Goal: Transaction & Acquisition: Book appointment/travel/reservation

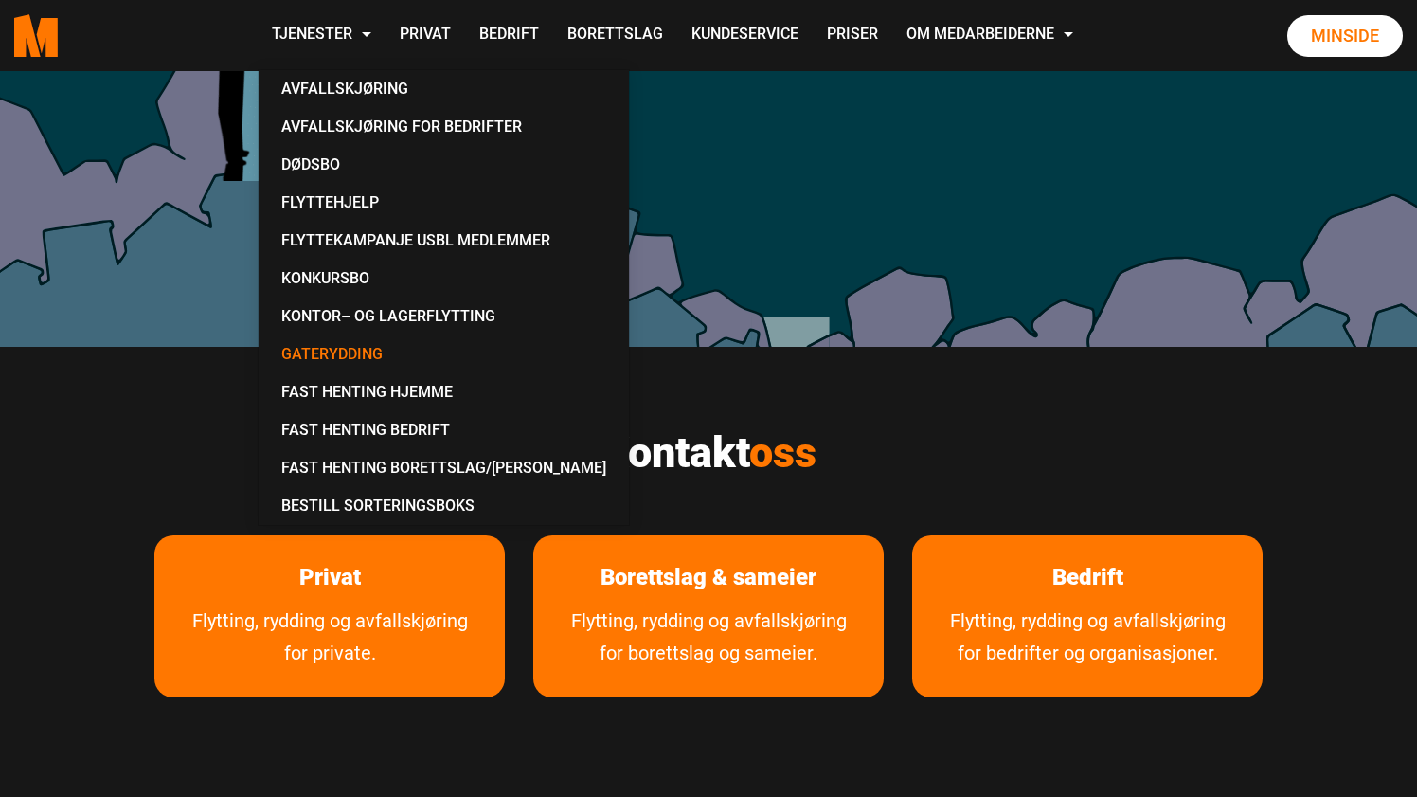
scroll to position [762, 0]
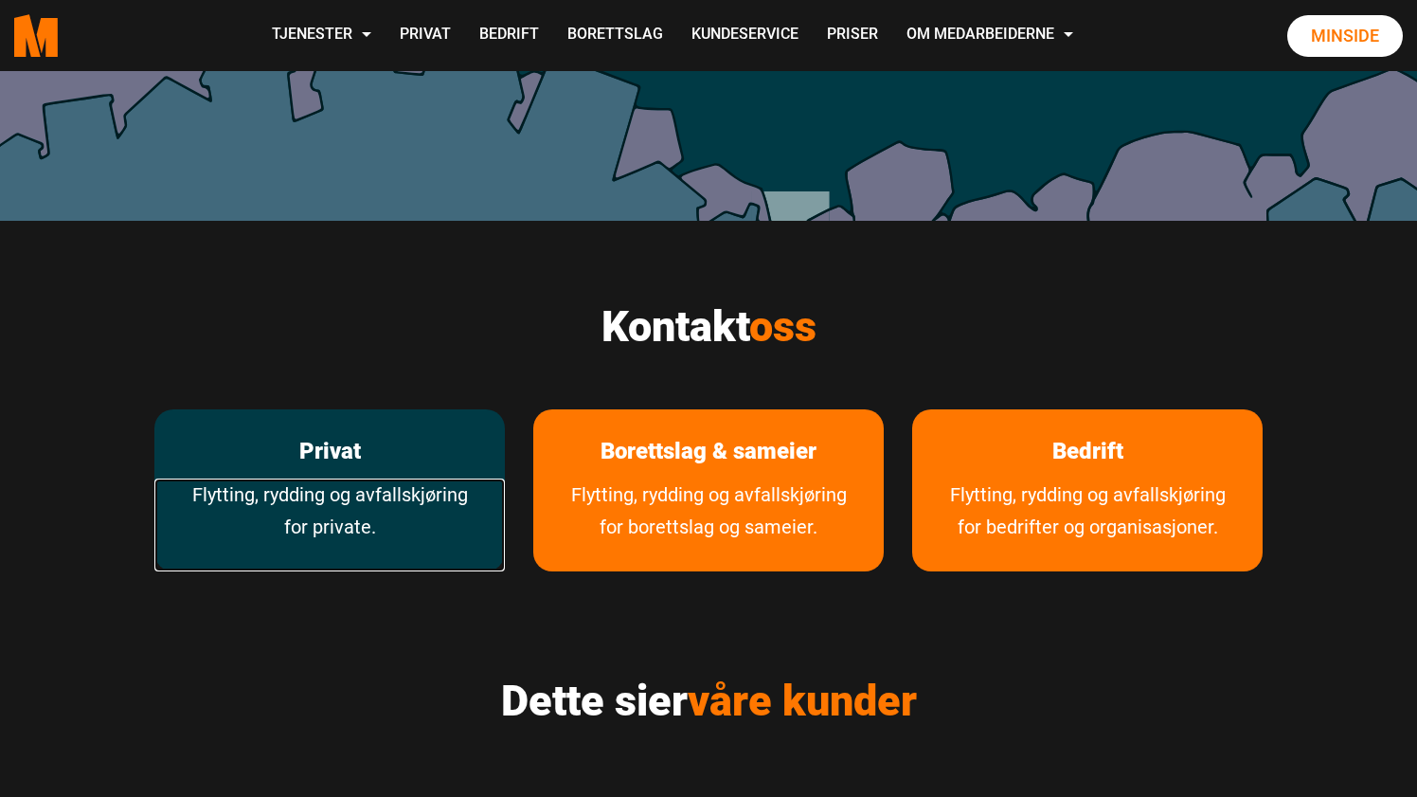
click at [385, 499] on link "Flytting, rydding og avfallskjøring for private." at bounding box center [329, 524] width 350 height 93
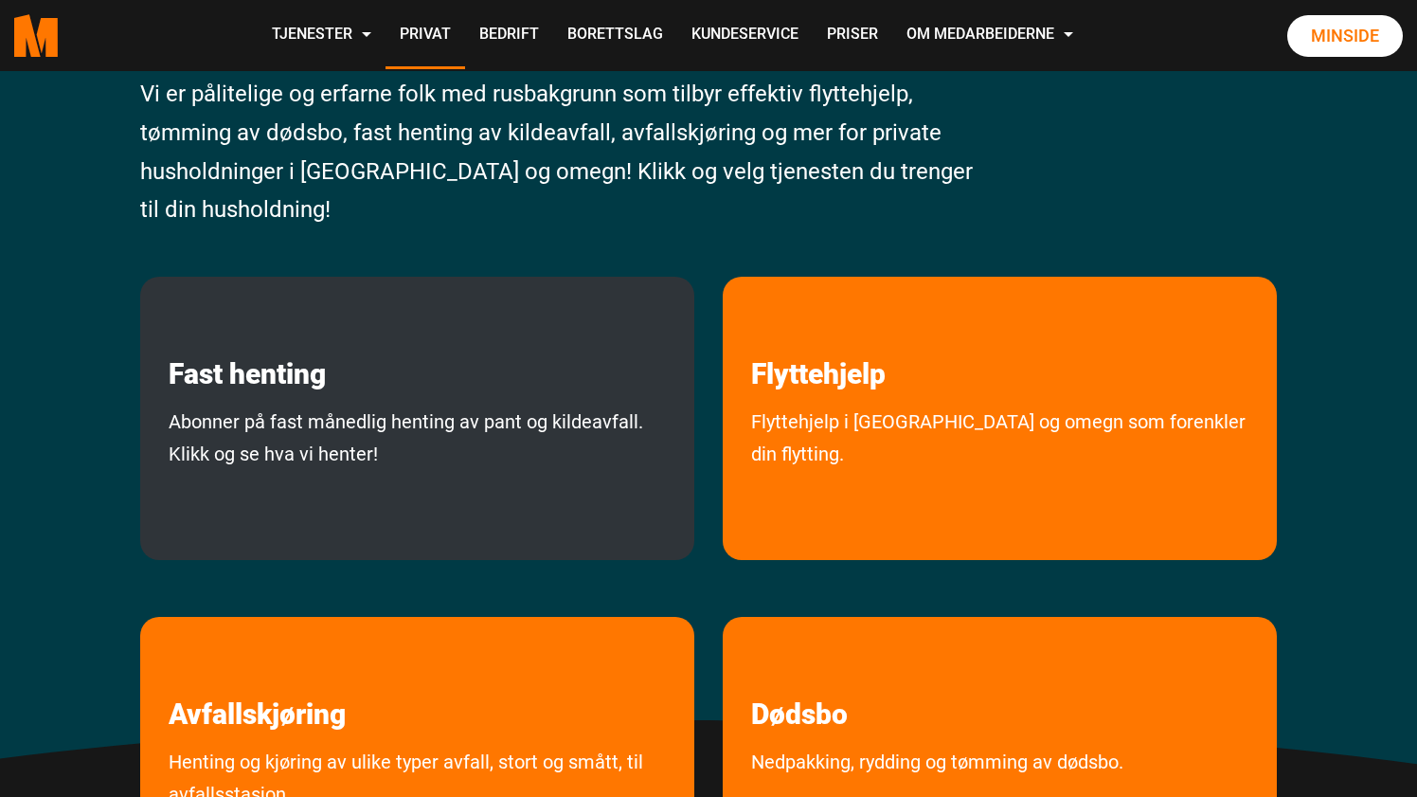
scroll to position [228, 0]
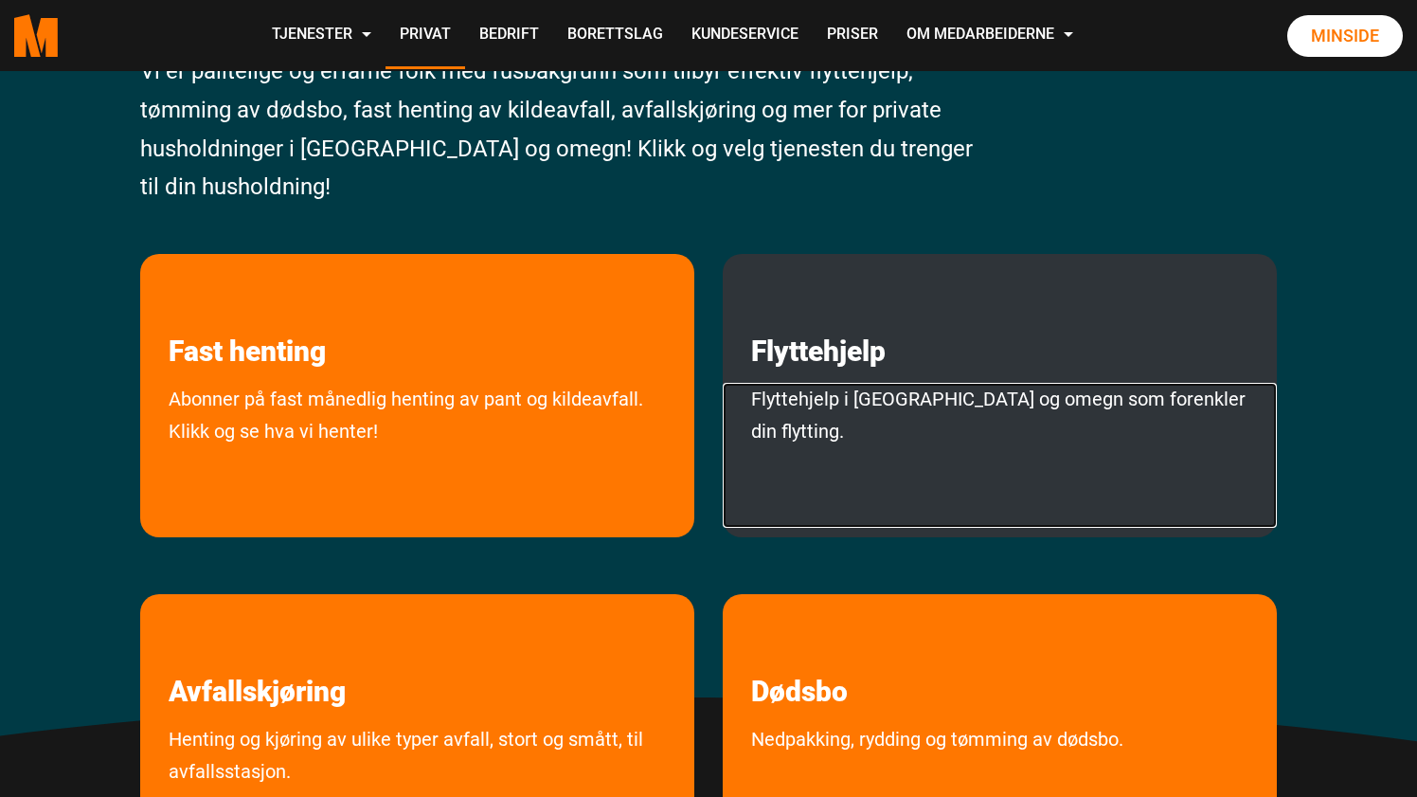
click at [876, 463] on link "Flyttehjelp i Oslo og omegn som forenkler din flytting." at bounding box center [1000, 455] width 554 height 145
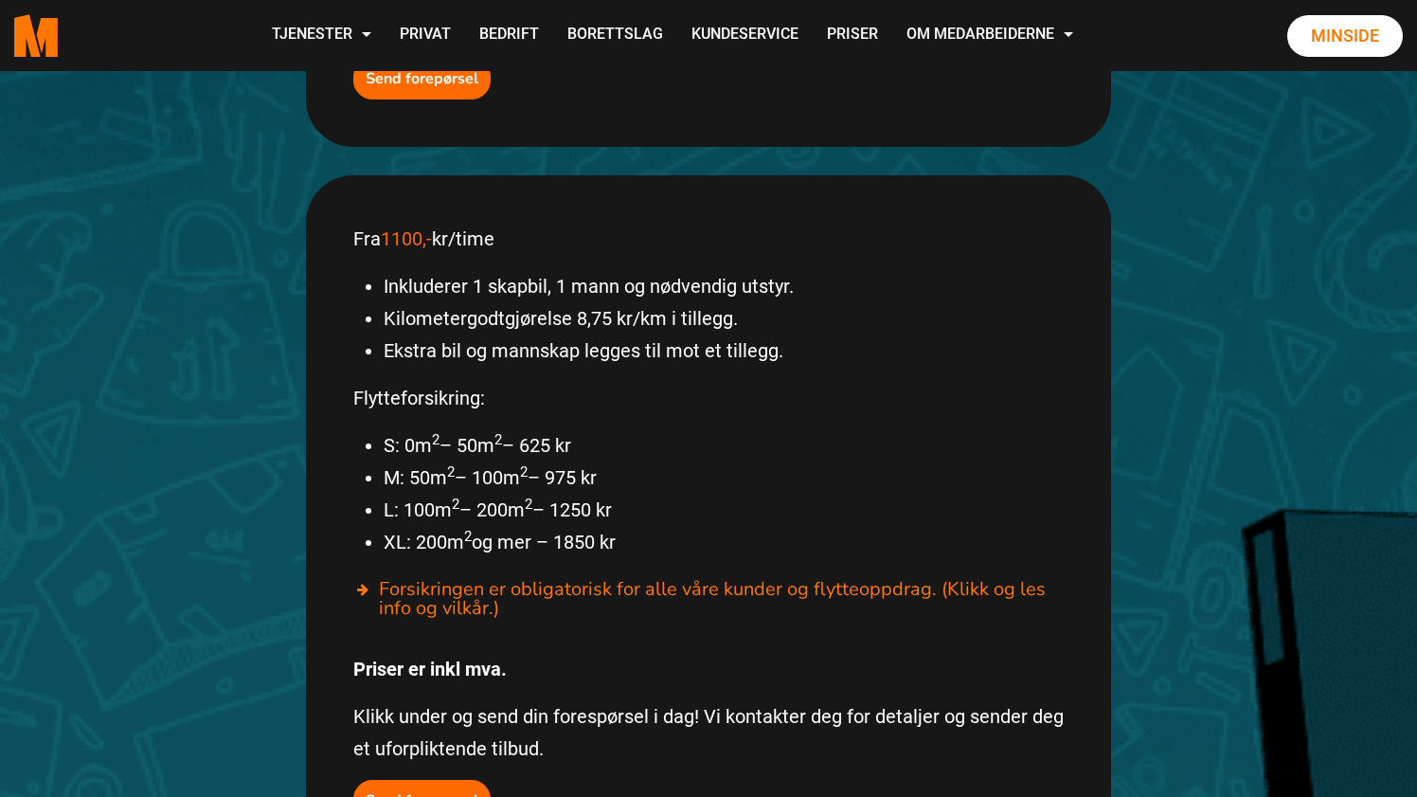
scroll to position [934, 0]
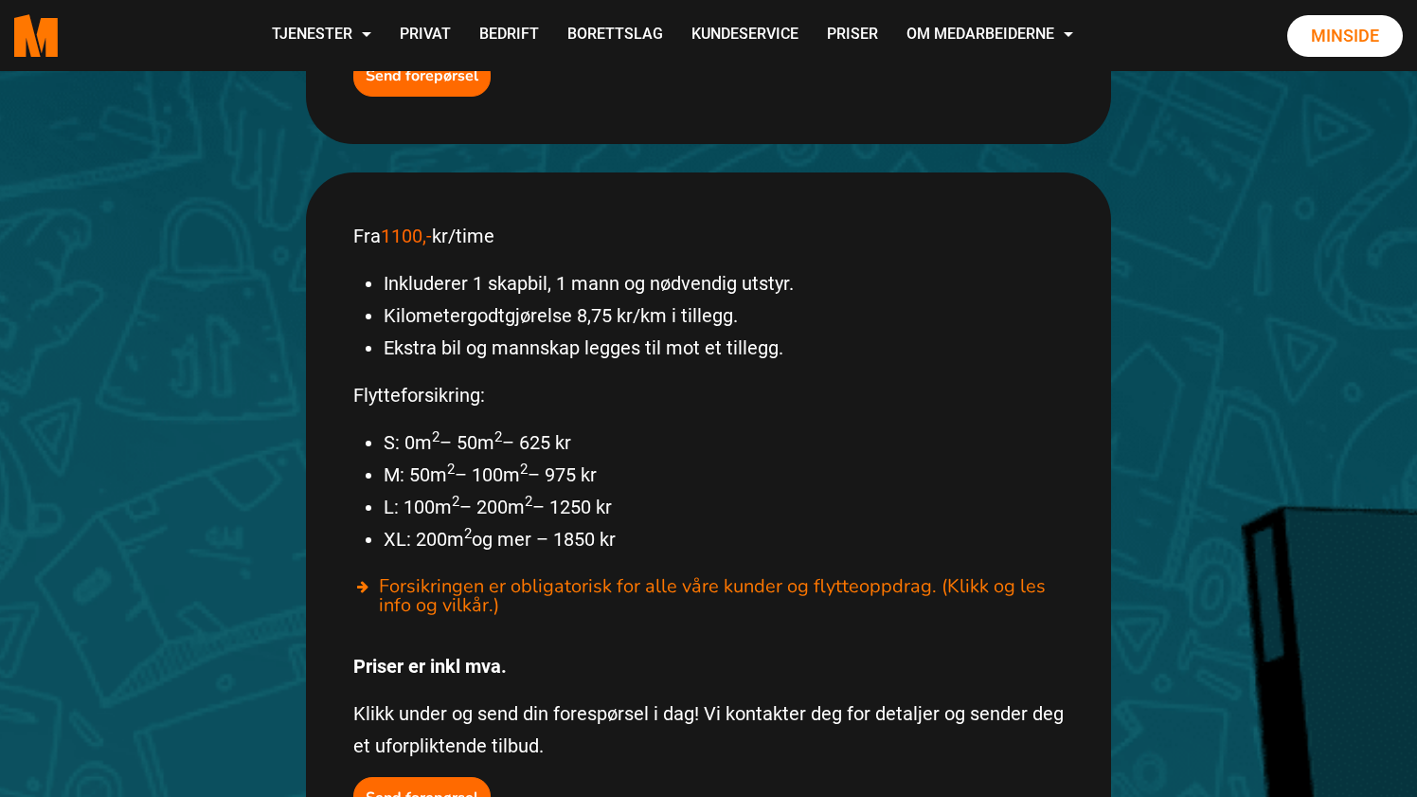
click at [479, 458] on li "M: 50m 2 – 100m 2 – 975 kr" at bounding box center [724, 474] width 680 height 32
click at [421, 458] on li "M: 50m 2 – 100m 2 – 975 kr" at bounding box center [724, 474] width 680 height 32
click at [503, 458] on li "M: 50m 2 – 100m 2 – 975 kr" at bounding box center [724, 474] width 680 height 32
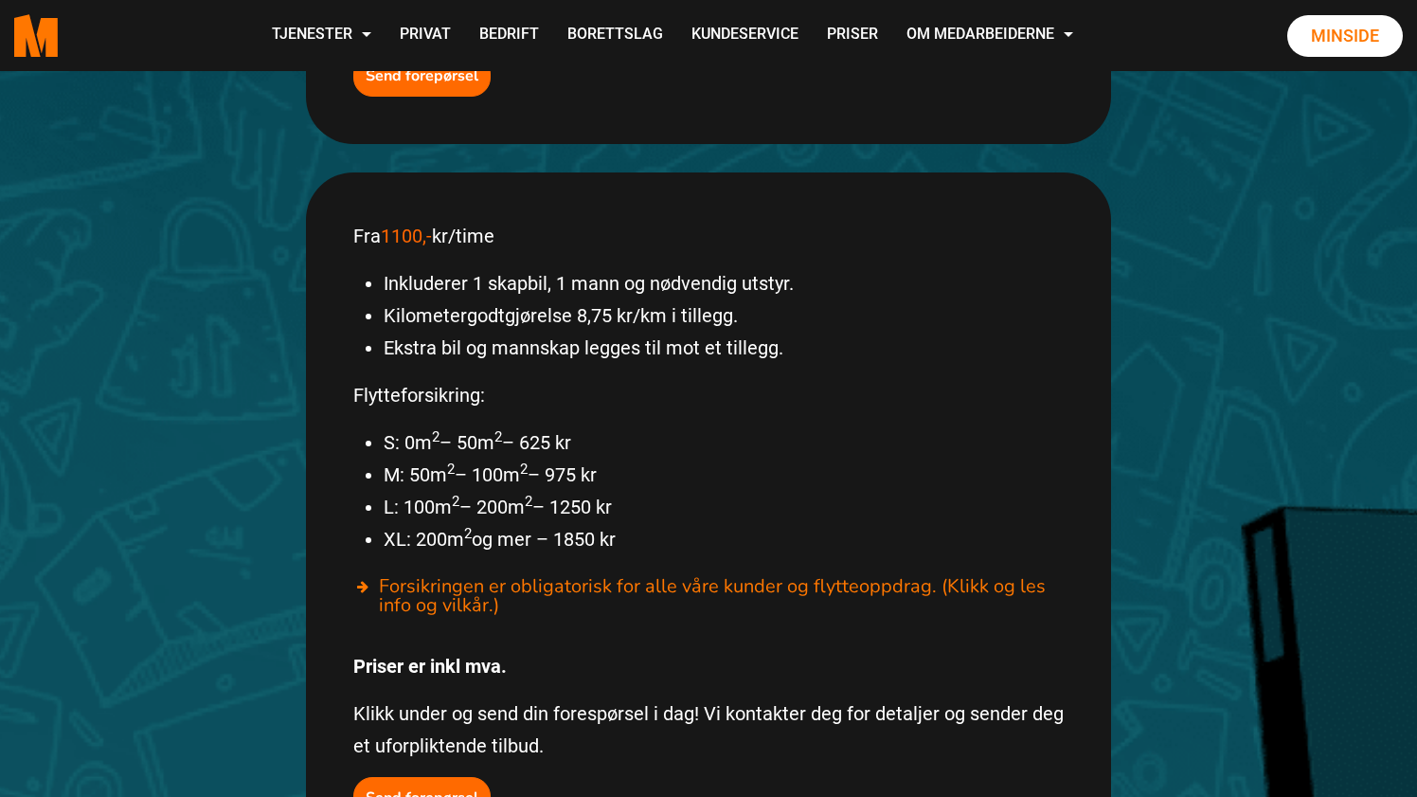
click at [503, 458] on li "M: 50m 2 – 100m 2 – 975 kr" at bounding box center [724, 474] width 680 height 32
click at [507, 491] on li "L: 100m 2 – 200m 2 – 1250 kr" at bounding box center [724, 507] width 680 height 32
click at [499, 458] on li "M: 50m 2 – 100m 2 – 975 kr" at bounding box center [724, 474] width 680 height 32
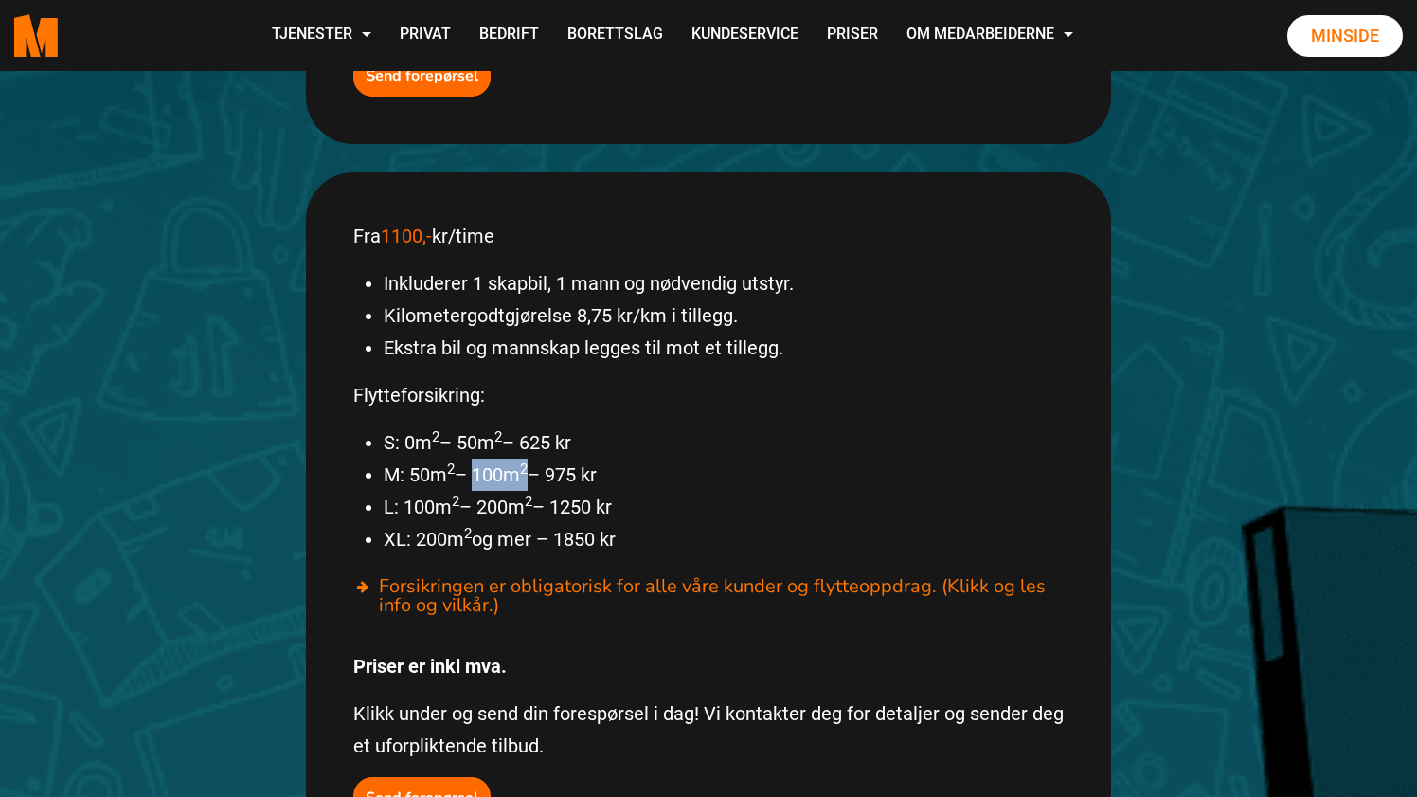
click at [499, 458] on li "M: 50m 2 – 100m 2 – 975 kr" at bounding box center [724, 474] width 680 height 32
click at [504, 491] on li "L: 100m 2 – 200m 2 – 1250 kr" at bounding box center [724, 507] width 680 height 32
click at [598, 458] on li "M: 50m 2 – 100m 2 – 975 kr" at bounding box center [724, 474] width 680 height 32
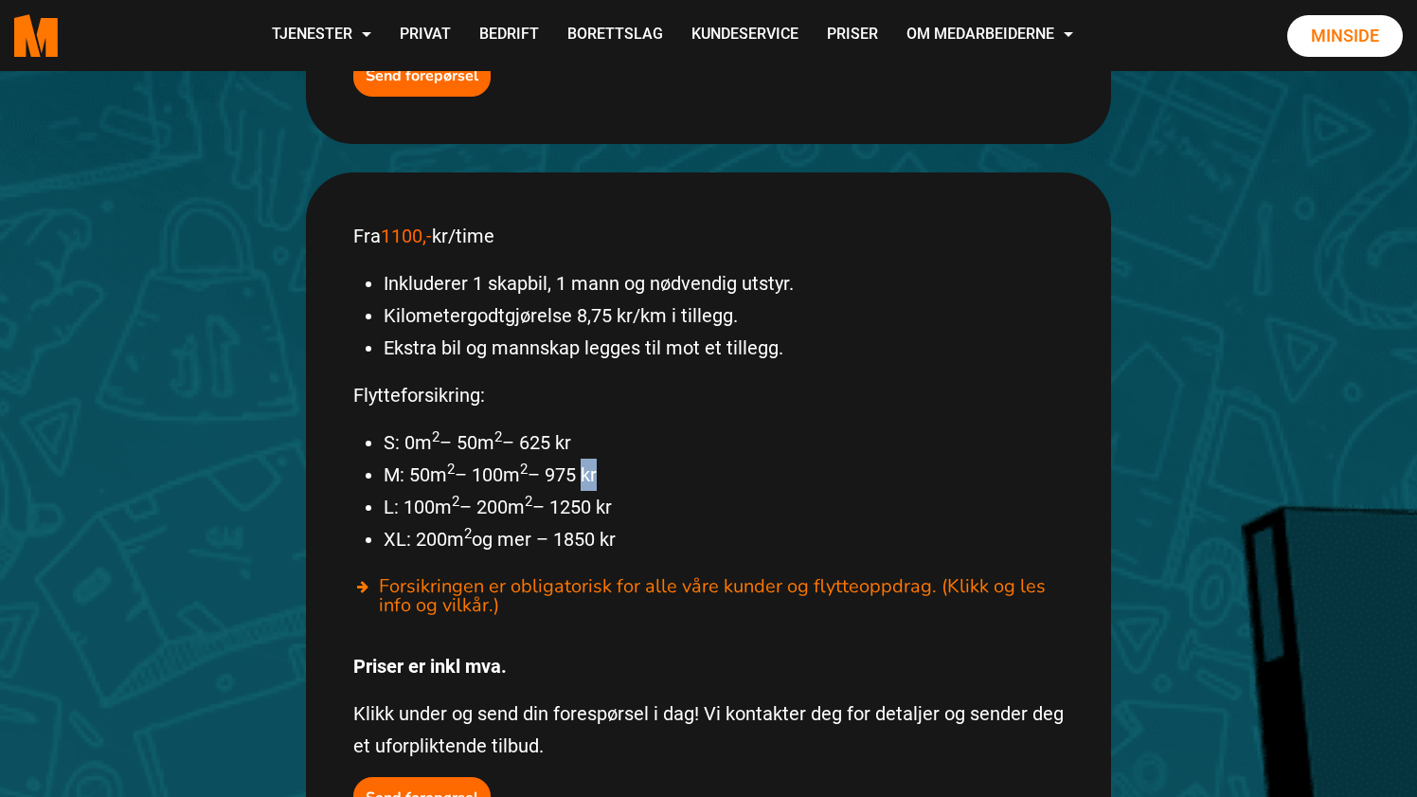
click at [583, 458] on li "M: 50m 2 – 100m 2 – 975 kr" at bounding box center [724, 474] width 680 height 32
click at [568, 458] on li "M: 50m 2 – 100m 2 – 975 kr" at bounding box center [724, 474] width 680 height 32
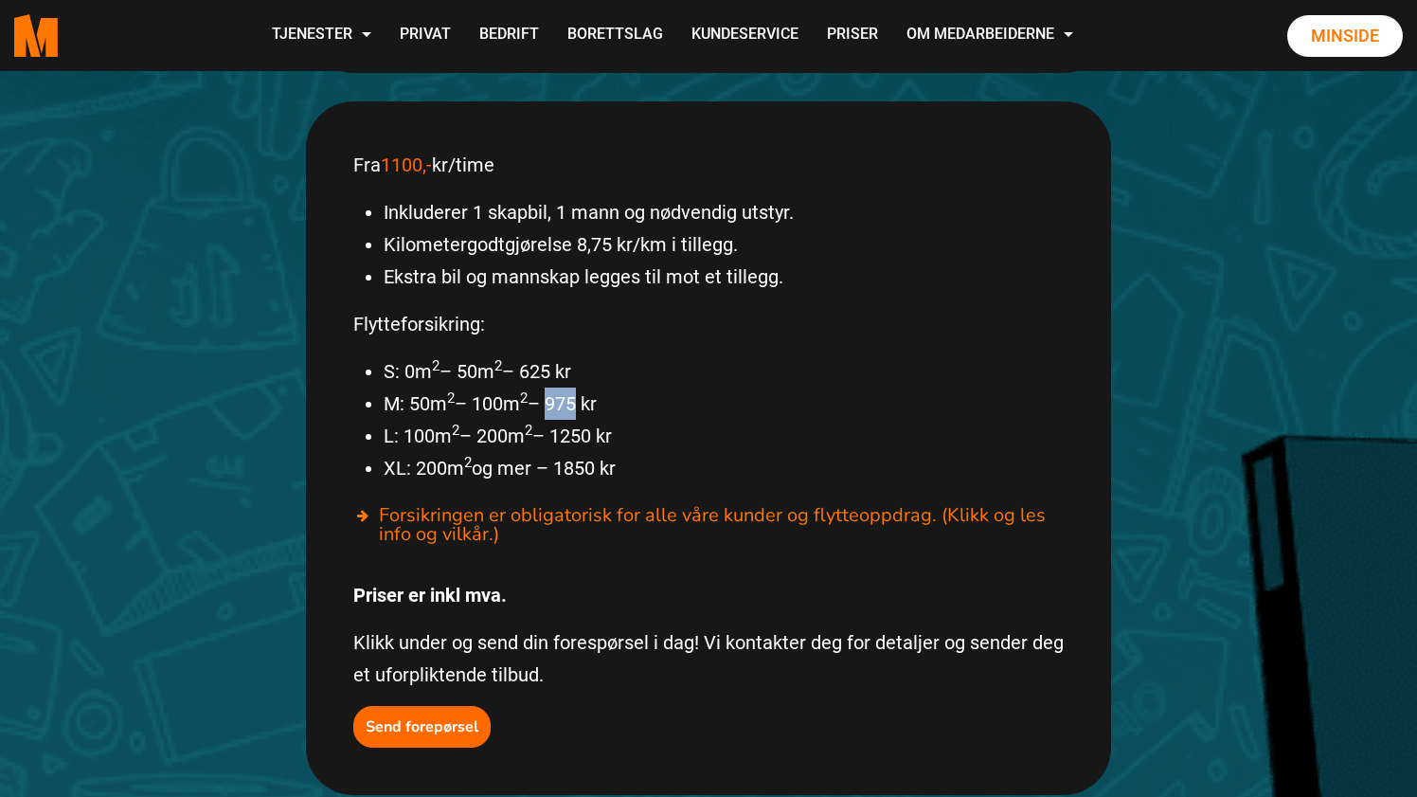
click at [473, 626] on p "Klikk under og send din forespørsel i dag! Vi kontakter deg for detaljer og sen…" at bounding box center [708, 658] width 710 height 64
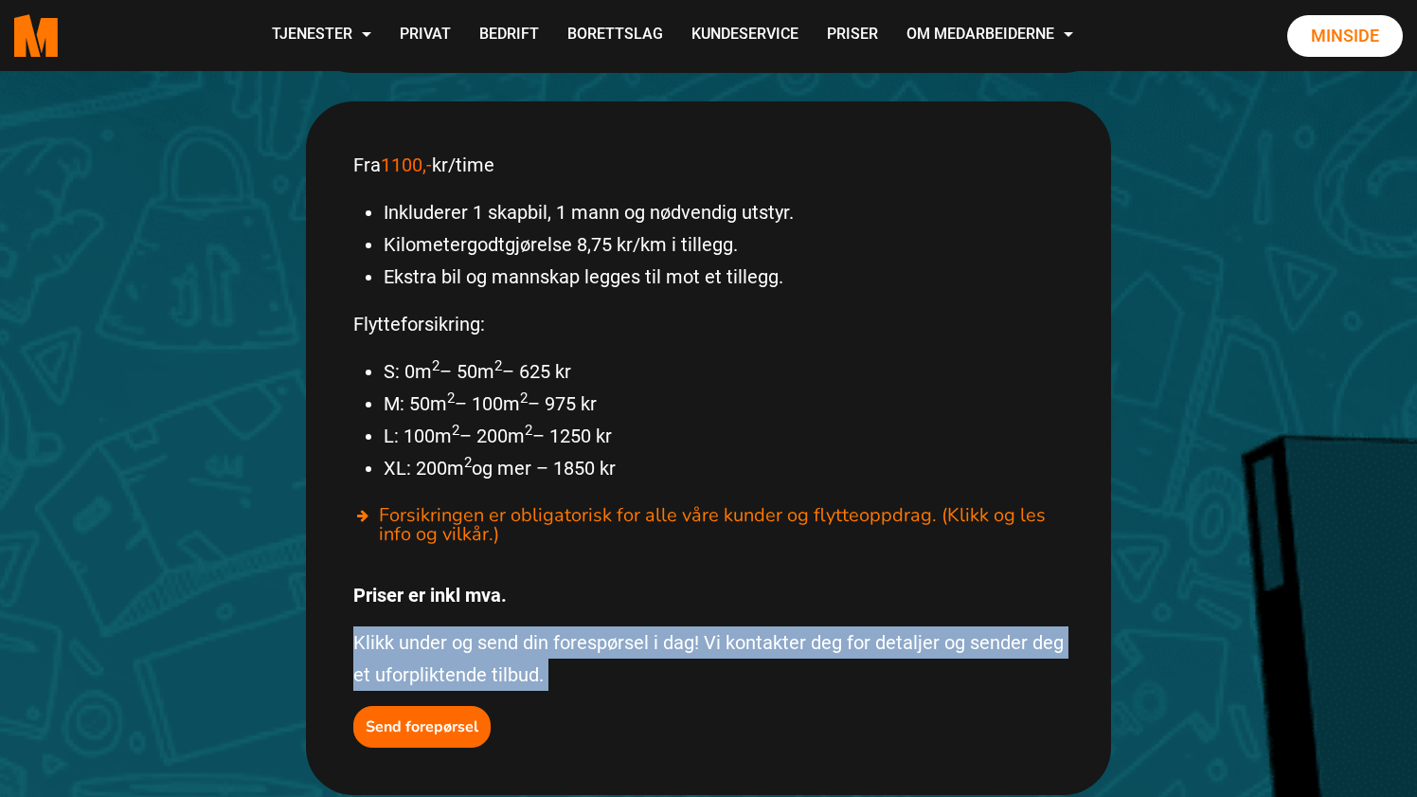
click at [513, 626] on p "Klikk under og send din forespørsel i dag! Vi kontakter deg for detaljer og sen…" at bounding box center [708, 658] width 710 height 64
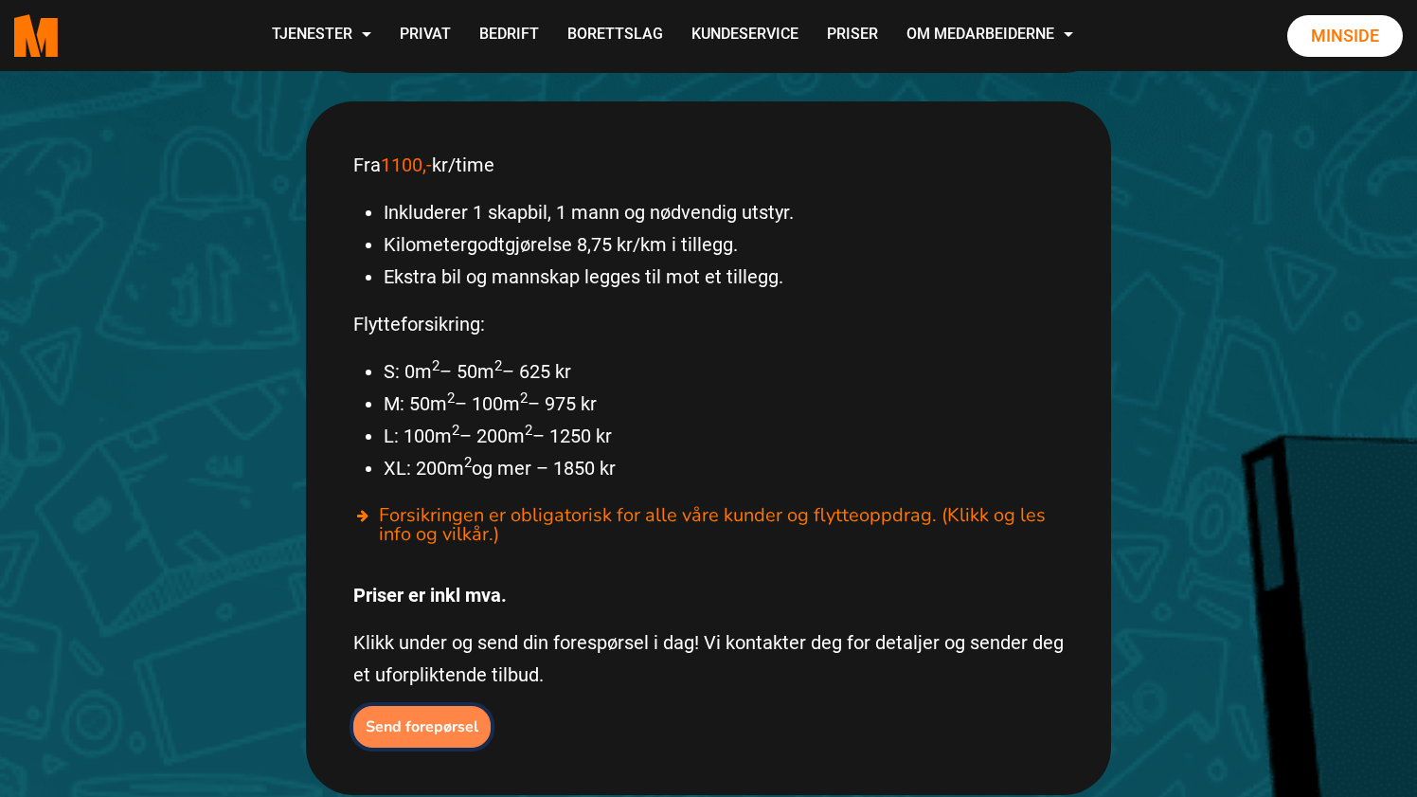
click at [421, 716] on b "Send forepørsel" at bounding box center [422, 726] width 113 height 21
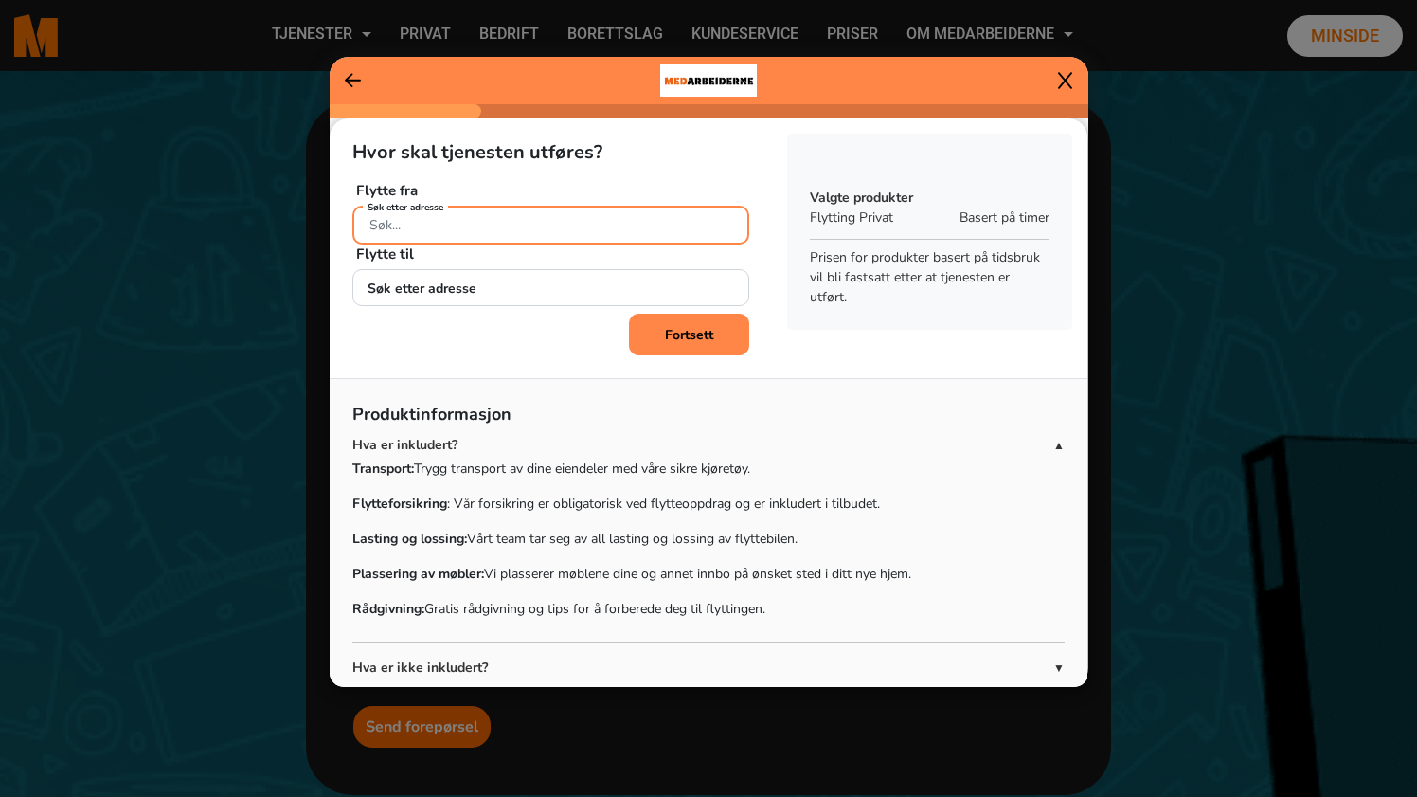
click at [481, 215] on input "Søk etter adresse" at bounding box center [550, 225] width 397 height 39
type input "[STREET_ADDRESS]"
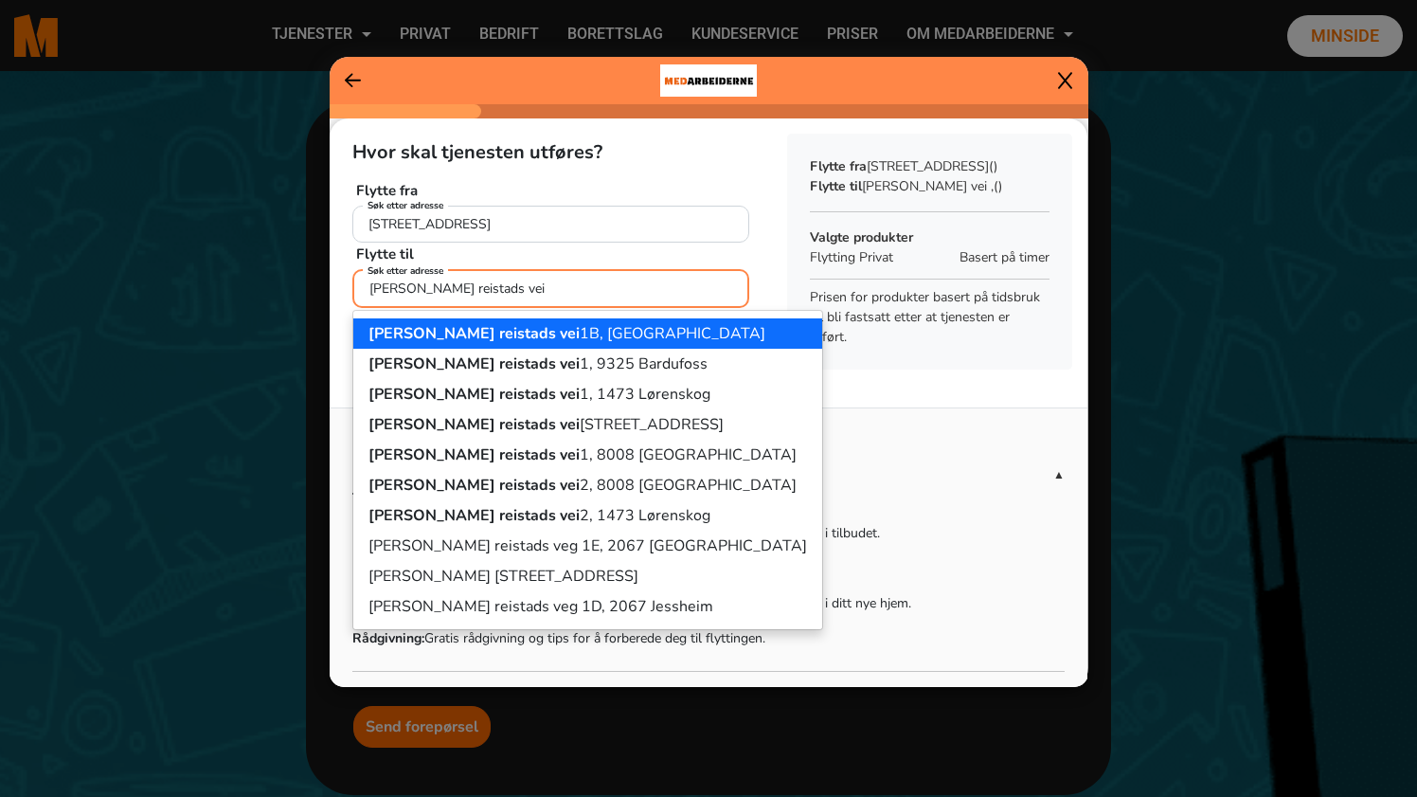
paste input "[STREET_ADDRESS]"
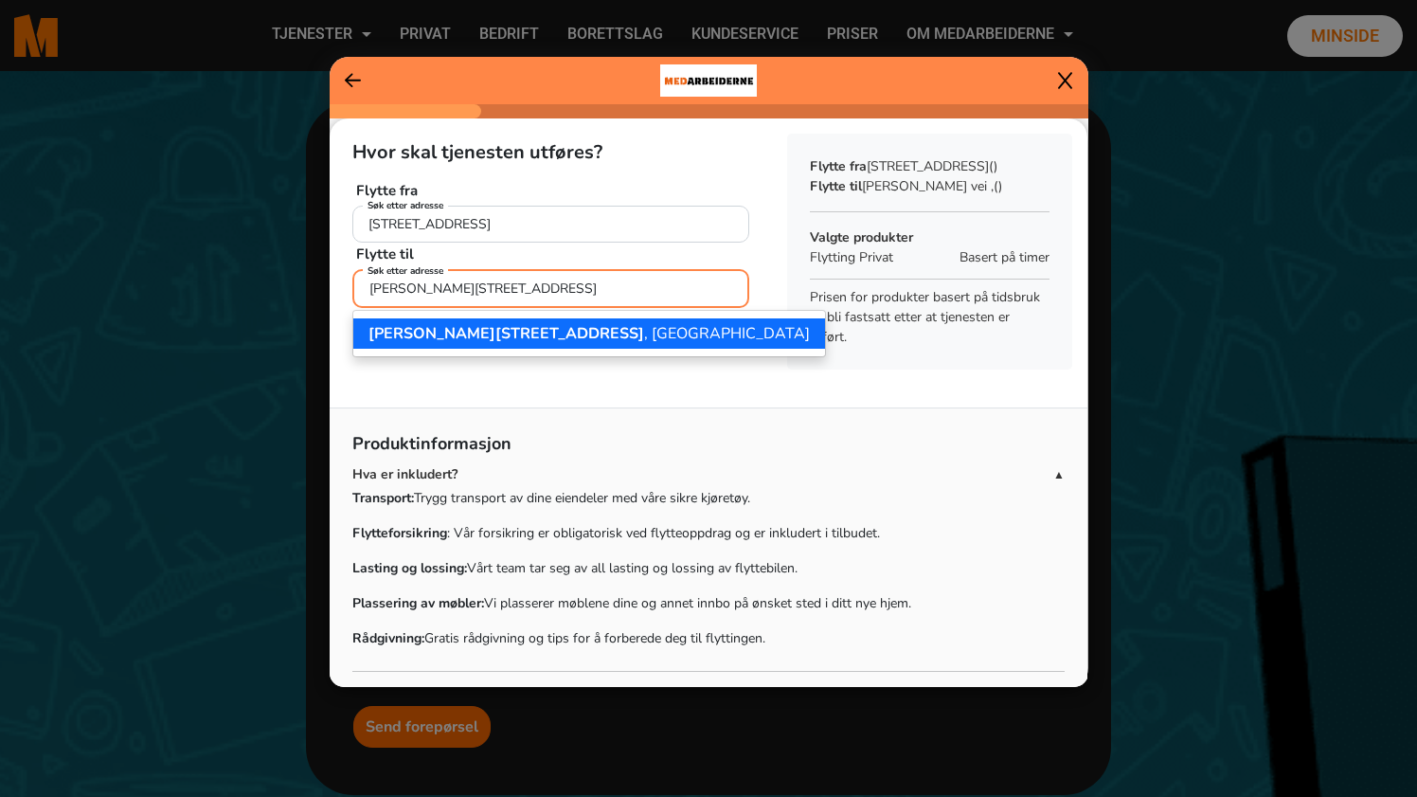
click at [535, 335] on ngb-highlight "[PERSON_NAME][STREET_ADDRESS]" at bounding box center [588, 333] width 441 height 21
type input "[PERSON_NAME][STREET_ADDRESS]"
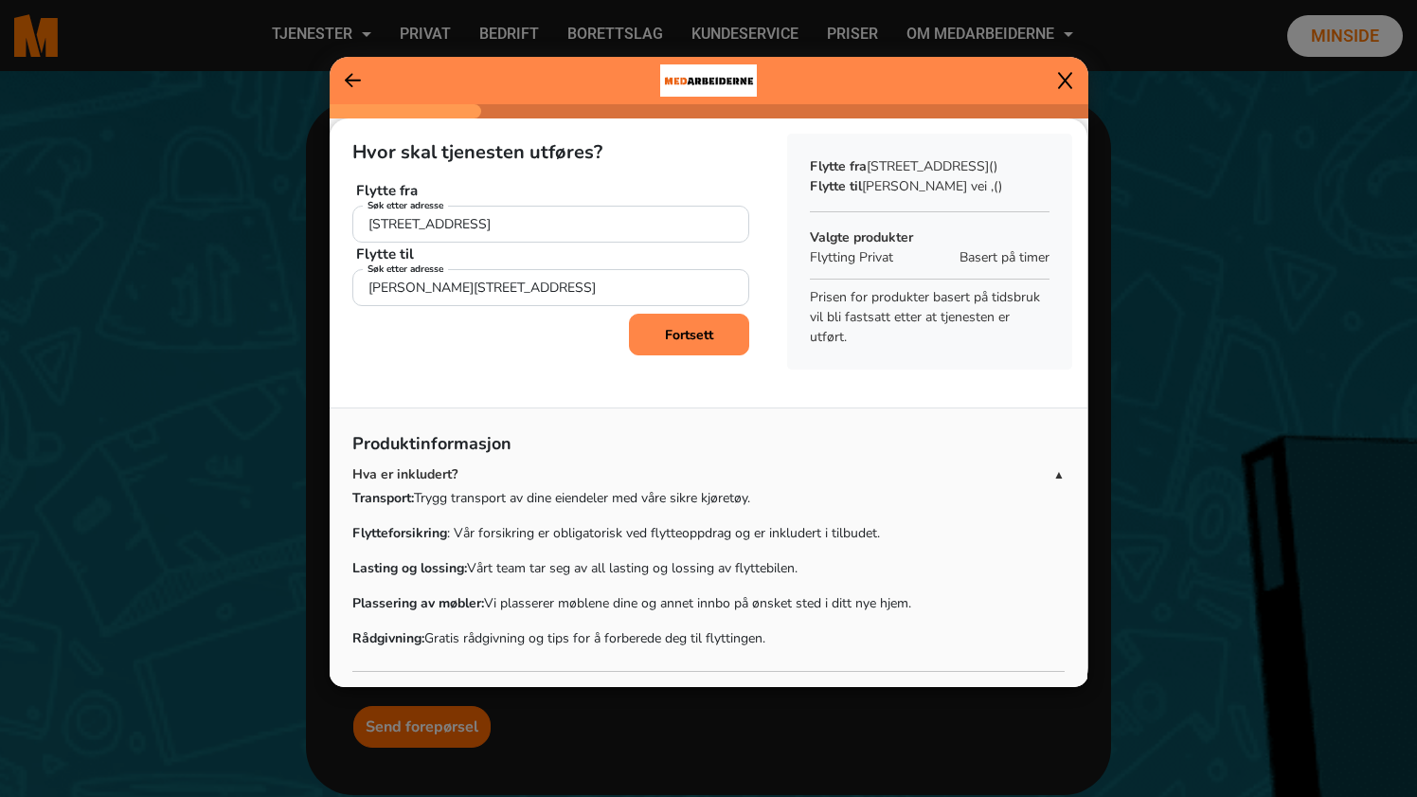
click at [713, 331] on button "Fortsett" at bounding box center [689, 334] width 120 height 42
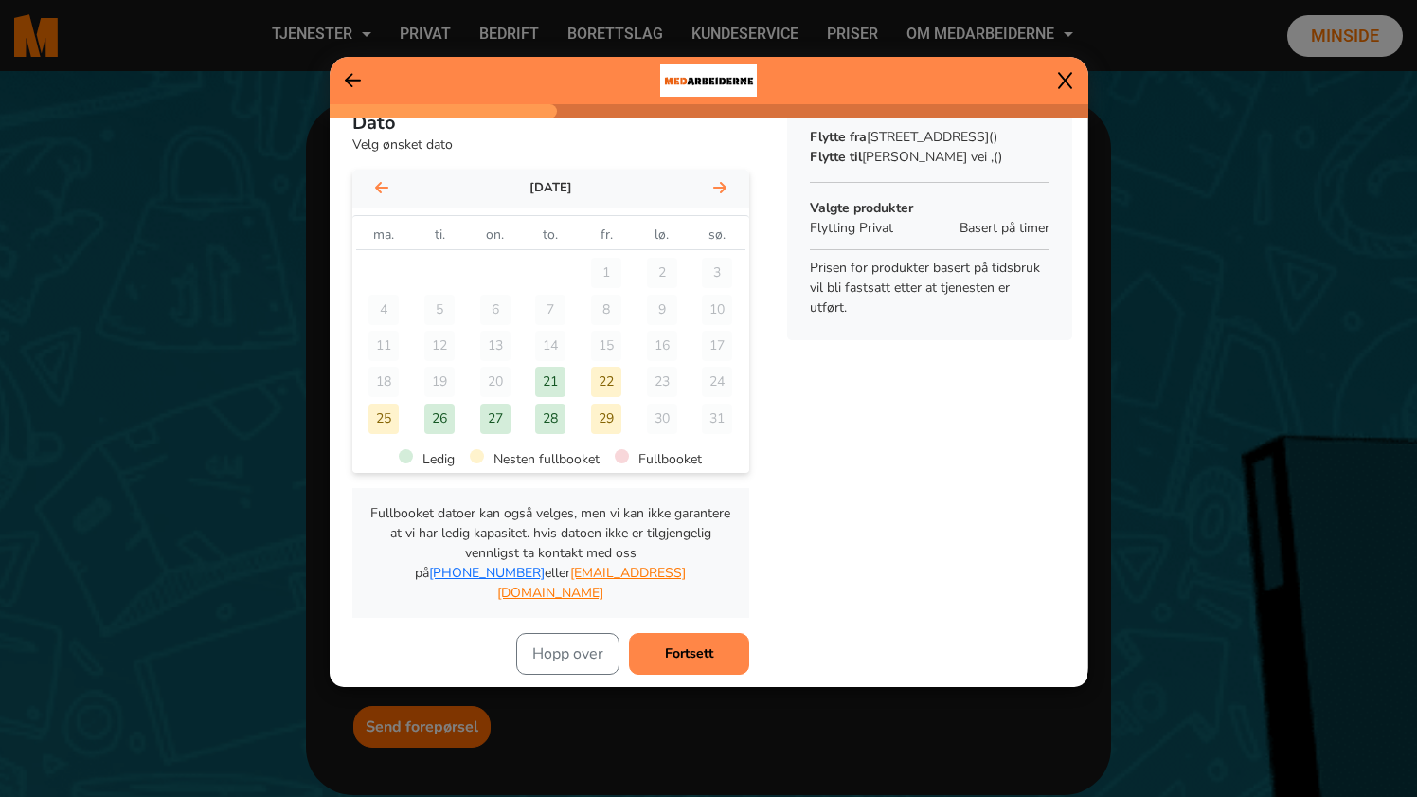
scroll to position [30, 0]
click at [729, 177] on div "[DATE]" at bounding box center [550, 188] width 397 height 38
click at [722, 180] on icon at bounding box center [719, 186] width 13 height 15
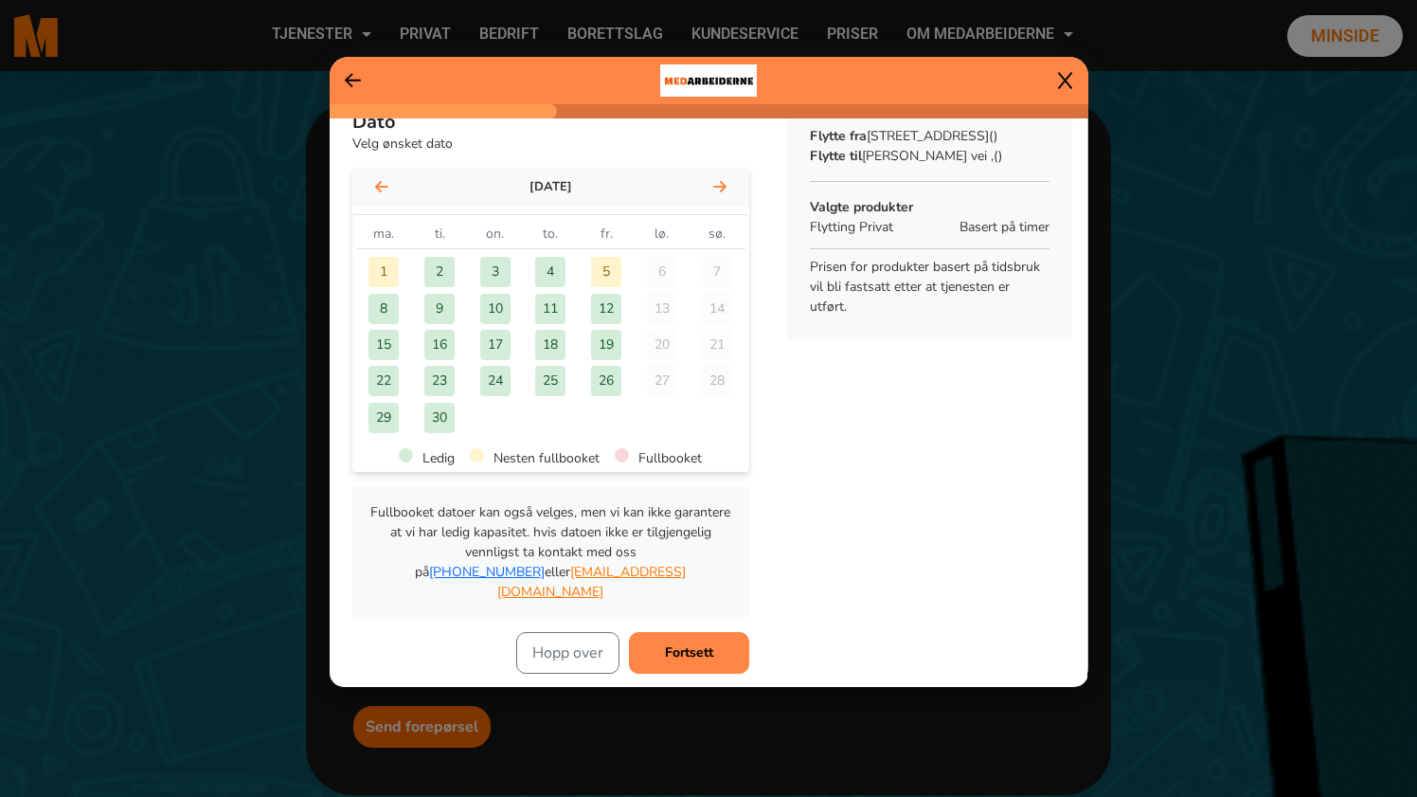
click at [492, 268] on div "3" at bounding box center [495, 272] width 30 height 30
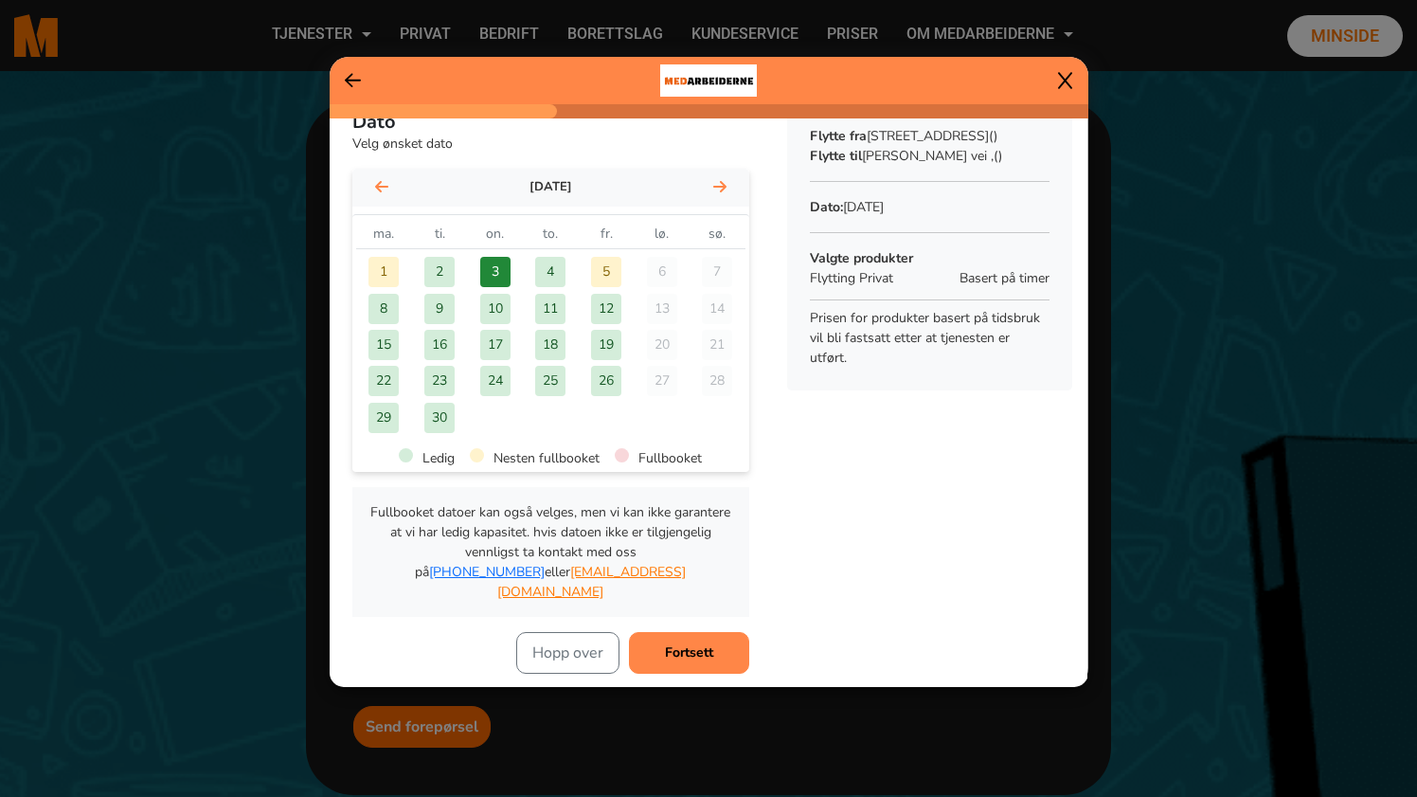
scroll to position [0, 0]
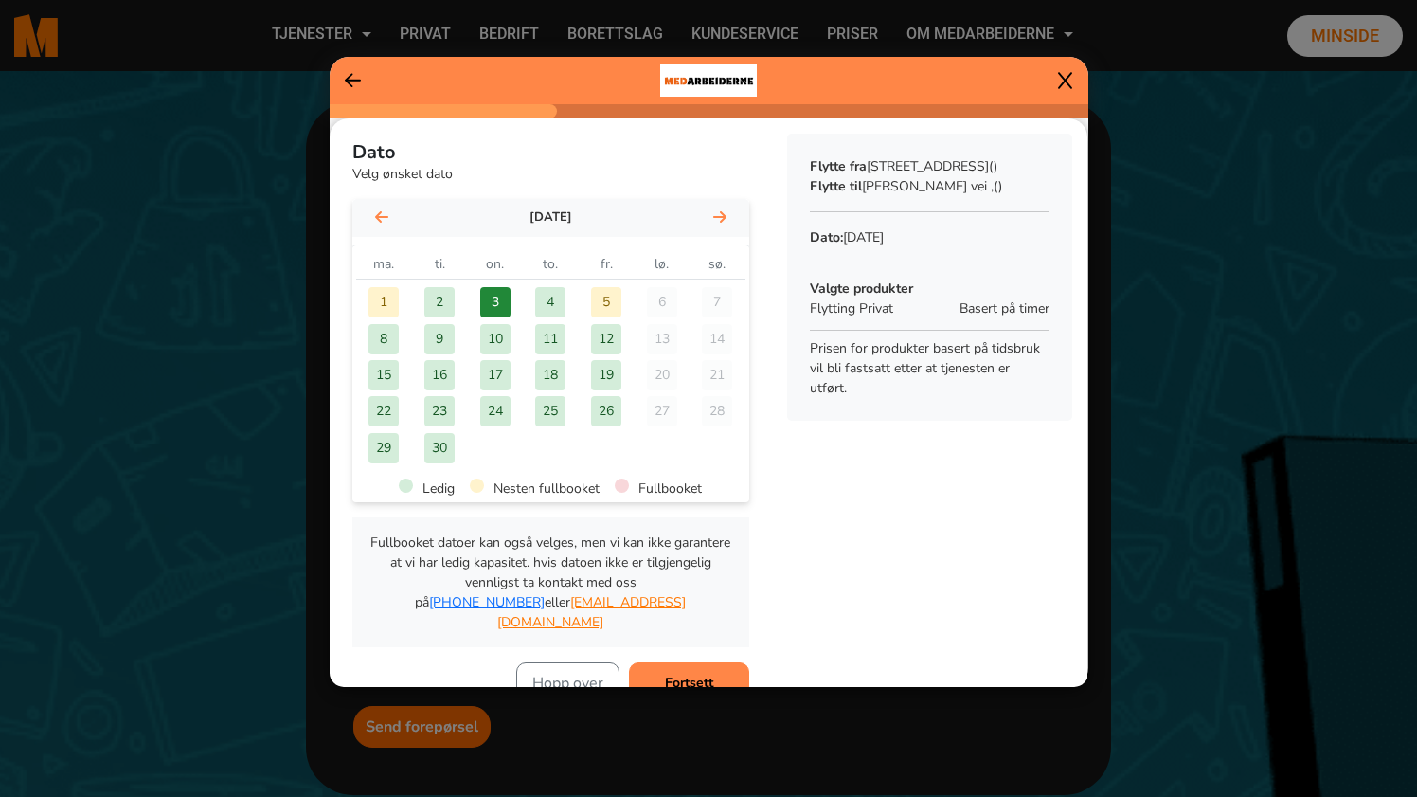
click at [445, 298] on div "2" at bounding box center [439, 302] width 30 height 30
click at [396, 298] on div "1" at bounding box center [383, 302] width 30 height 30
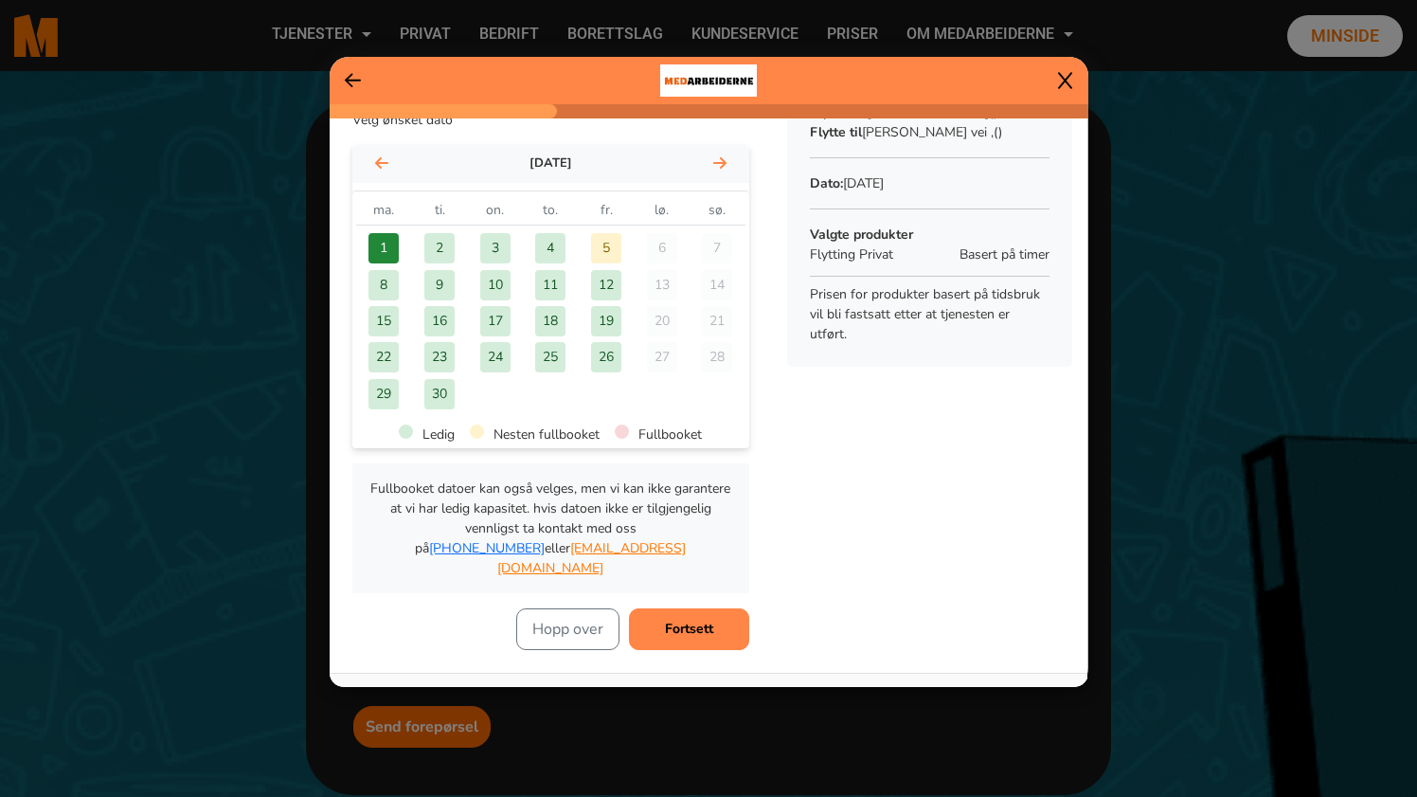
scroll to position [63, 0]
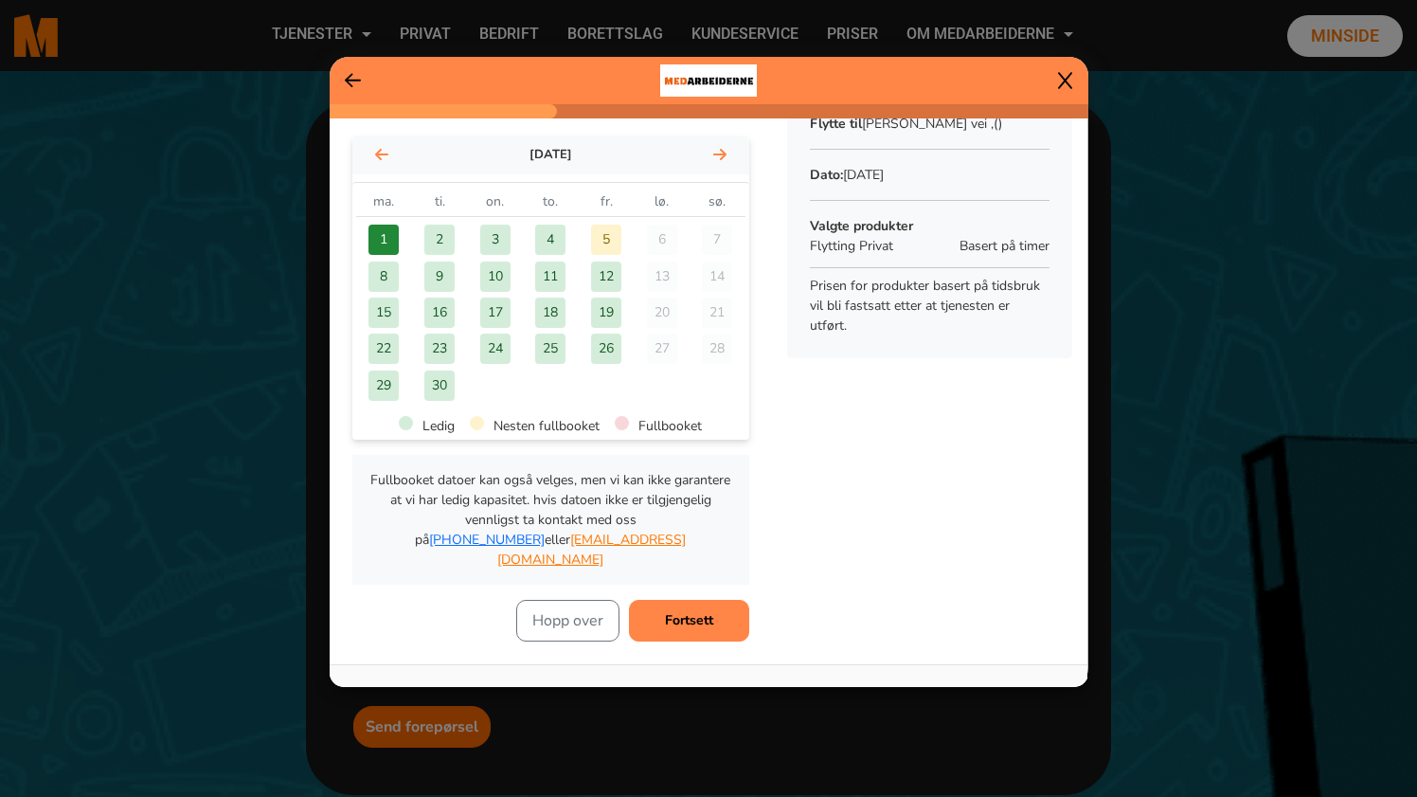
click at [539, 498] on p "Fullbooket datoer kan også velges, men vi kan ikke garantere at vi har ledig ka…" at bounding box center [550, 519] width 367 height 99
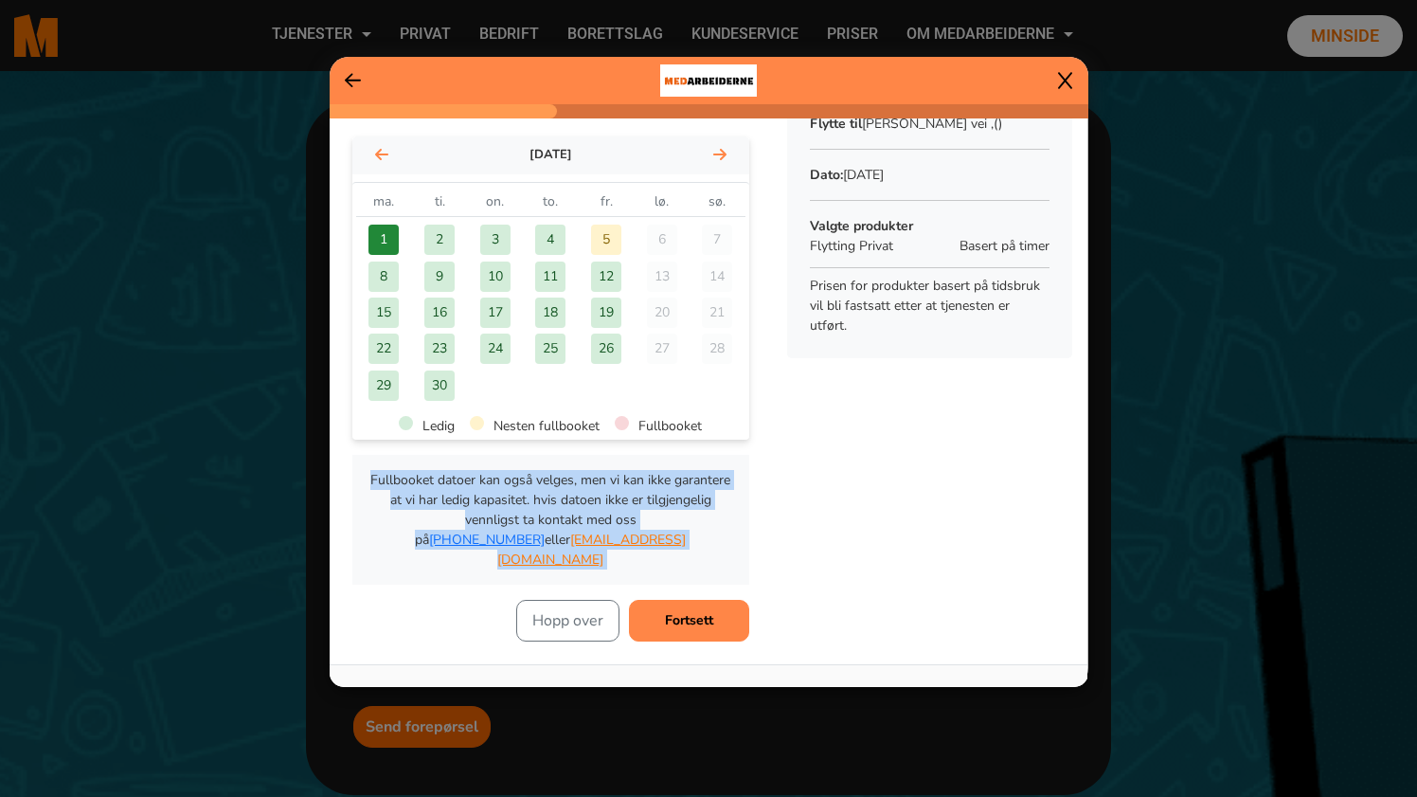
click at [490, 498] on p "Fullbooket datoer kan også velges, men vi kan ikke garantere at vi har ledig ka…" at bounding box center [550, 519] width 367 height 99
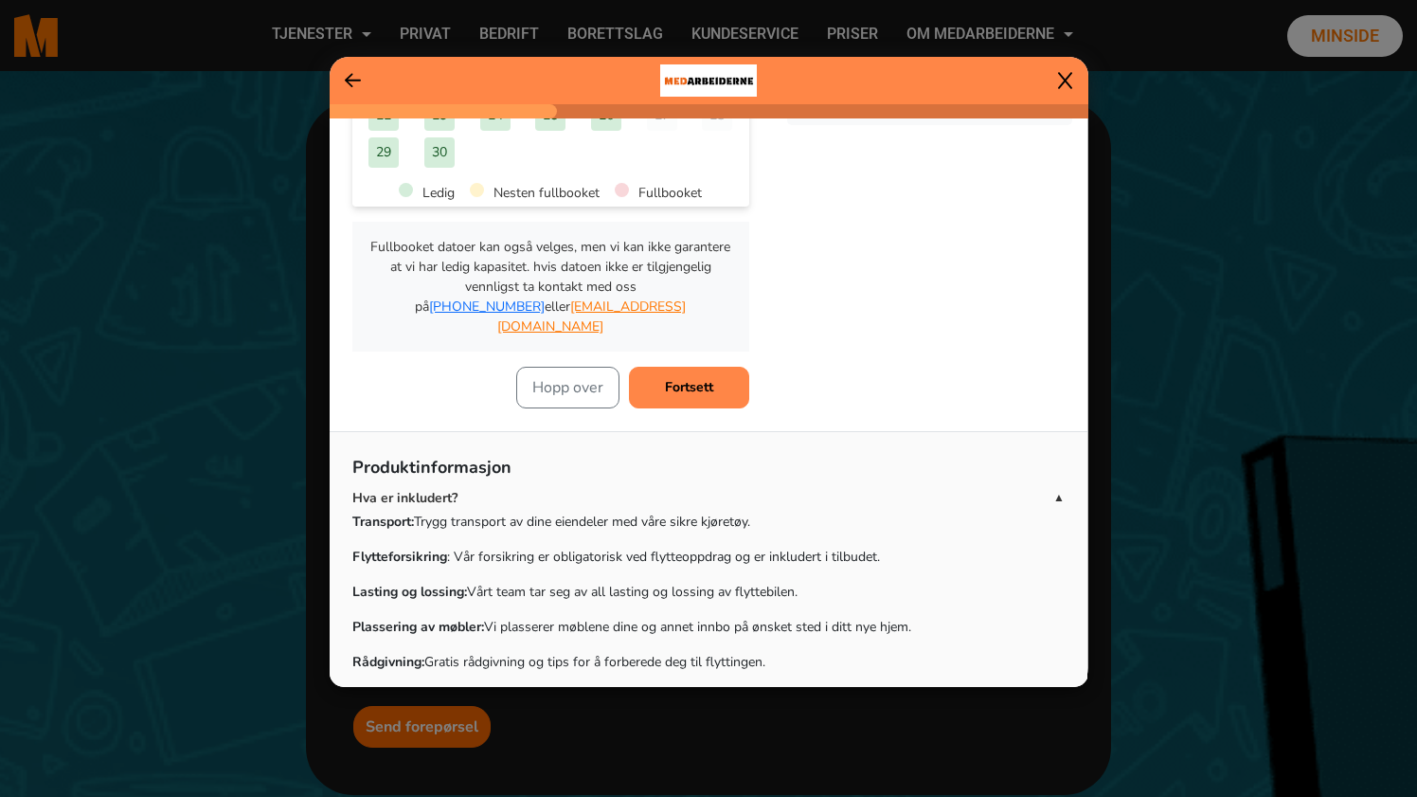
click at [706, 380] on button "Fortsett" at bounding box center [689, 388] width 120 height 42
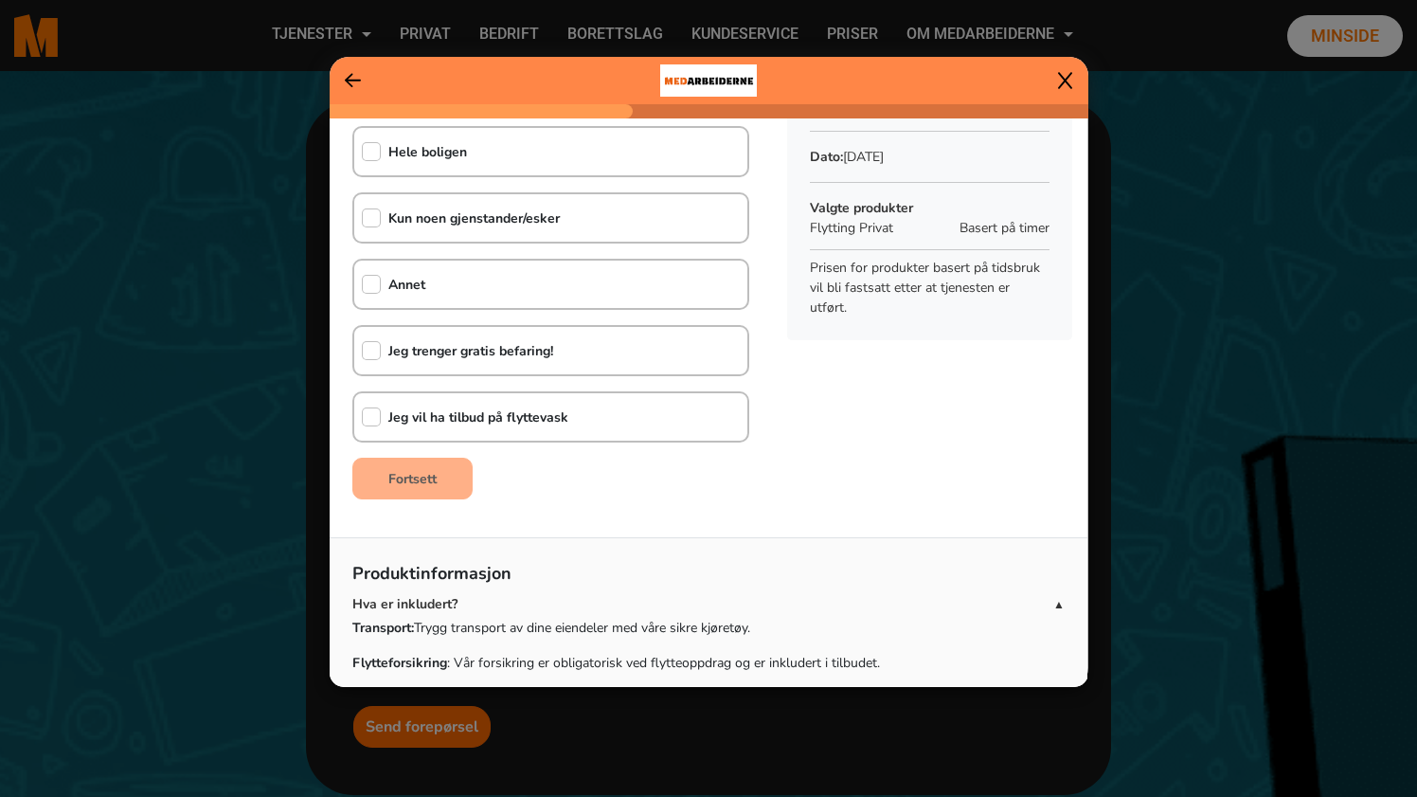
scroll to position [0, 0]
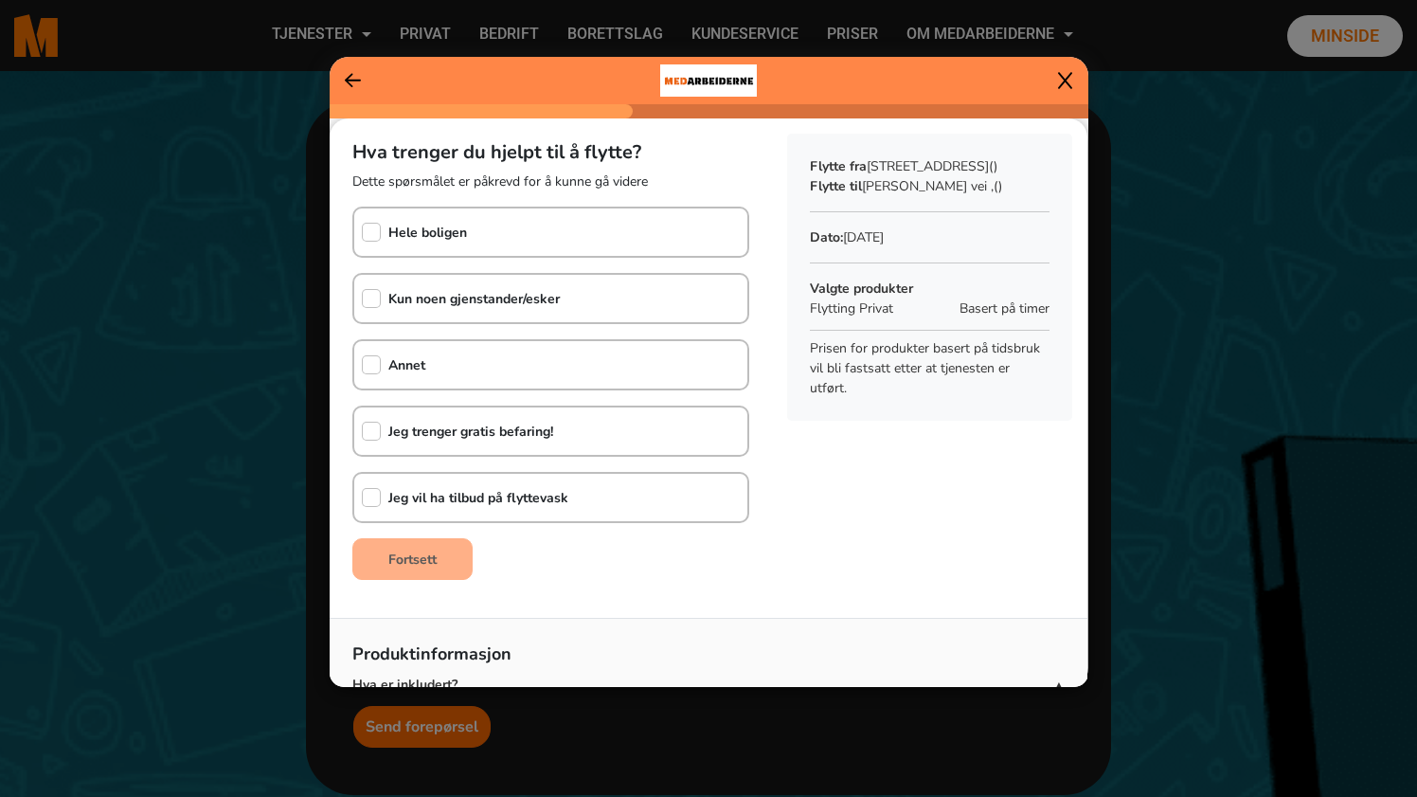
click at [504, 249] on div "Hele boligen" at bounding box center [550, 231] width 397 height 51
checkbox input "true"
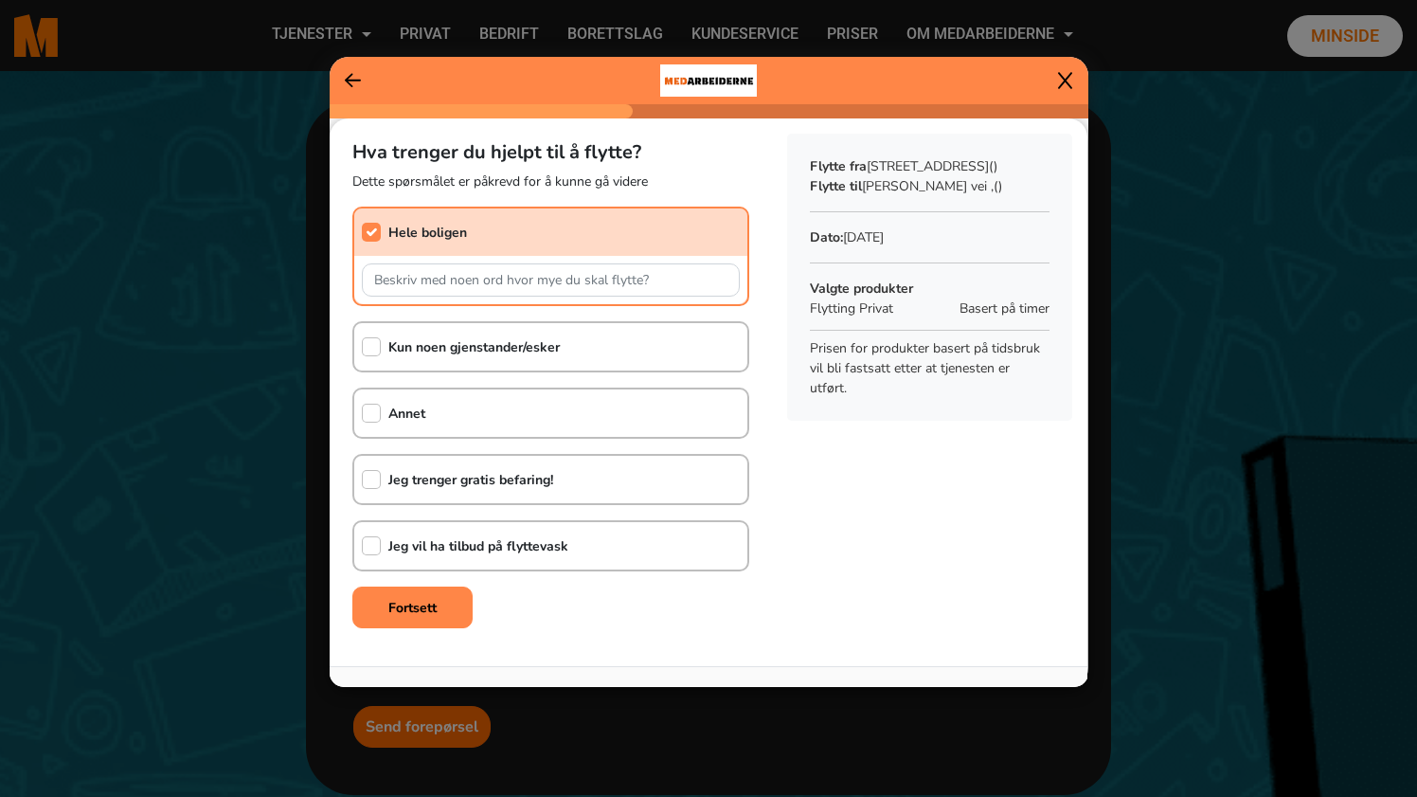
click at [340, 72] on div at bounding box center [709, 80] width 759 height 47
click at [349, 78] on icon at bounding box center [353, 80] width 17 height 19
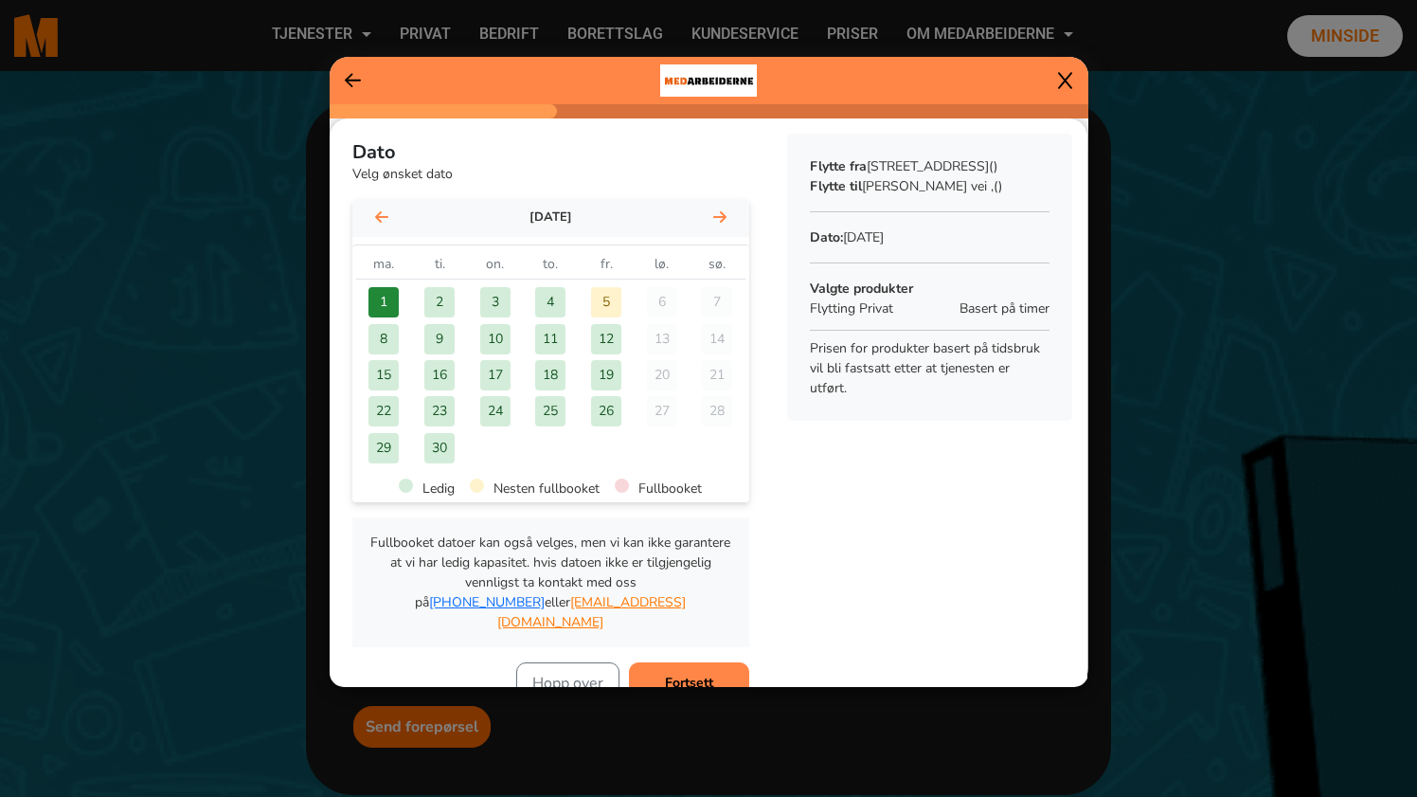
click at [485, 310] on div "3" at bounding box center [495, 302] width 30 height 30
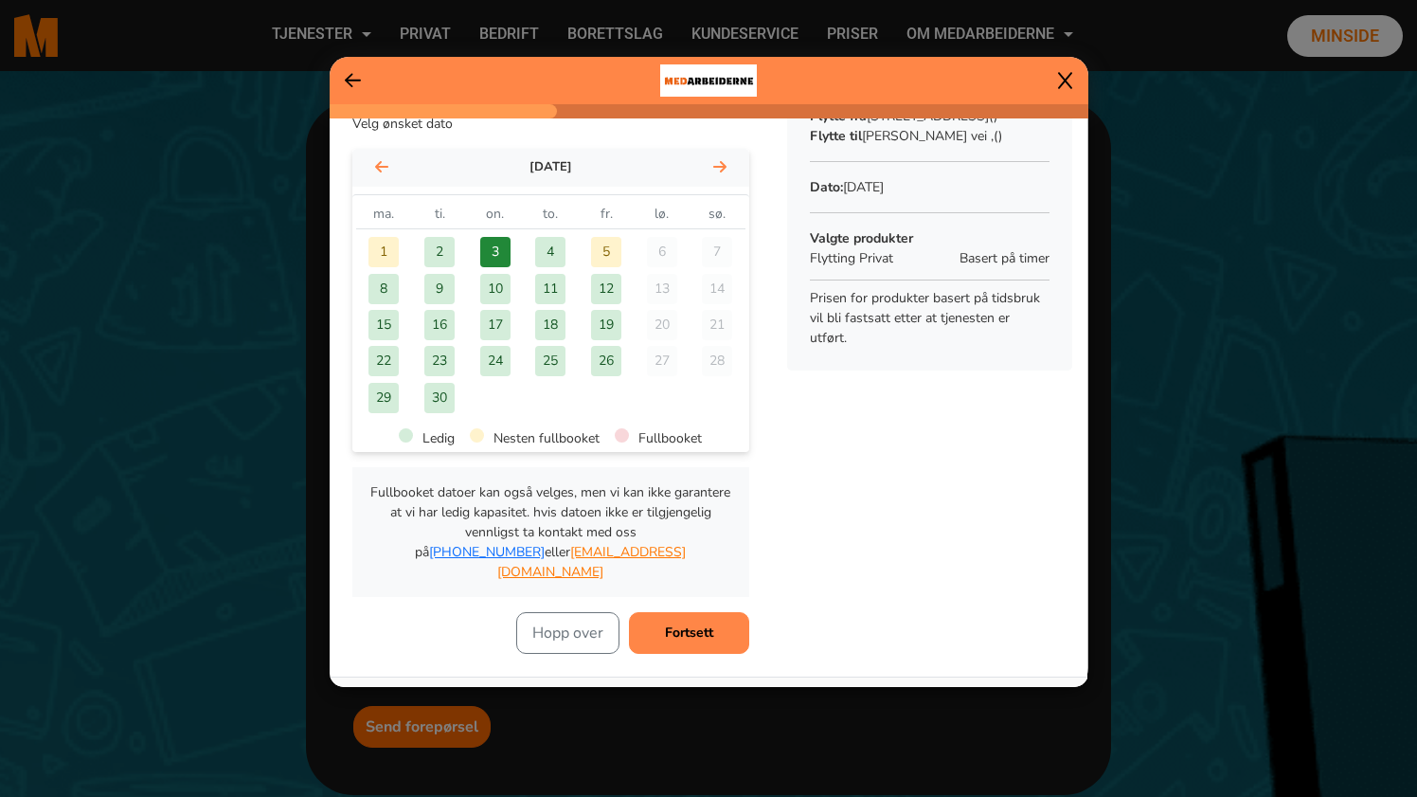
scroll to position [71, 0]
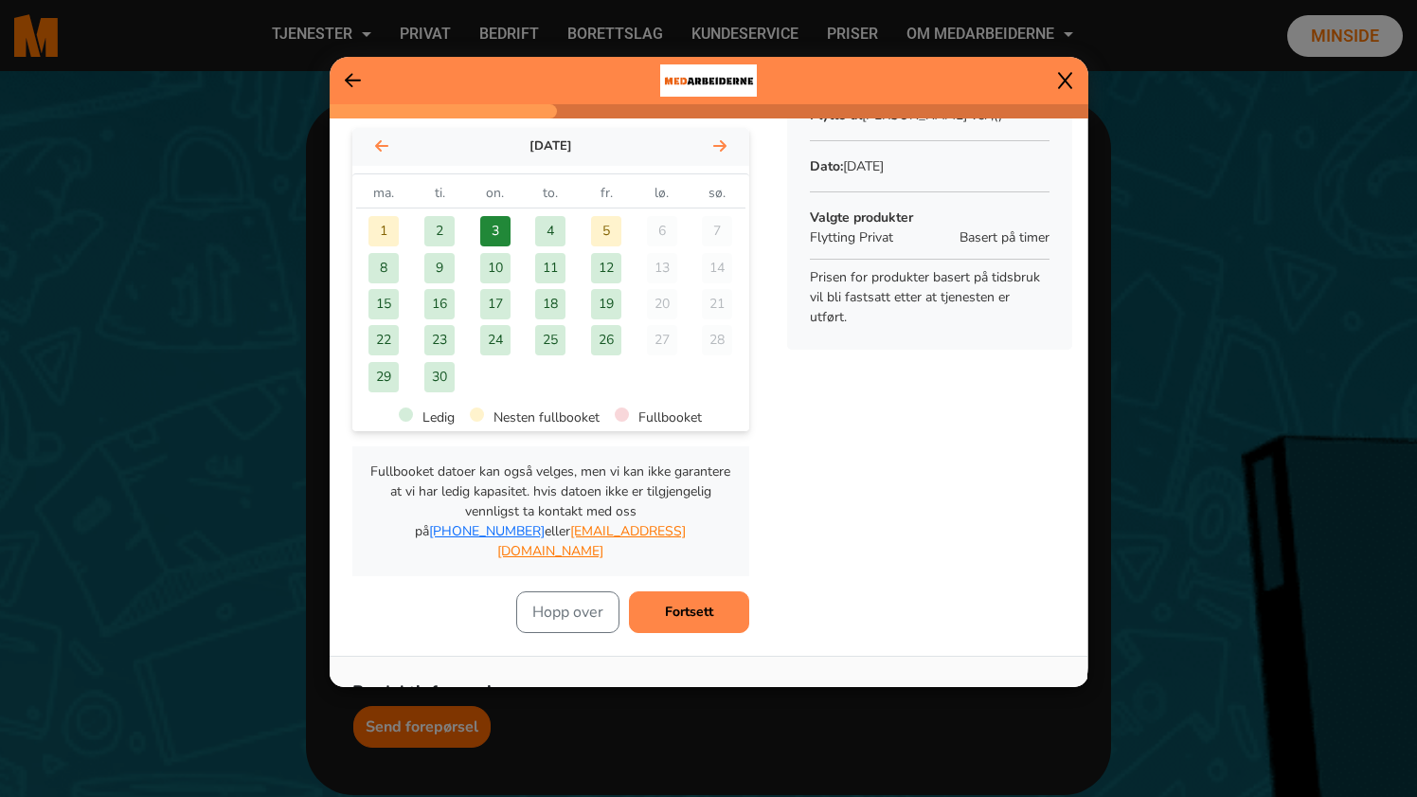
click at [701, 602] on b "Fortsett" at bounding box center [689, 611] width 48 height 18
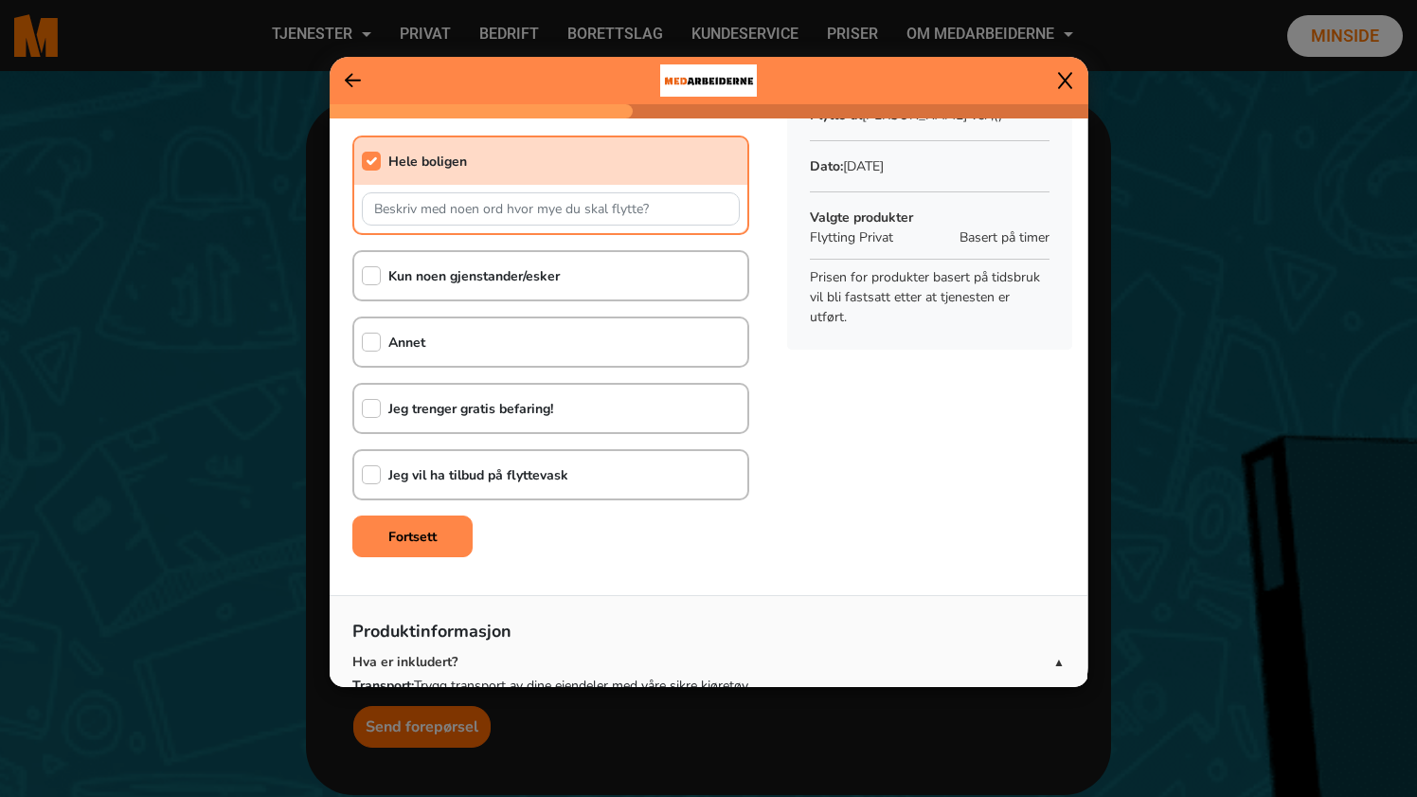
scroll to position [72, 0]
click at [429, 533] on b "Fortsett" at bounding box center [412, 536] width 48 height 18
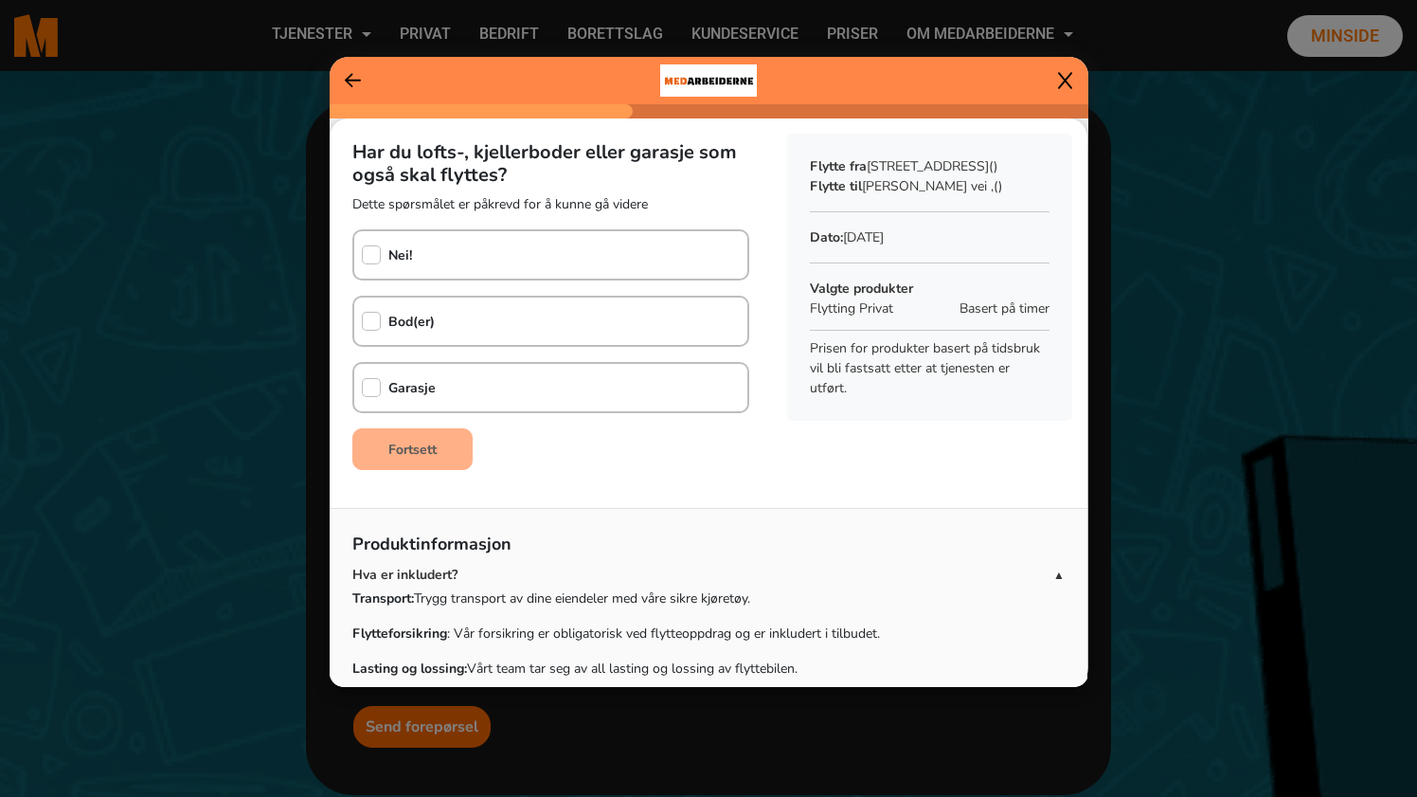
click at [427, 260] on div "Nei!" at bounding box center [550, 254] width 397 height 51
checkbox input "true"
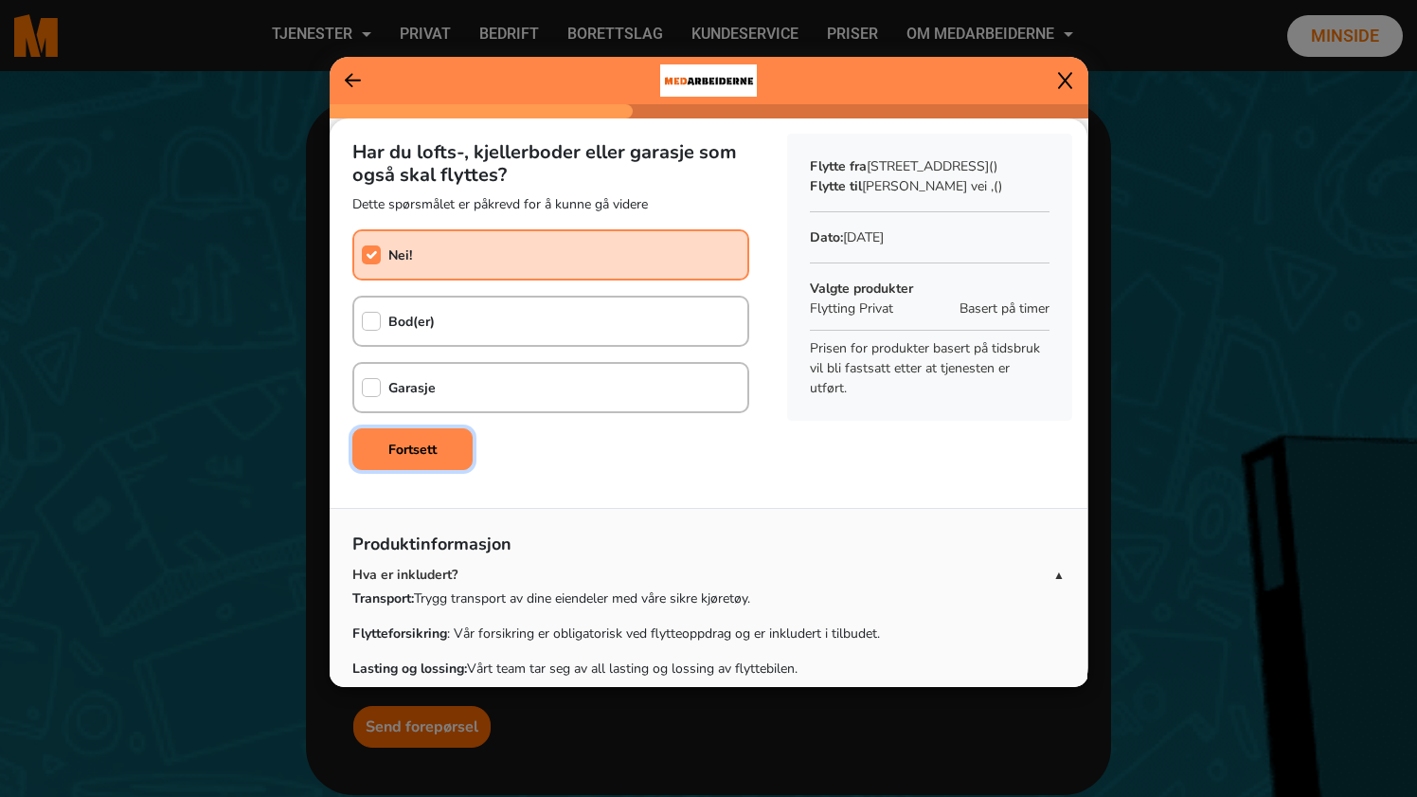
click at [433, 442] on b "Fortsett" at bounding box center [412, 449] width 48 height 18
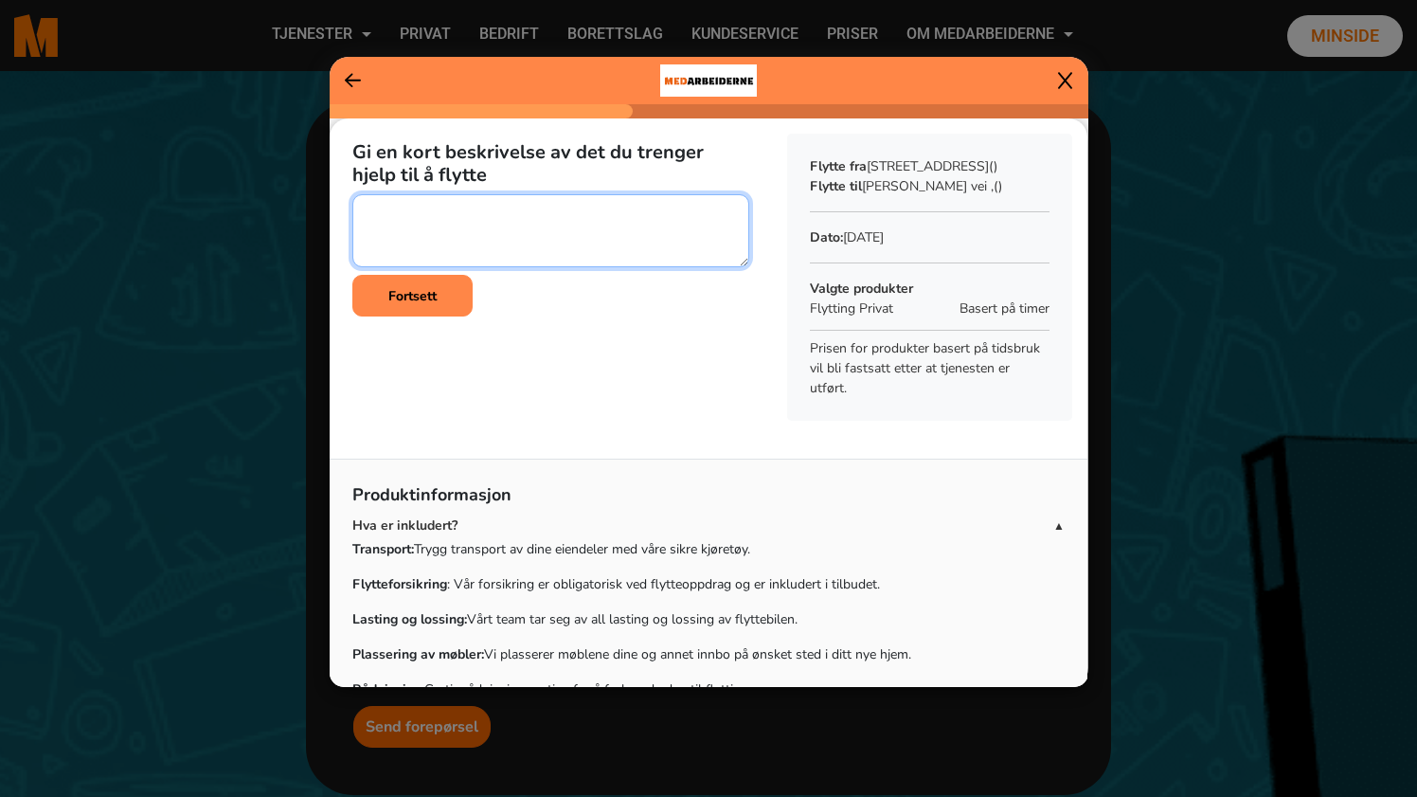
click at [434, 236] on textarea at bounding box center [550, 230] width 397 height 73
paste textarea "- Sofa 3 seter (212 cm lang) - Seng (150 cm bred) - Spisebord (180 cm med avtag…"
click at [411, 241] on textarea at bounding box center [550, 230] width 397 height 73
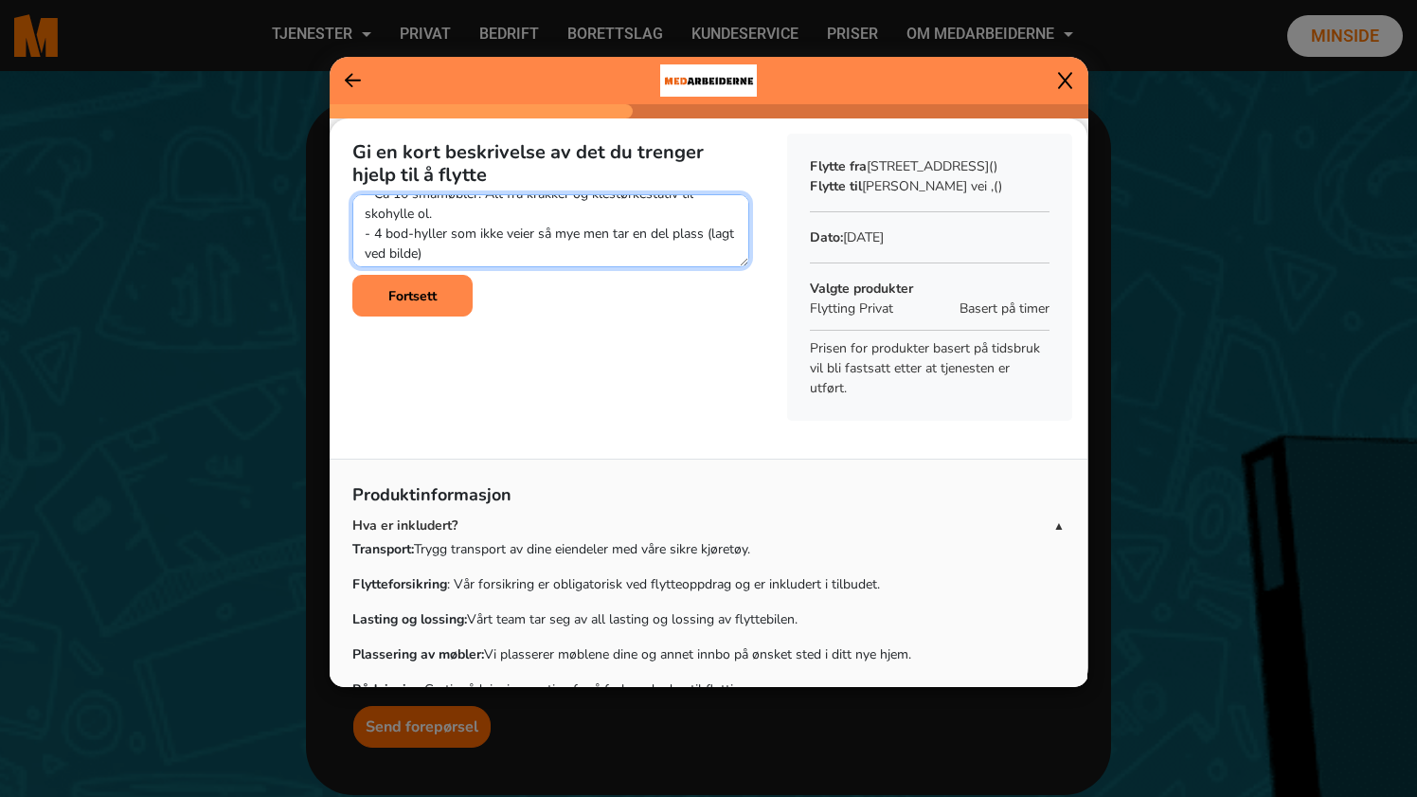
click at [444, 251] on textarea at bounding box center [550, 230] width 397 height 73
click at [414, 242] on textarea at bounding box center [550, 230] width 397 height 73
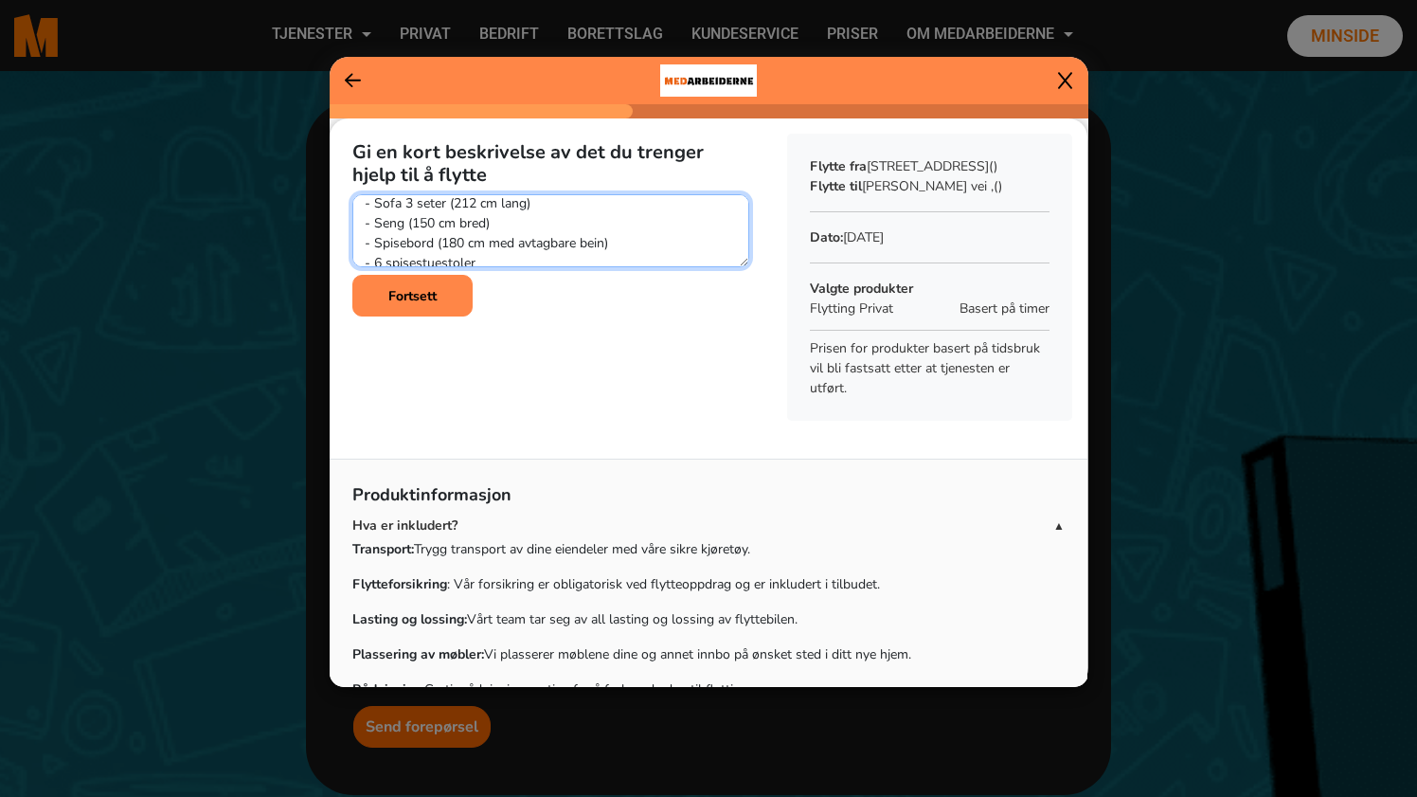
scroll to position [38, 0]
click at [446, 231] on textarea at bounding box center [550, 230] width 397 height 73
click at [481, 231] on textarea at bounding box center [550, 230] width 397 height 73
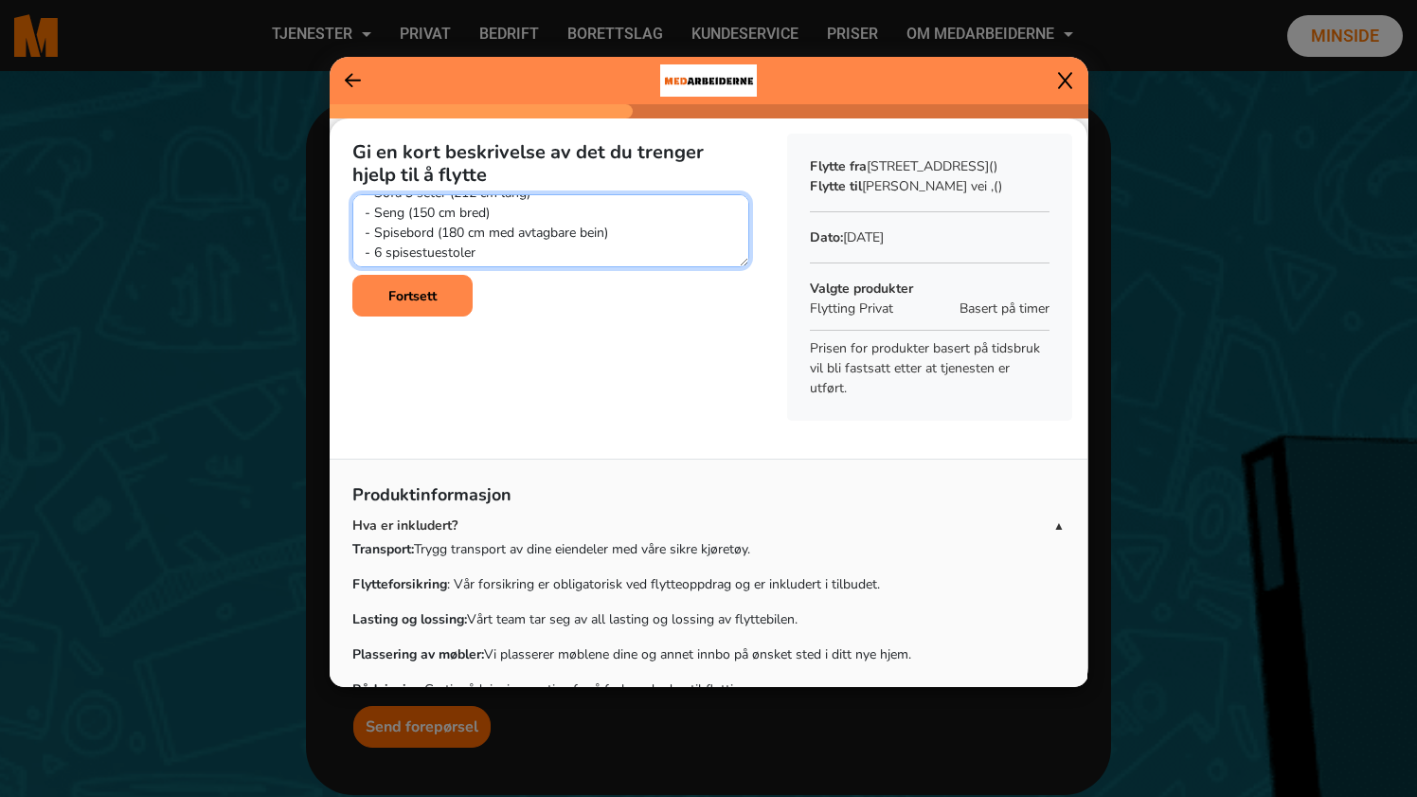
click at [475, 251] on textarea at bounding box center [550, 230] width 397 height 73
click at [467, 238] on textarea at bounding box center [550, 230] width 397 height 73
click at [490, 240] on textarea at bounding box center [550, 230] width 397 height 73
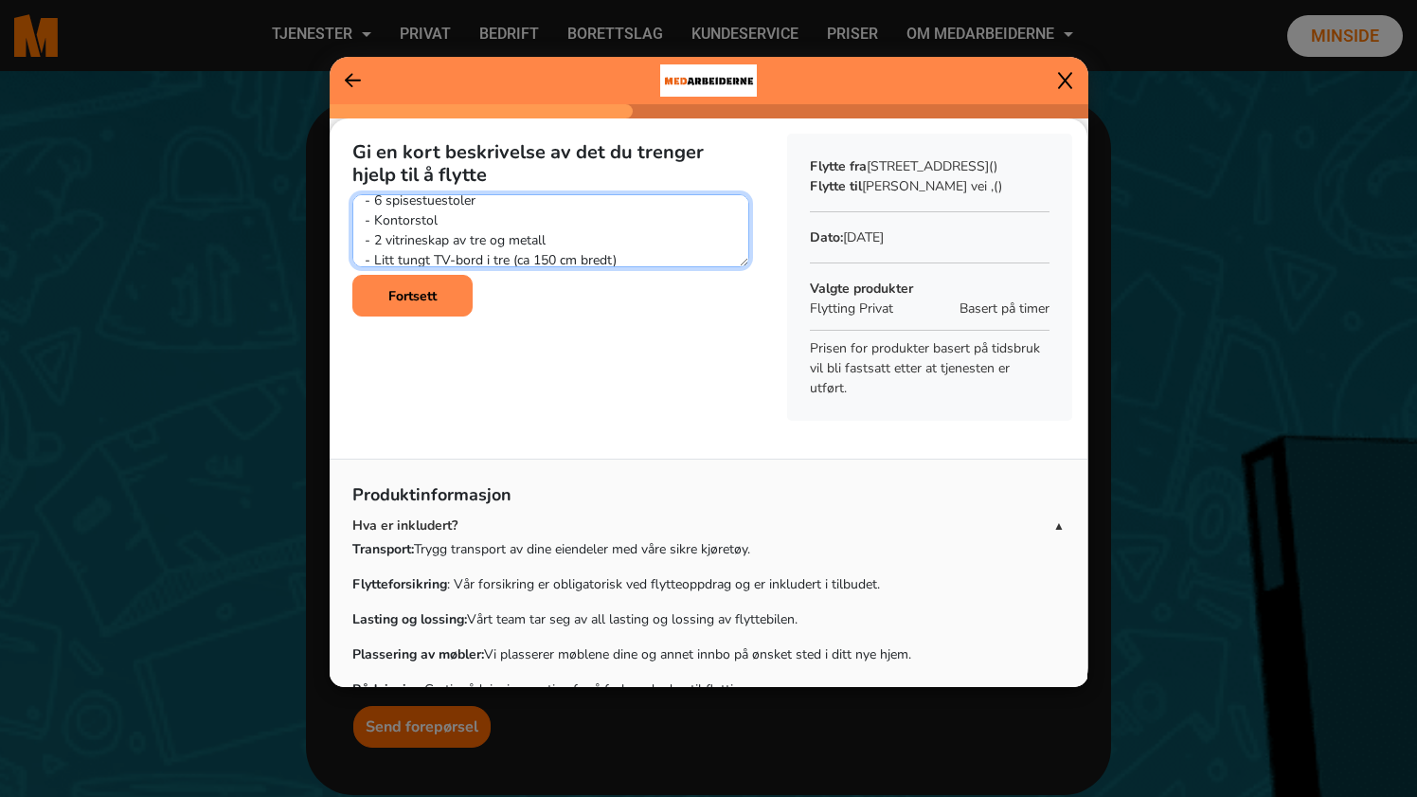
click at [490, 240] on textarea at bounding box center [550, 230] width 397 height 73
click at [446, 239] on textarea at bounding box center [550, 230] width 397 height 73
click at [498, 246] on textarea at bounding box center [550, 230] width 397 height 73
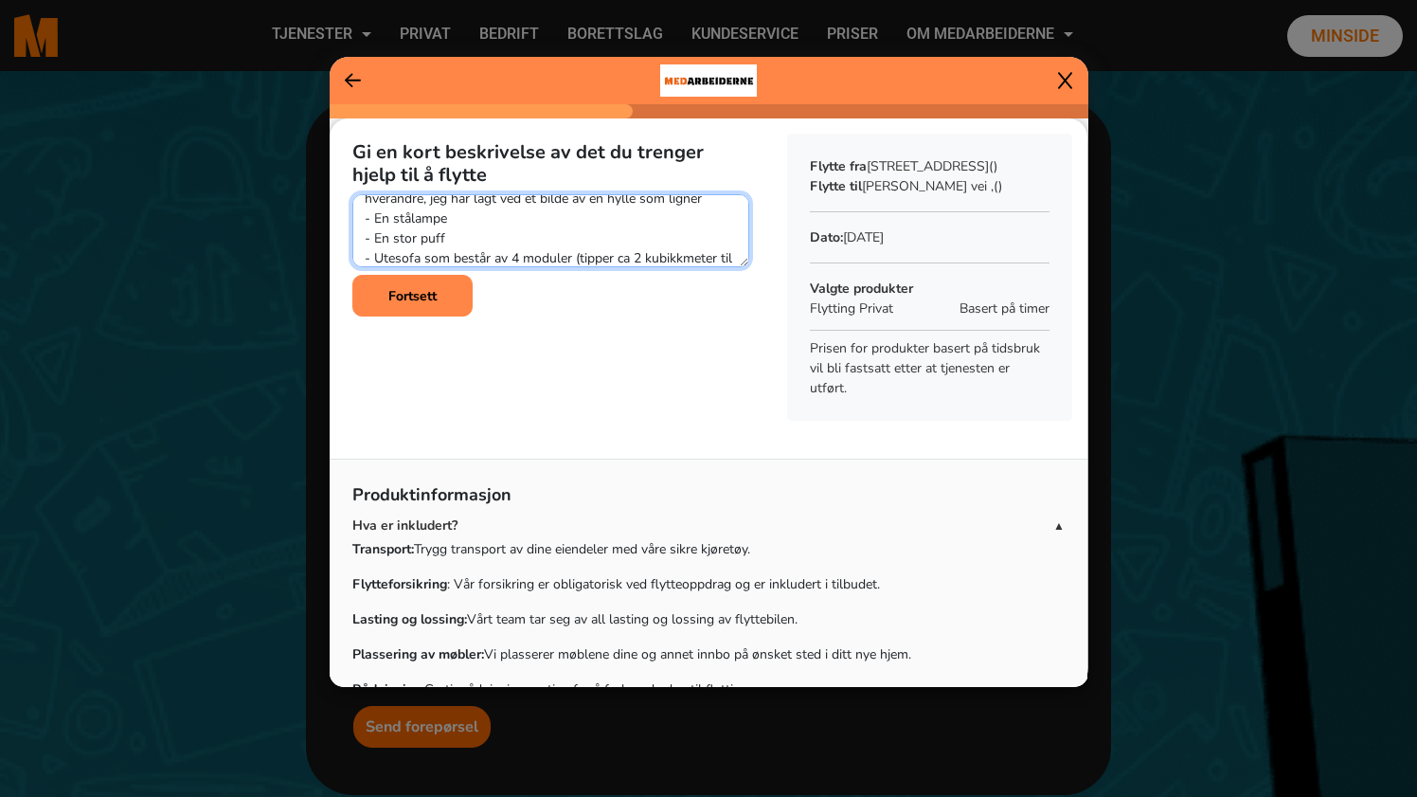
scroll to position [253, 0]
click at [518, 228] on textarea at bounding box center [550, 230] width 397 height 73
click at [517, 234] on textarea at bounding box center [550, 230] width 397 height 73
click at [525, 249] on textarea at bounding box center [550, 230] width 397 height 73
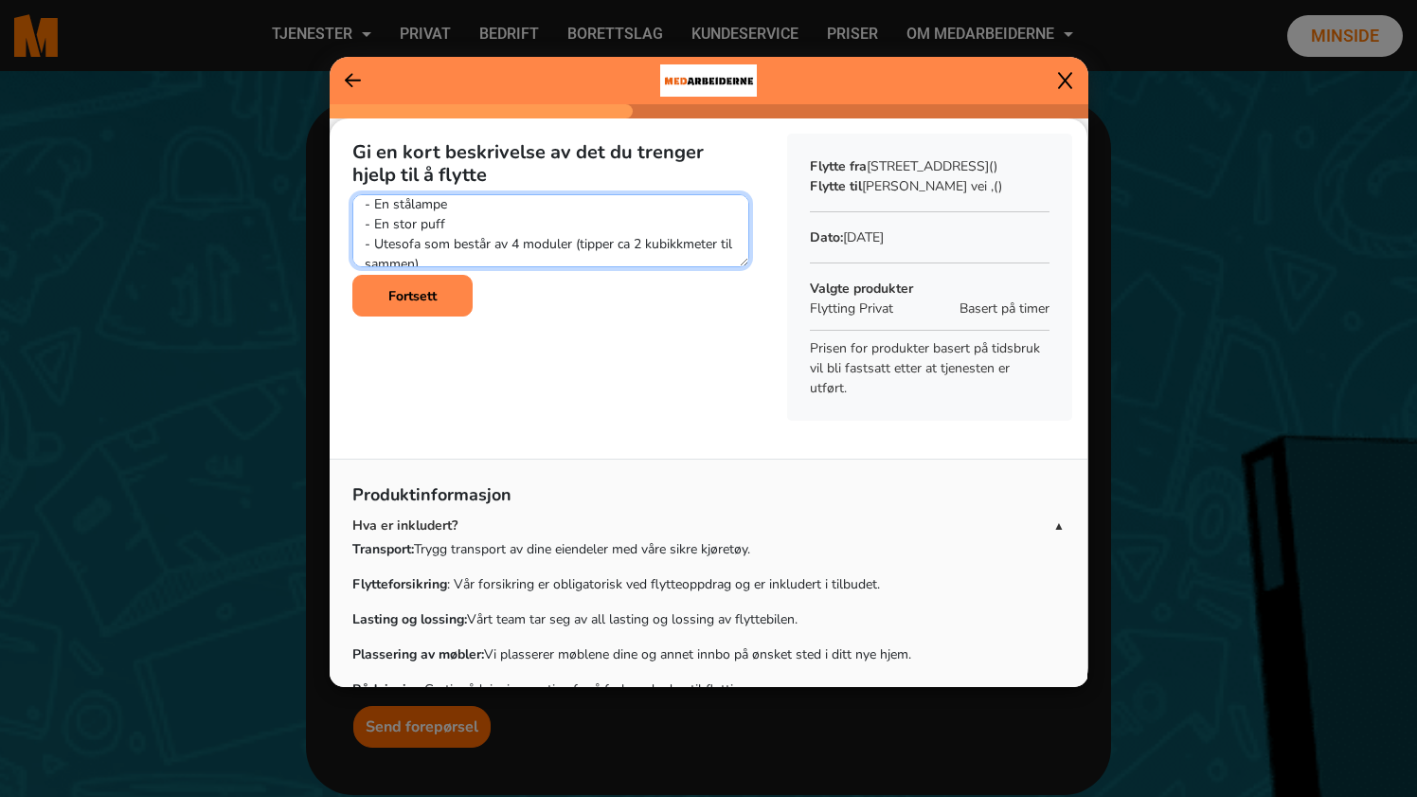
click at [487, 220] on textarea at bounding box center [550, 230] width 397 height 73
click at [493, 241] on textarea at bounding box center [550, 230] width 397 height 73
click at [511, 245] on textarea at bounding box center [550, 230] width 397 height 73
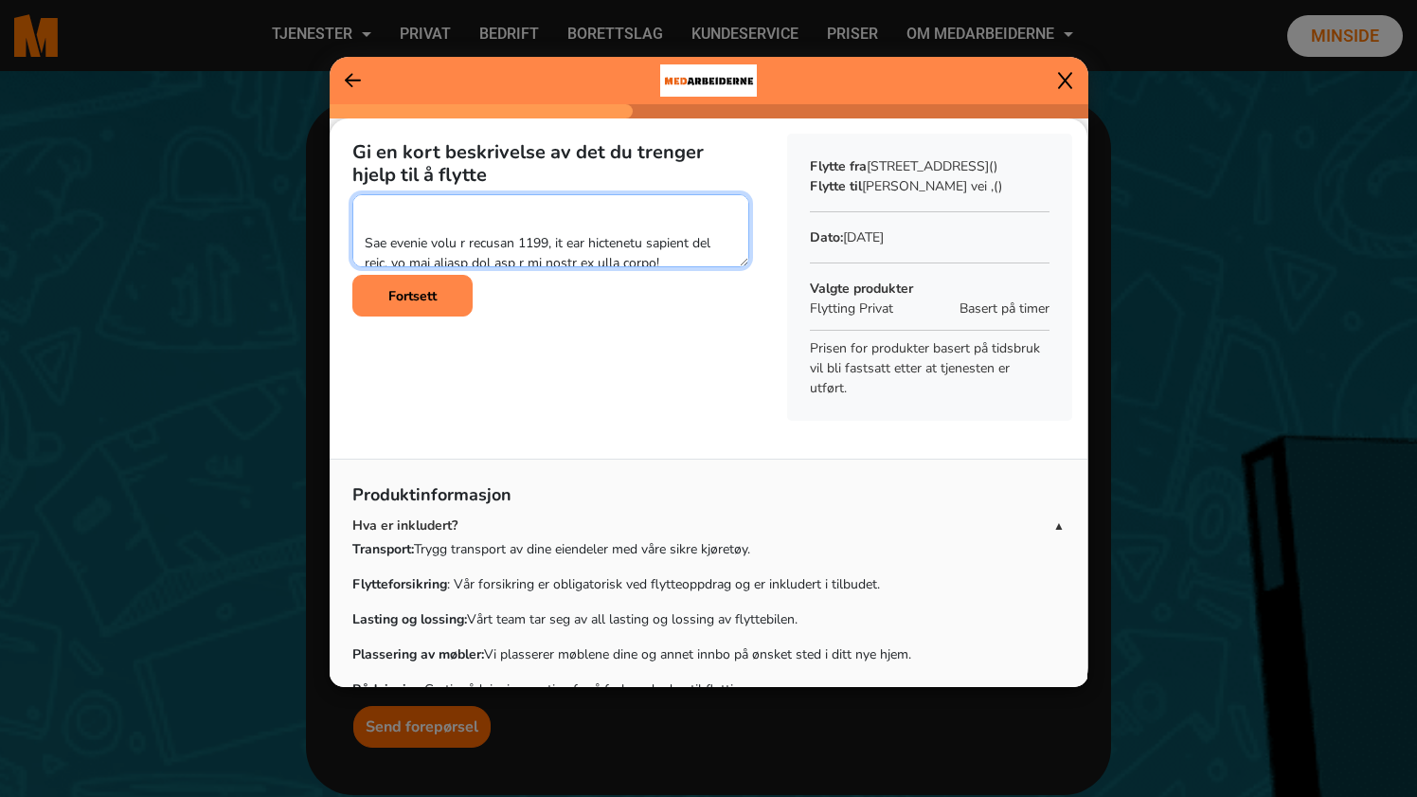
scroll to position [470, 0]
click at [524, 252] on textarea at bounding box center [550, 230] width 397 height 73
click at [504, 249] on textarea at bounding box center [550, 230] width 397 height 73
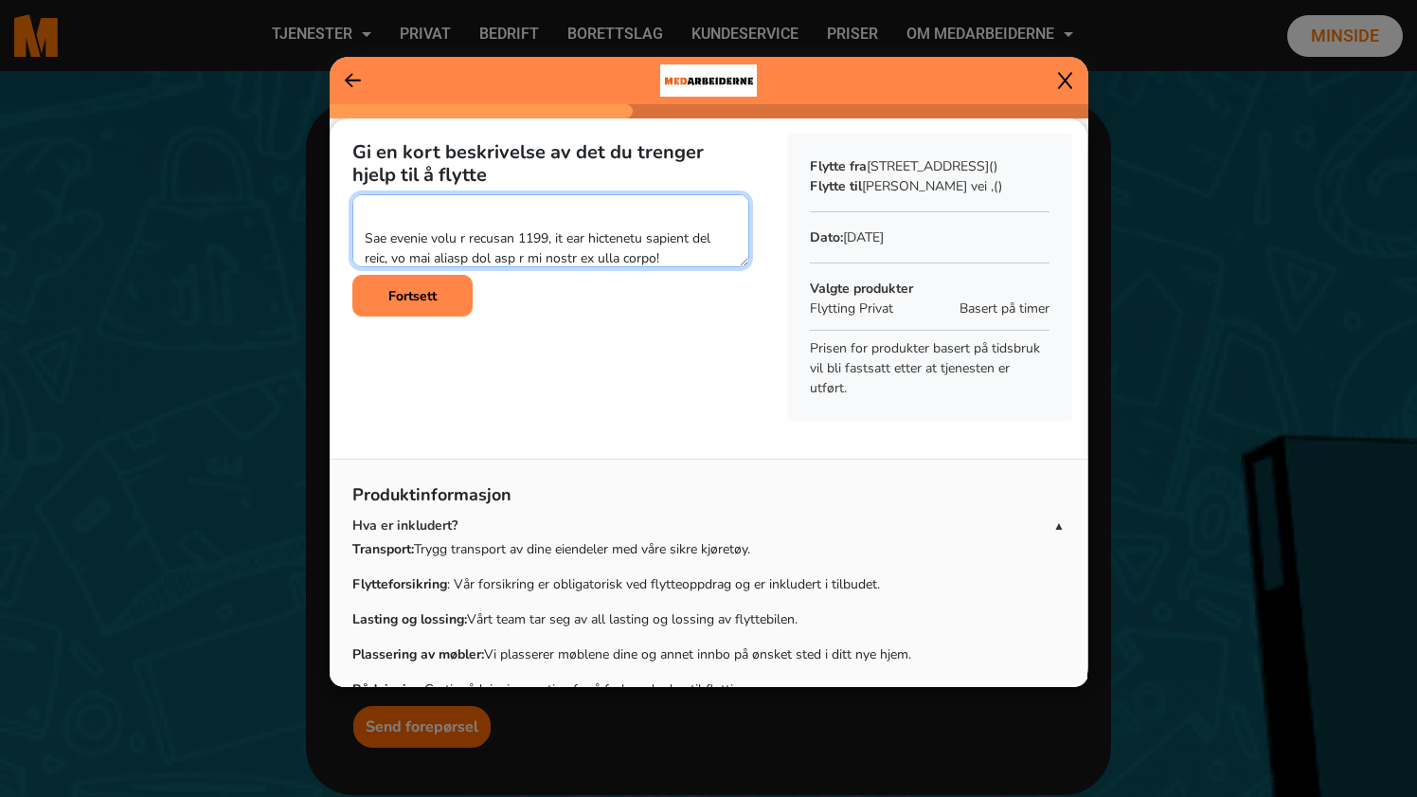
click at [515, 253] on textarea at bounding box center [550, 230] width 397 height 73
click at [512, 237] on textarea at bounding box center [550, 230] width 397 height 73
click at [487, 219] on textarea at bounding box center [550, 230] width 397 height 73
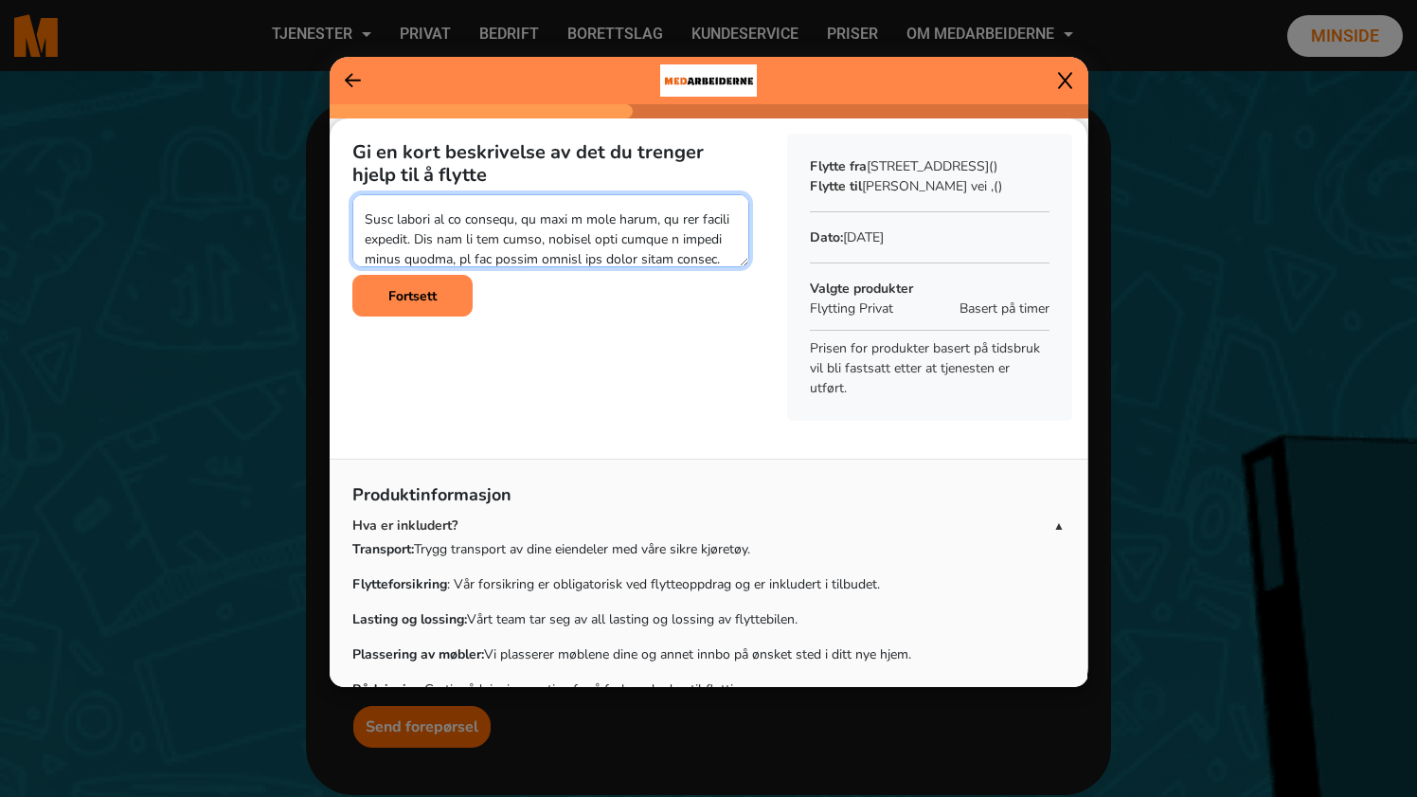
click at [461, 219] on textarea at bounding box center [550, 230] width 397 height 73
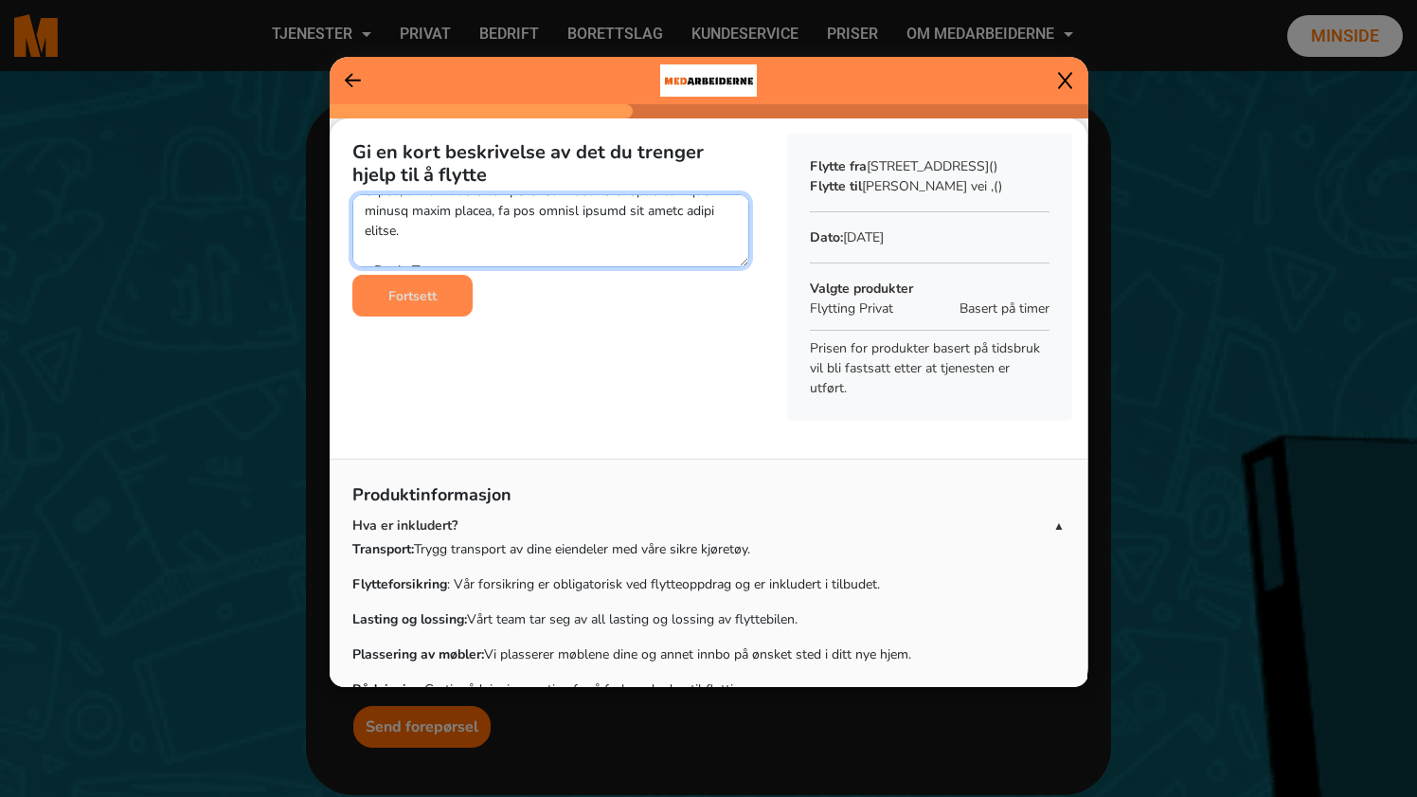
type textarea "Lor ips dolorsit amet con adip elitsed: - Doei 9 tempo (146 in utla) - Etdo (56…"
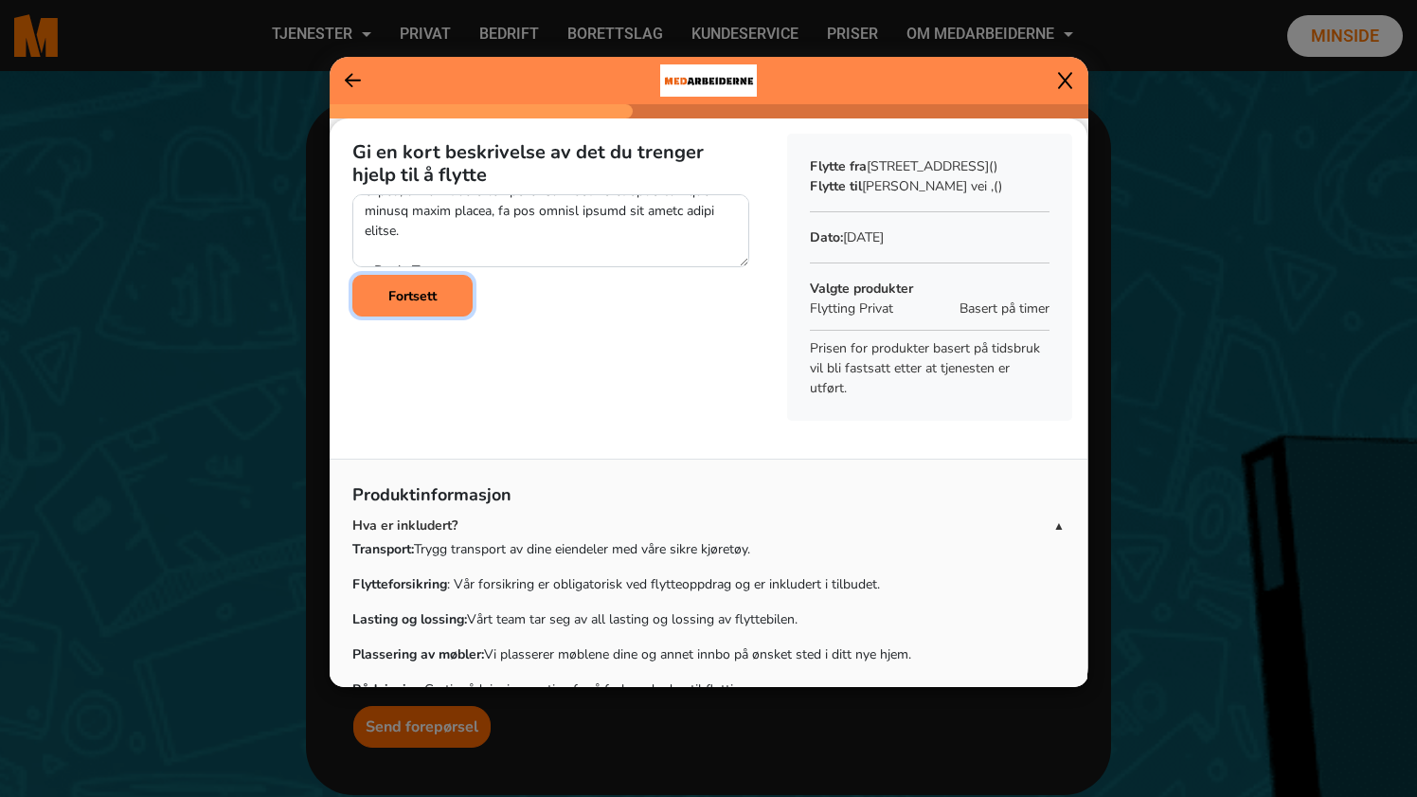
click at [402, 295] on b "Fortsett" at bounding box center [412, 296] width 48 height 18
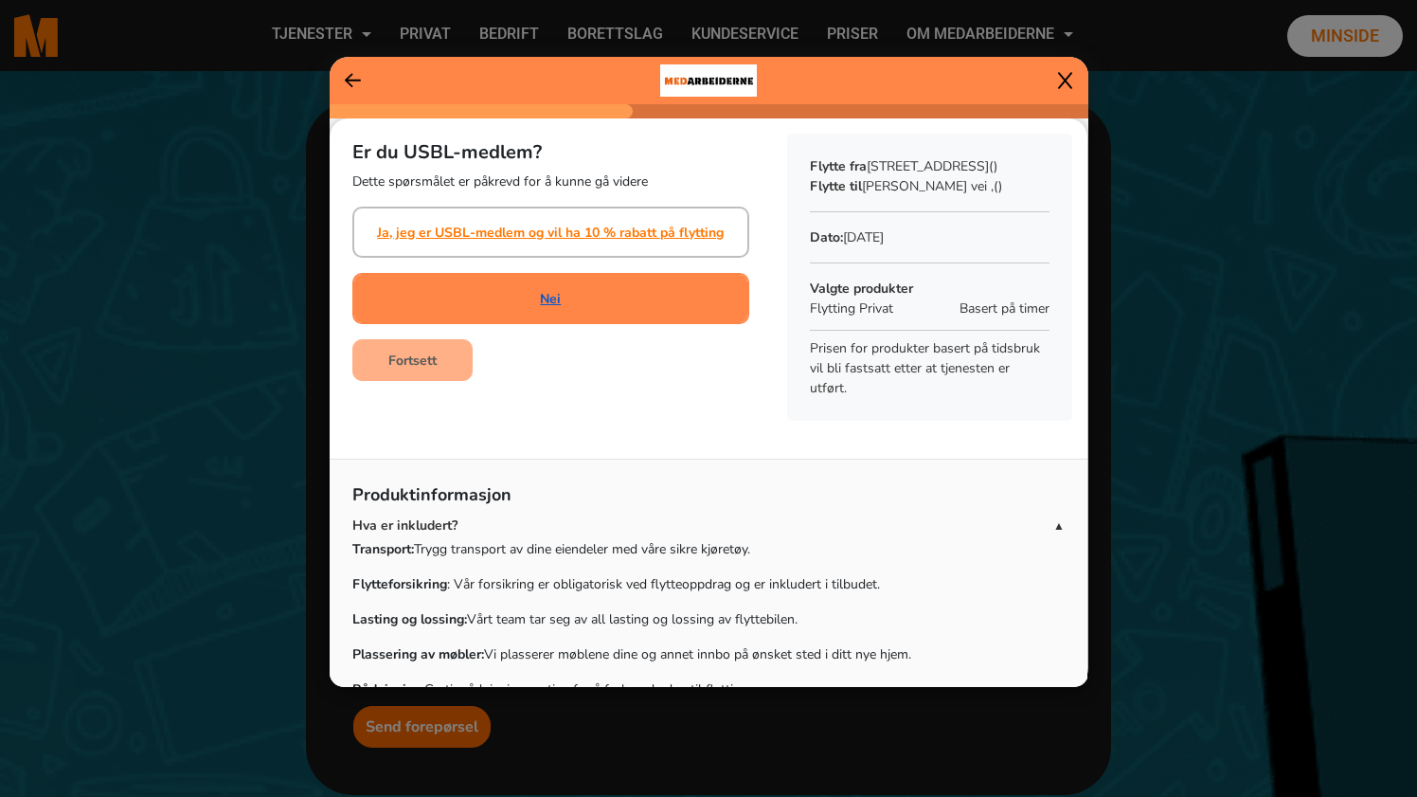
click at [559, 298] on link "Nei" at bounding box center [550, 299] width 21 height 20
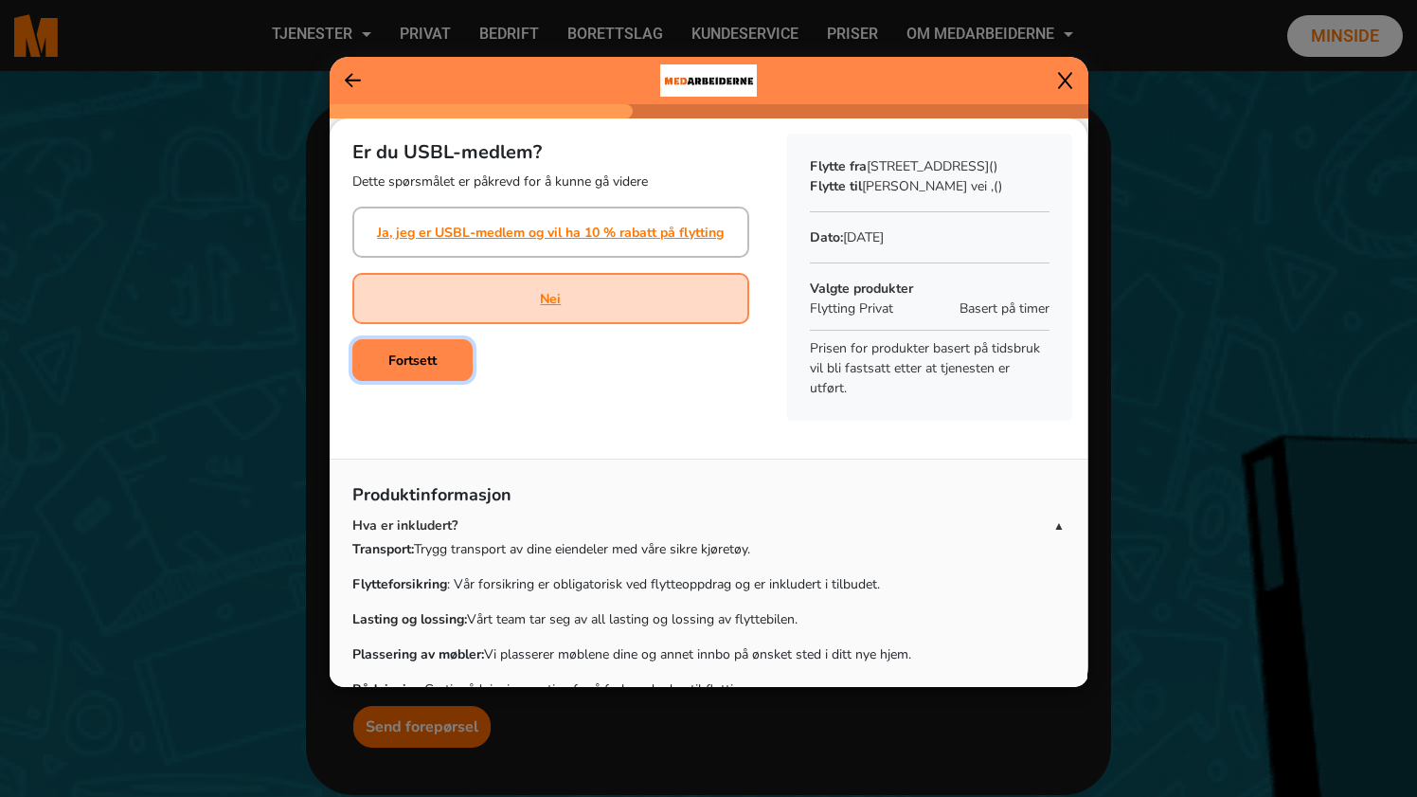
click at [447, 362] on button "Fortsett" at bounding box center [412, 360] width 120 height 42
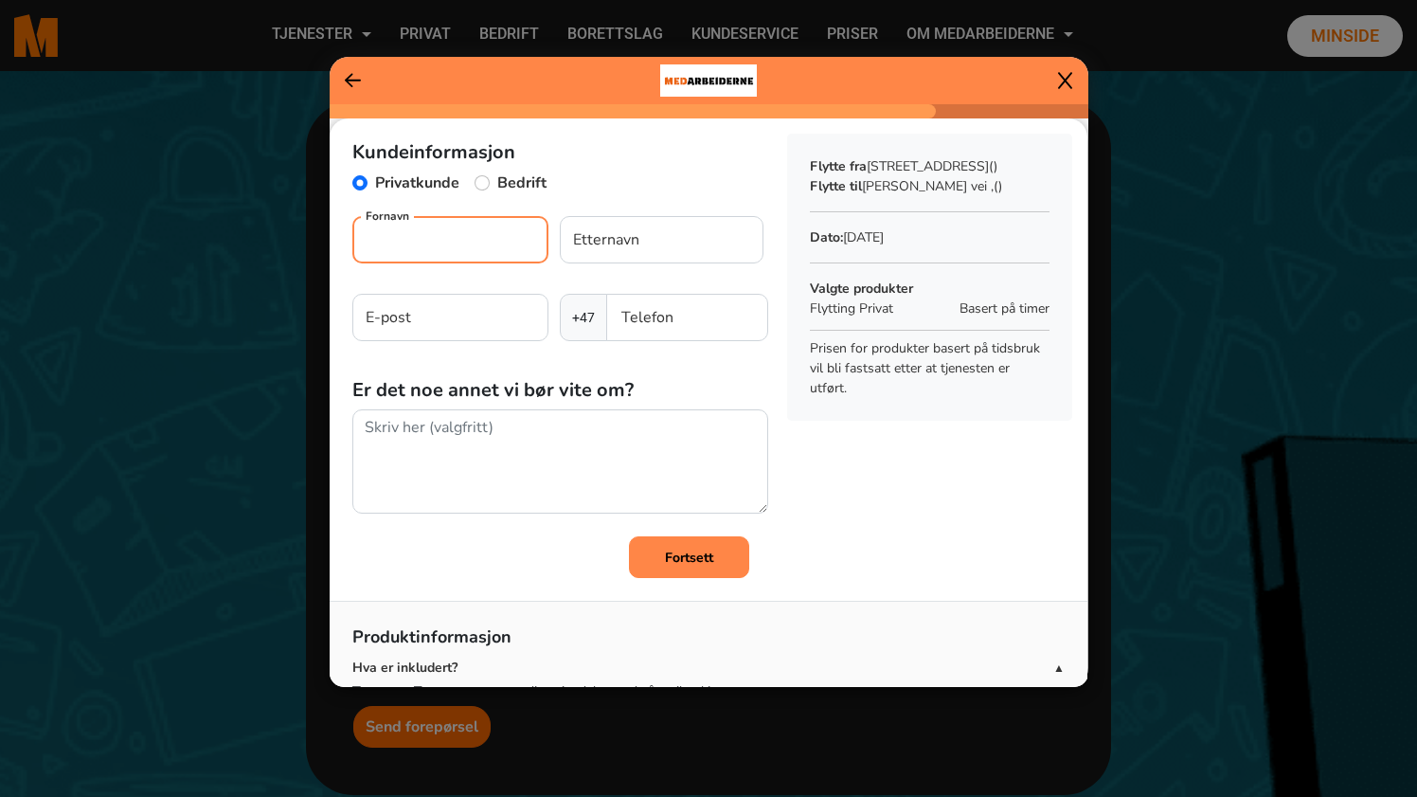
click at [440, 252] on input "Fornavn" at bounding box center [450, 239] width 196 height 47
type input "Silje"
type input "1"
type input "Riseng"
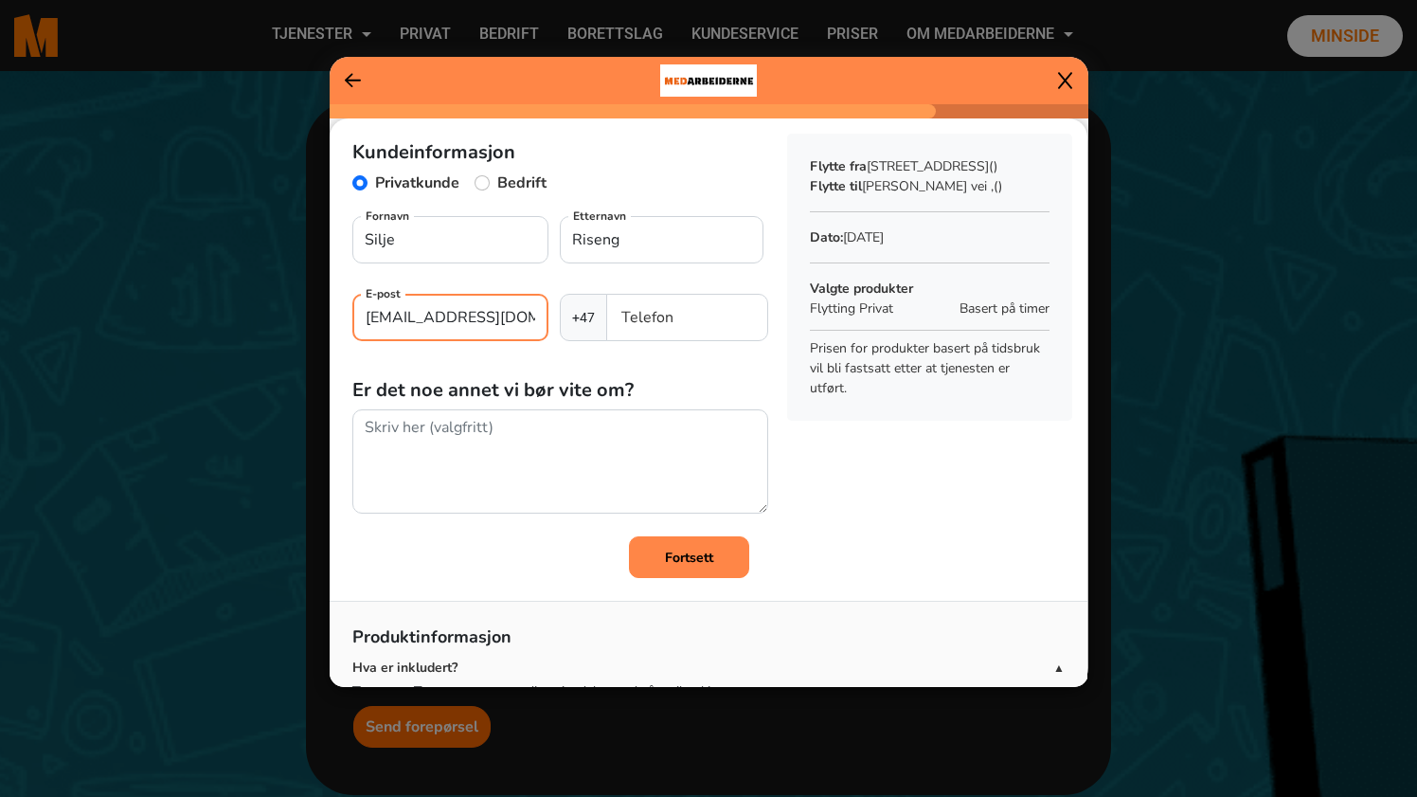
type input "[EMAIL_ADDRESS][DOMAIN_NAME]"
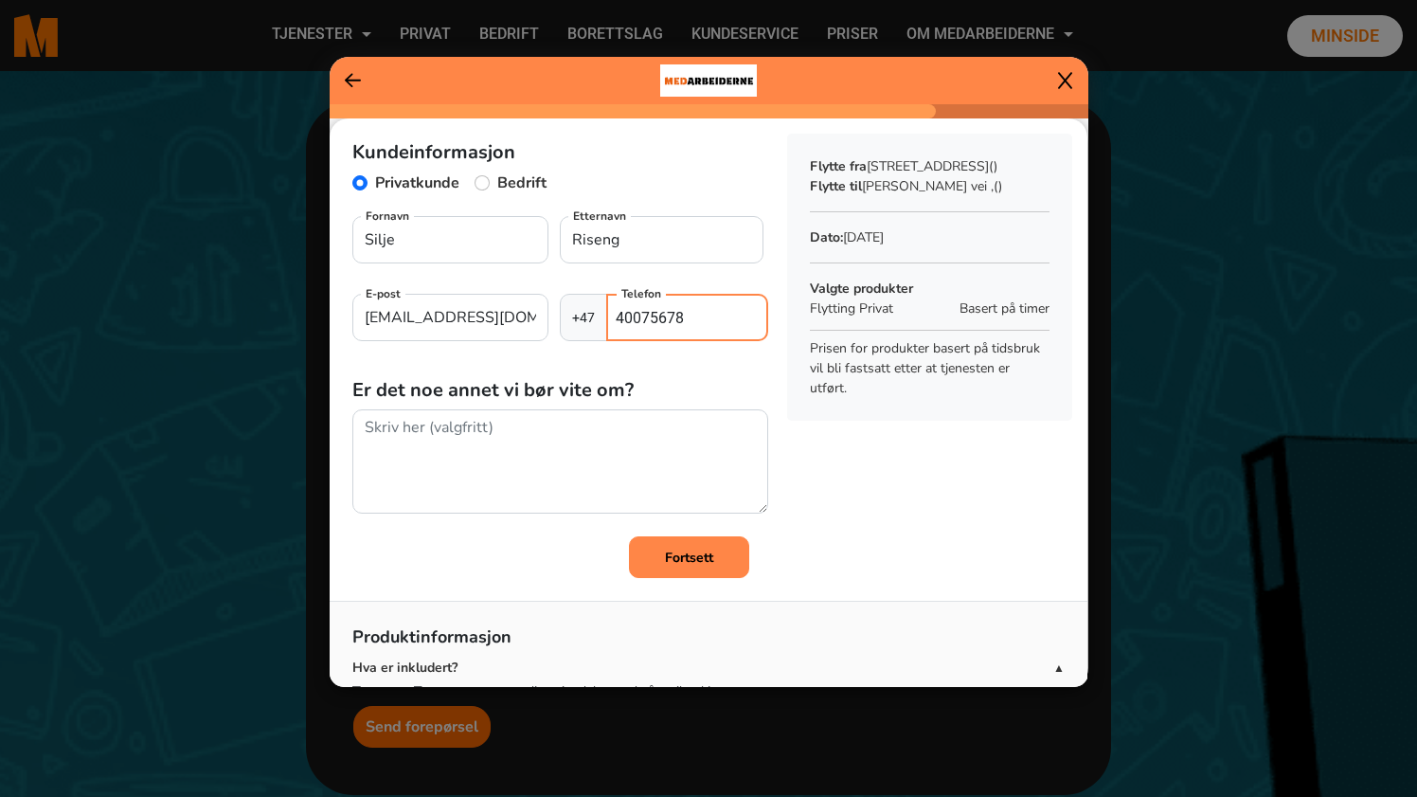
type input "40075678"
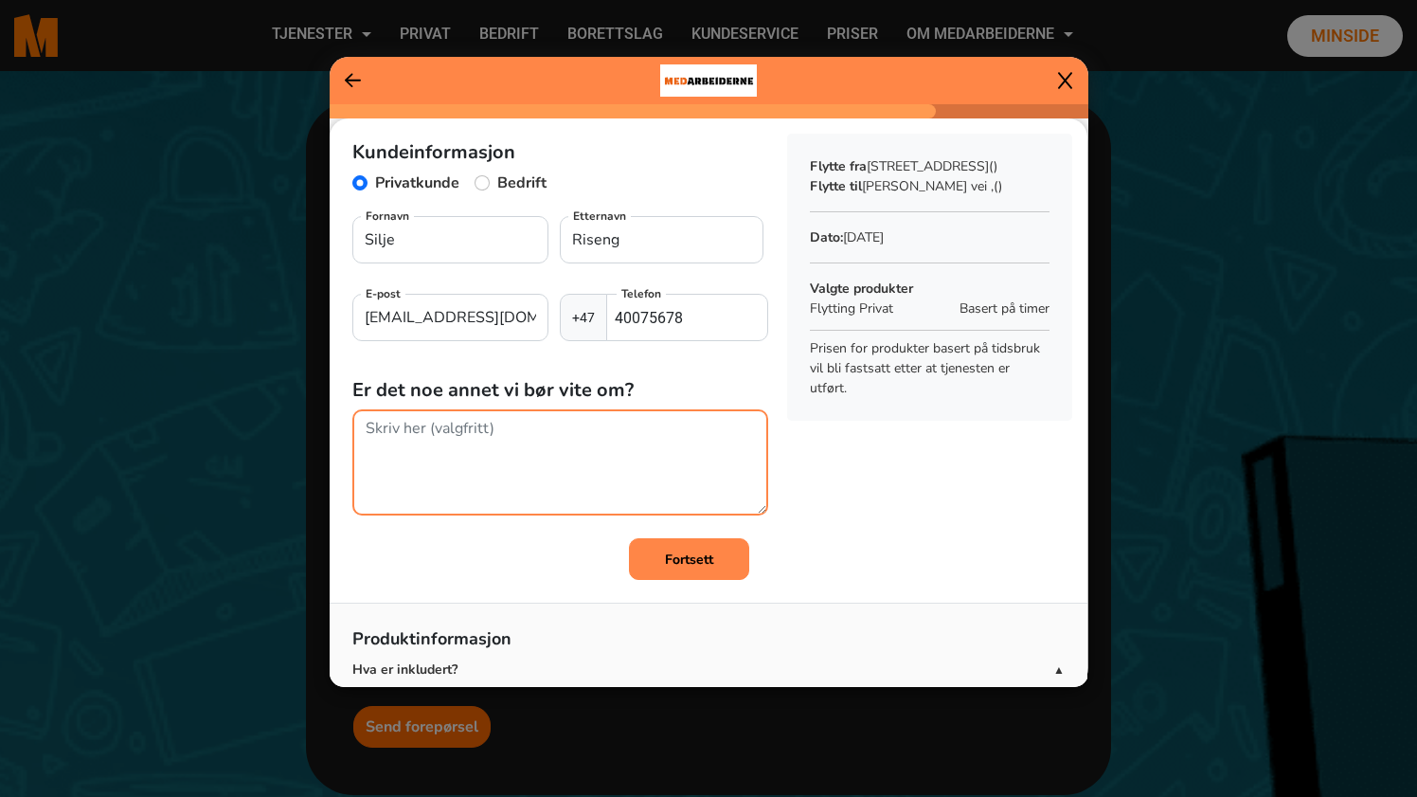
click at [479, 446] on textarea at bounding box center [560, 462] width 416 height 106
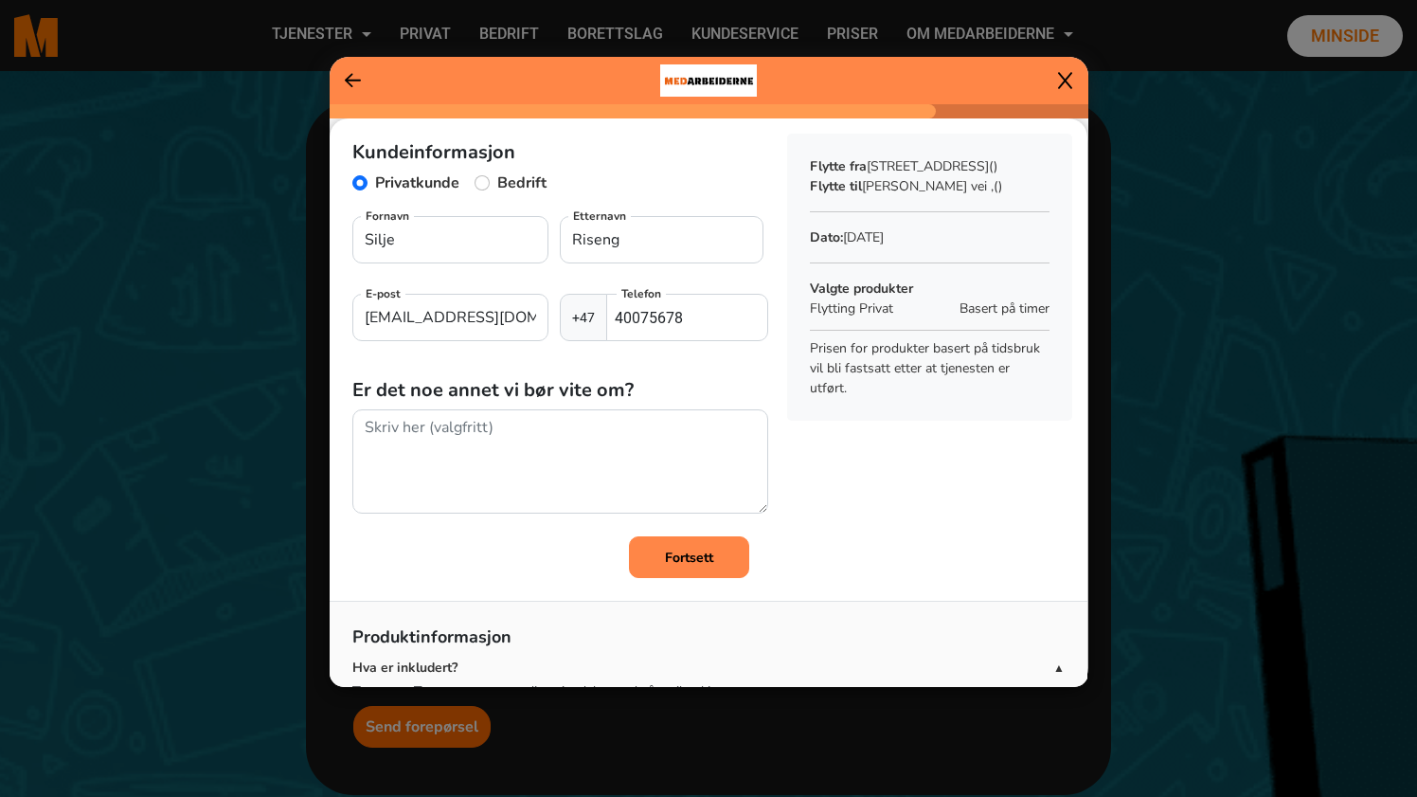
click at [681, 559] on b "Fortsett" at bounding box center [689, 557] width 48 height 18
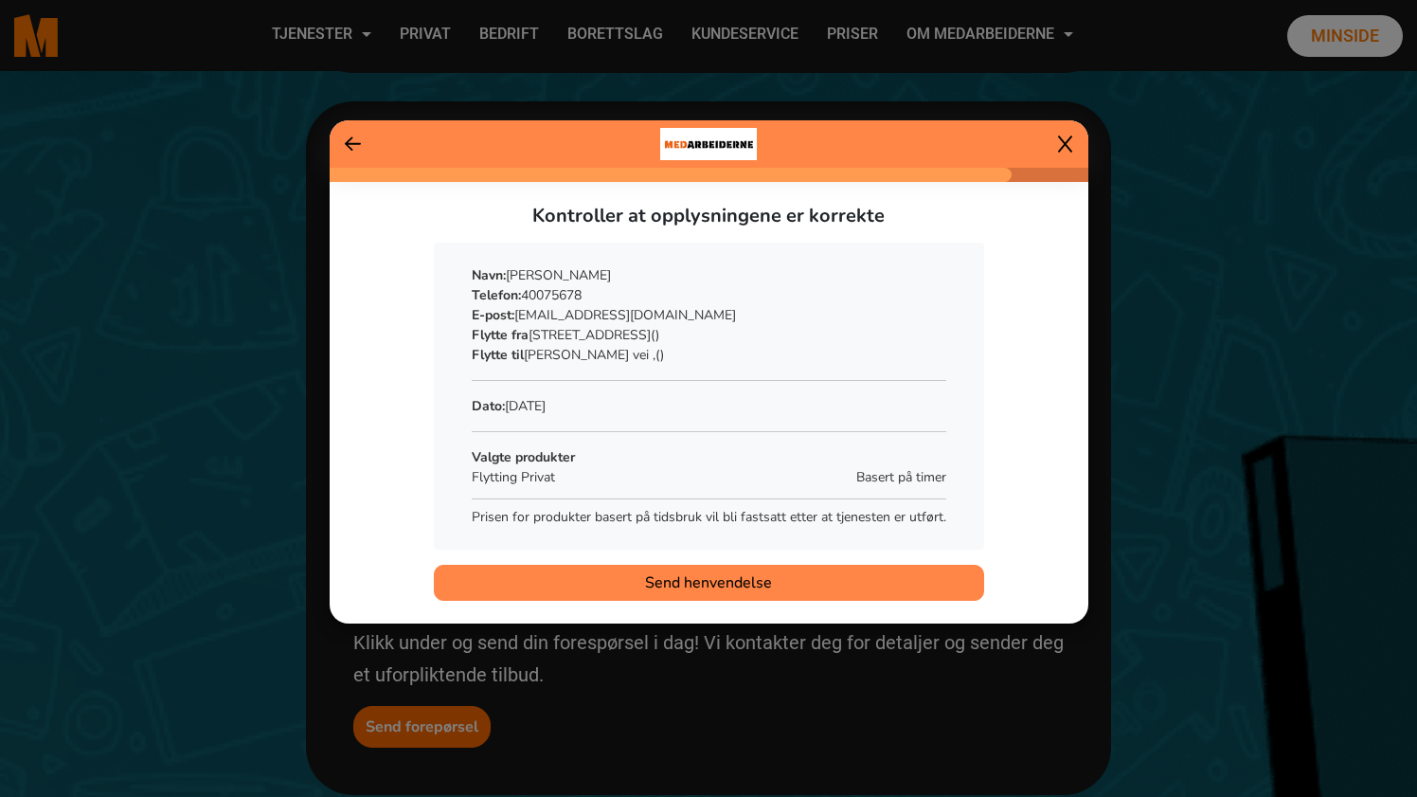
click at [707, 581] on span "Send henvendelse" at bounding box center [708, 582] width 127 height 23
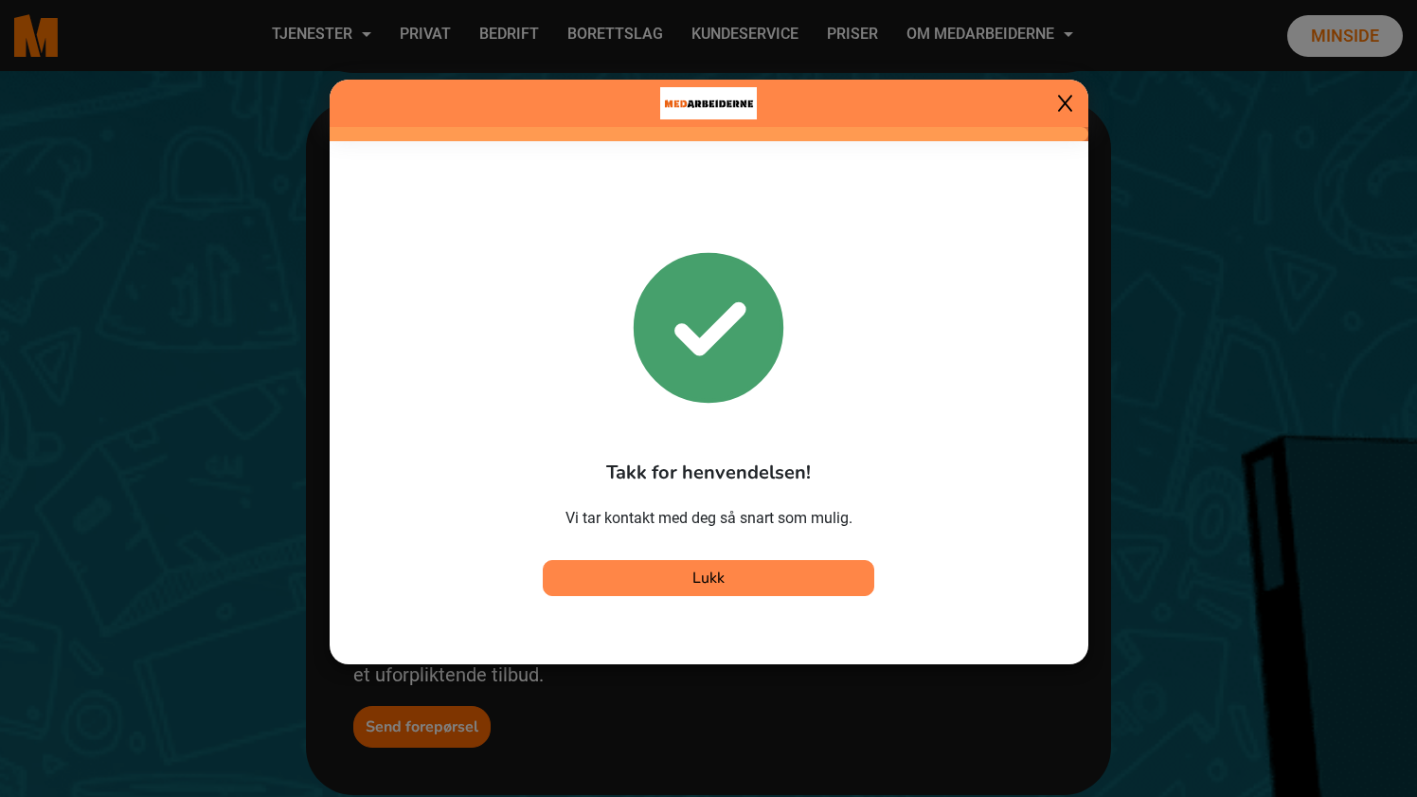
click at [732, 574] on button "Lukk" at bounding box center [708, 578] width 331 height 36
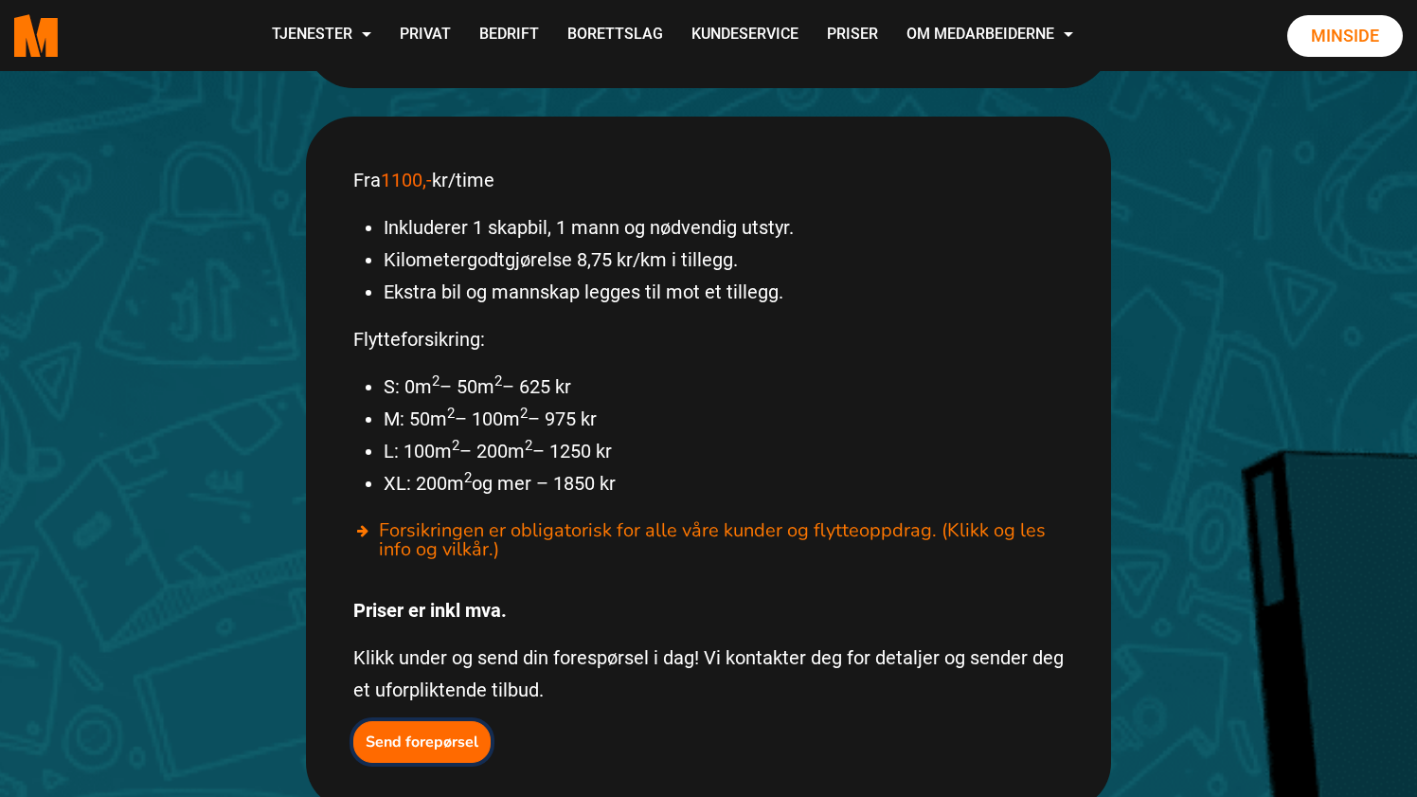
scroll to position [989, 0]
click at [459, 468] on li "XL: 200m 2 og mer – 1850 kr" at bounding box center [724, 484] width 680 height 32
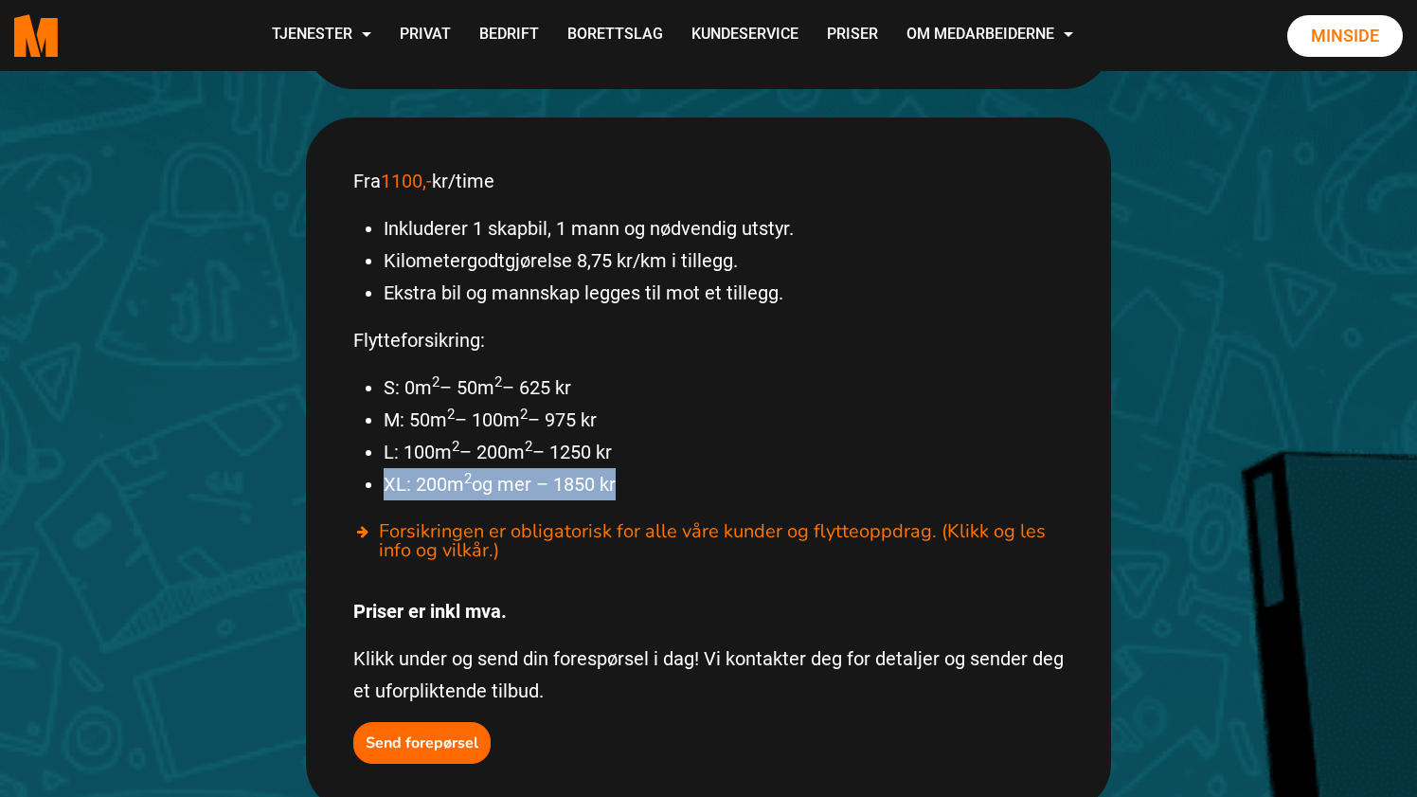
click at [509, 436] on li "L: 100m 2 – 200m 2 – 1250 kr" at bounding box center [724, 452] width 680 height 32
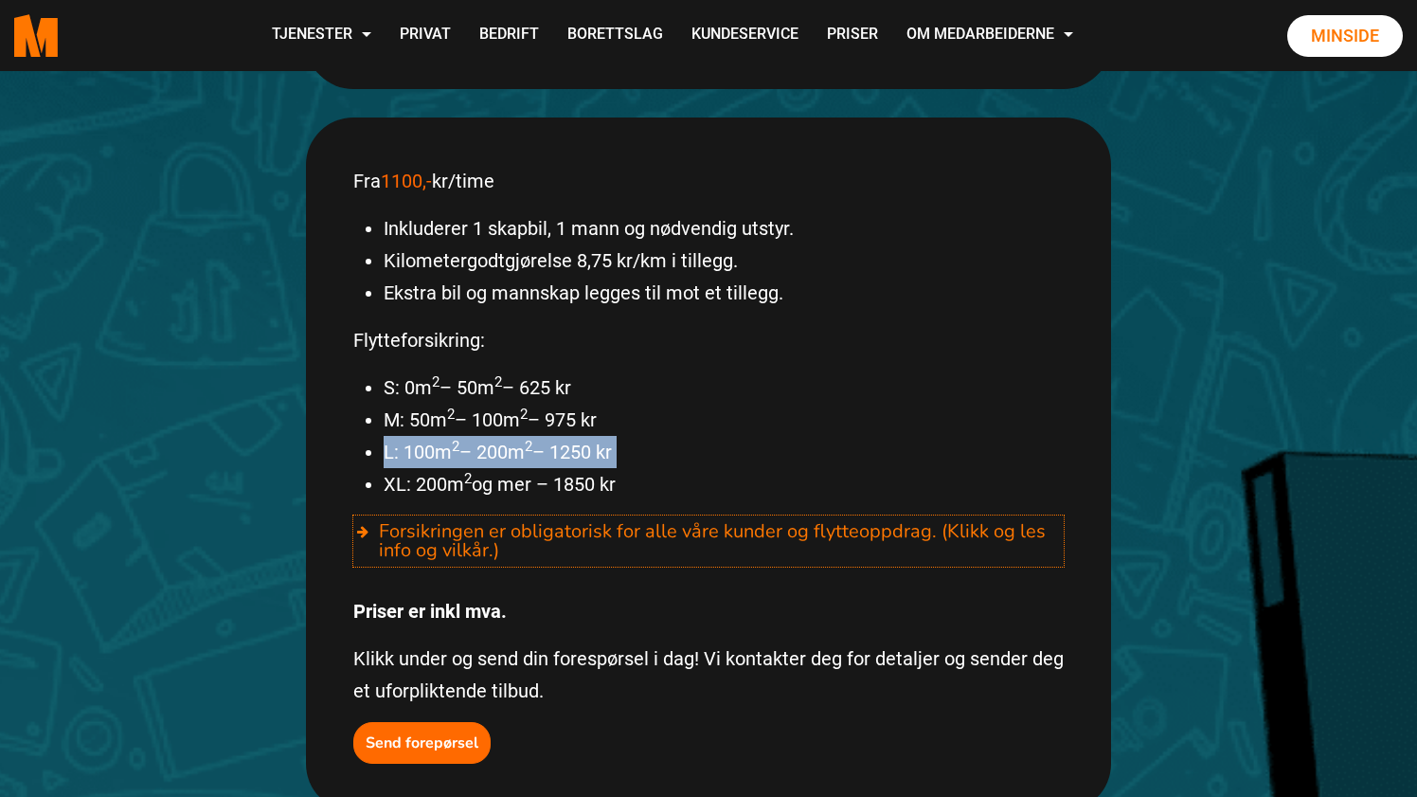
click at [517, 515] on div "Forsikringen er obligatorisk for alle våre kunder og flytteoppdrag. (Klikk og l…" at bounding box center [708, 540] width 710 height 51
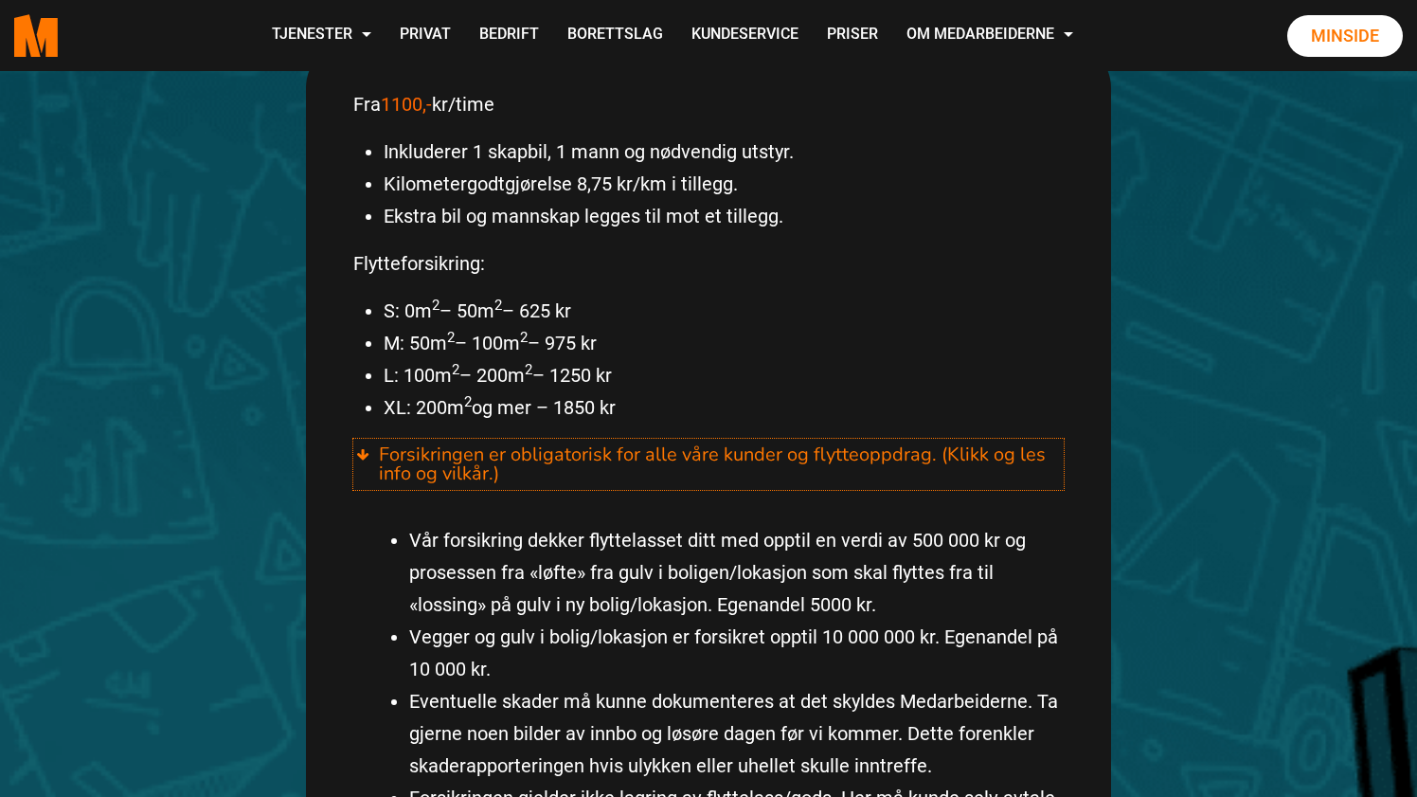
scroll to position [1069, 0]
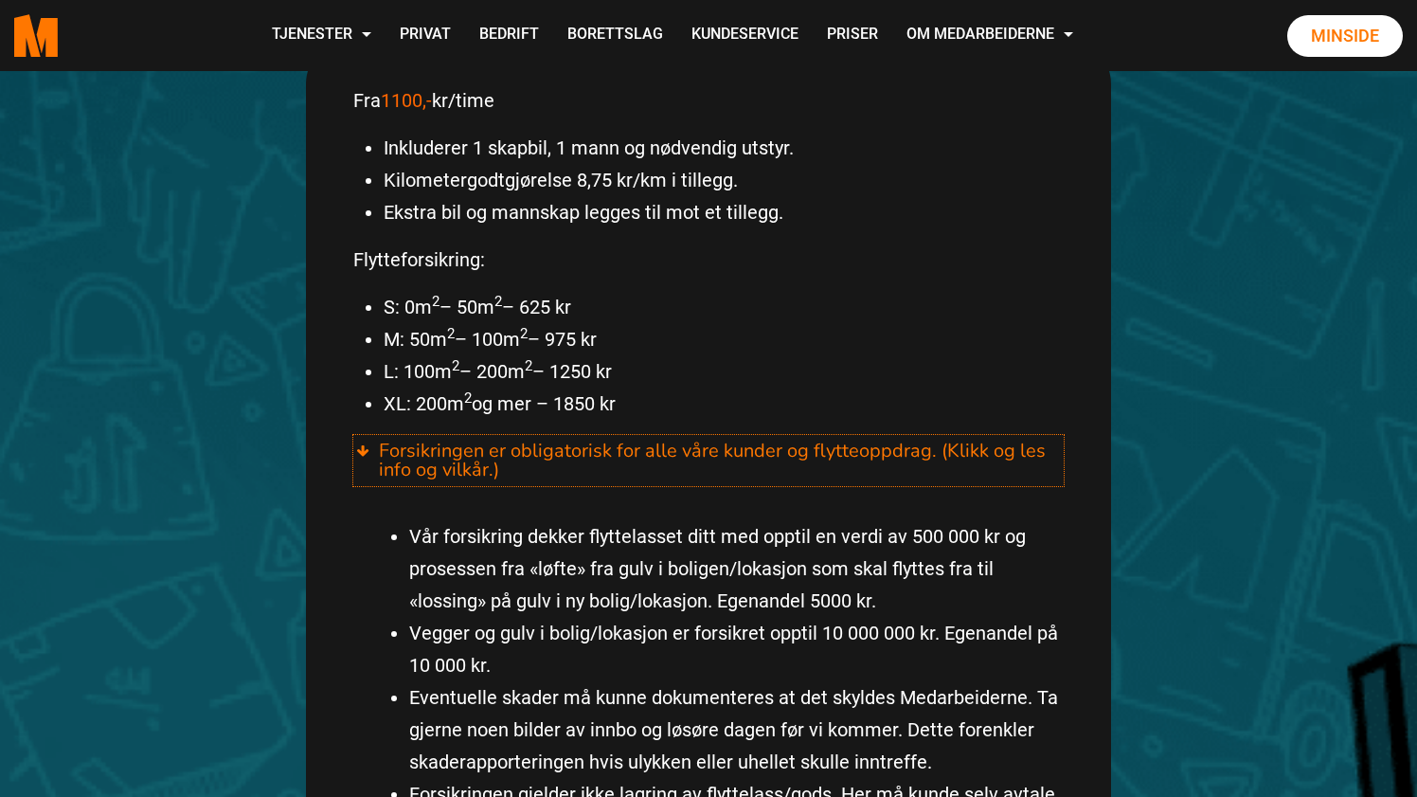
click at [509, 435] on div "Forsikringen er obligatorisk for alle våre kunder og flytteoppdrag. (Klikk og l…" at bounding box center [708, 460] width 710 height 51
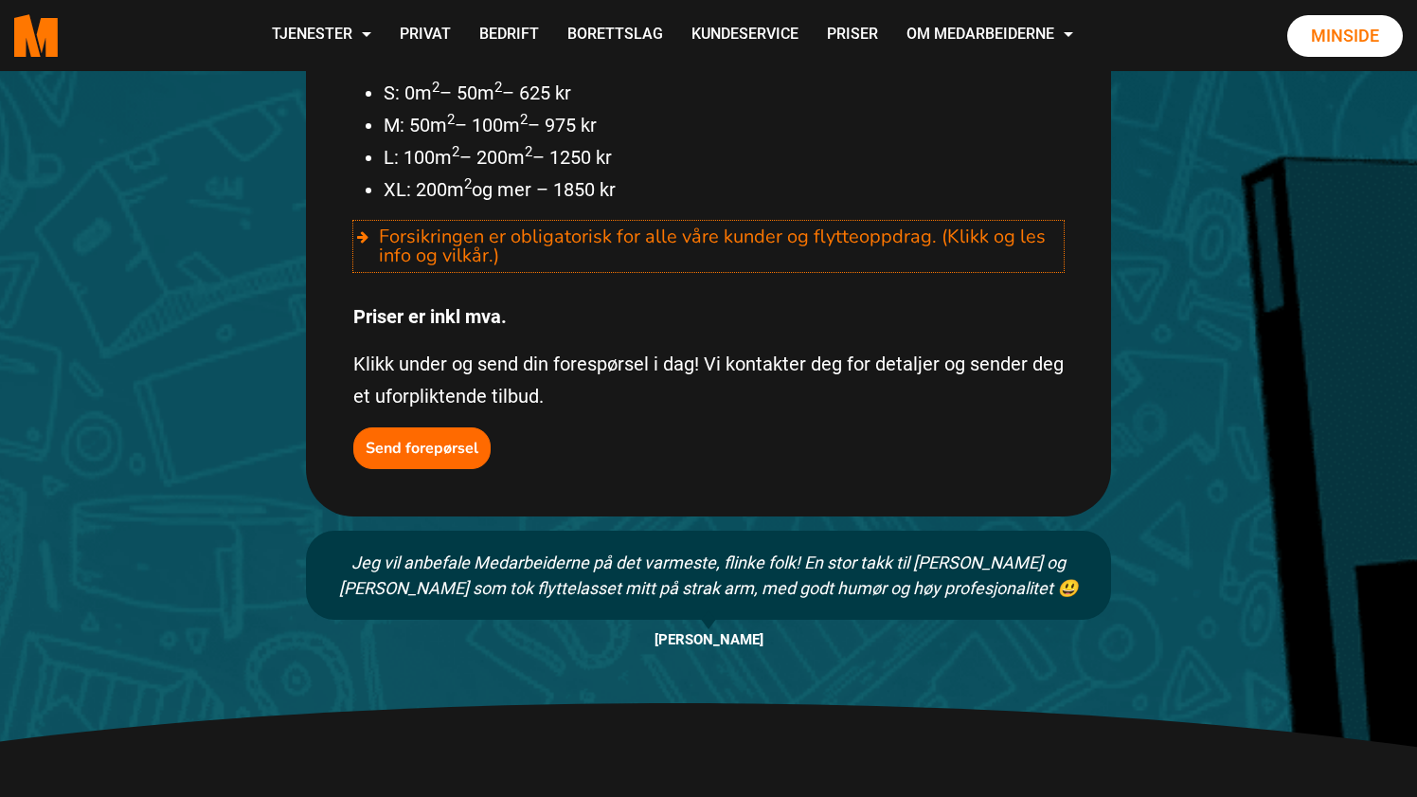
scroll to position [1270, 0]
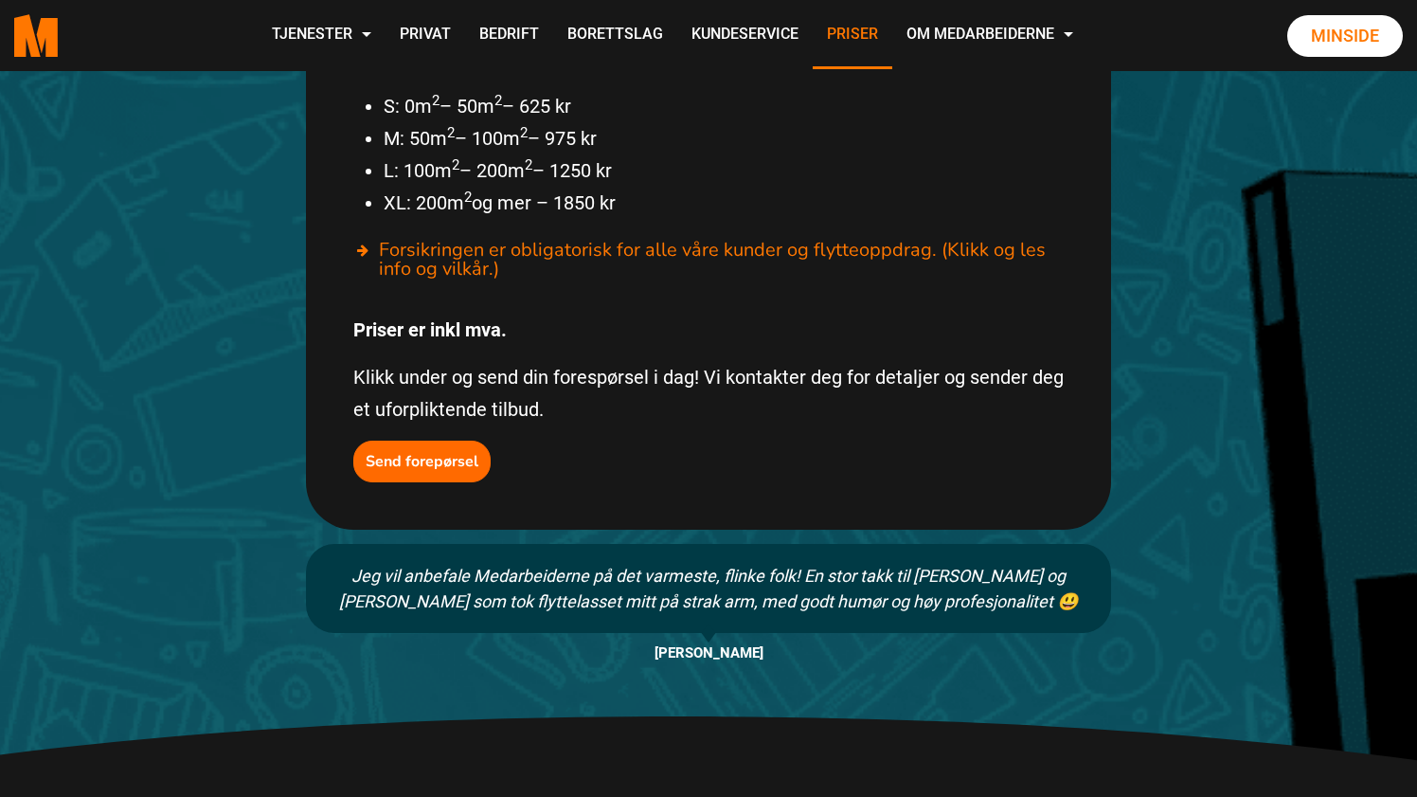
click at [863, 41] on link "Priser" at bounding box center [853, 35] width 80 height 67
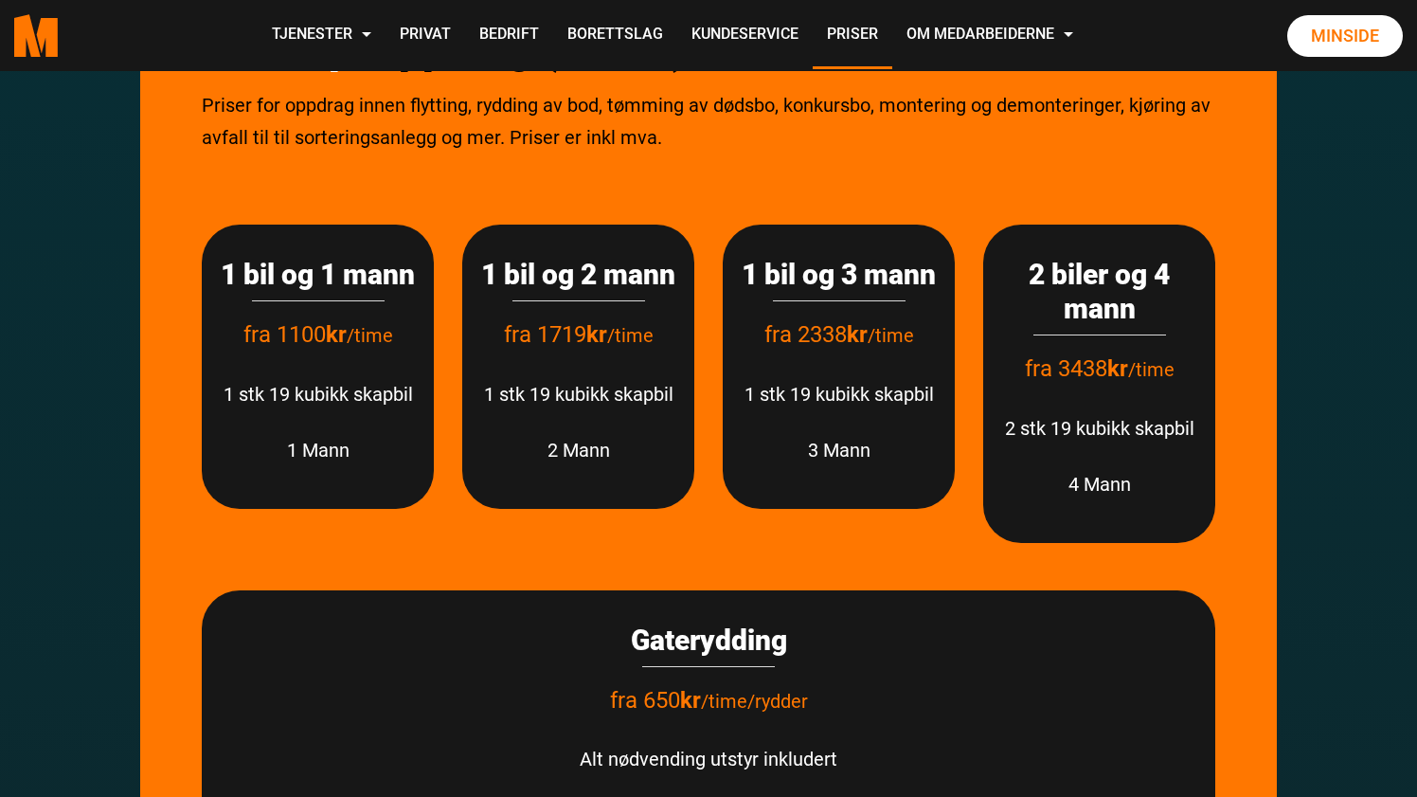
scroll to position [2440, 0]
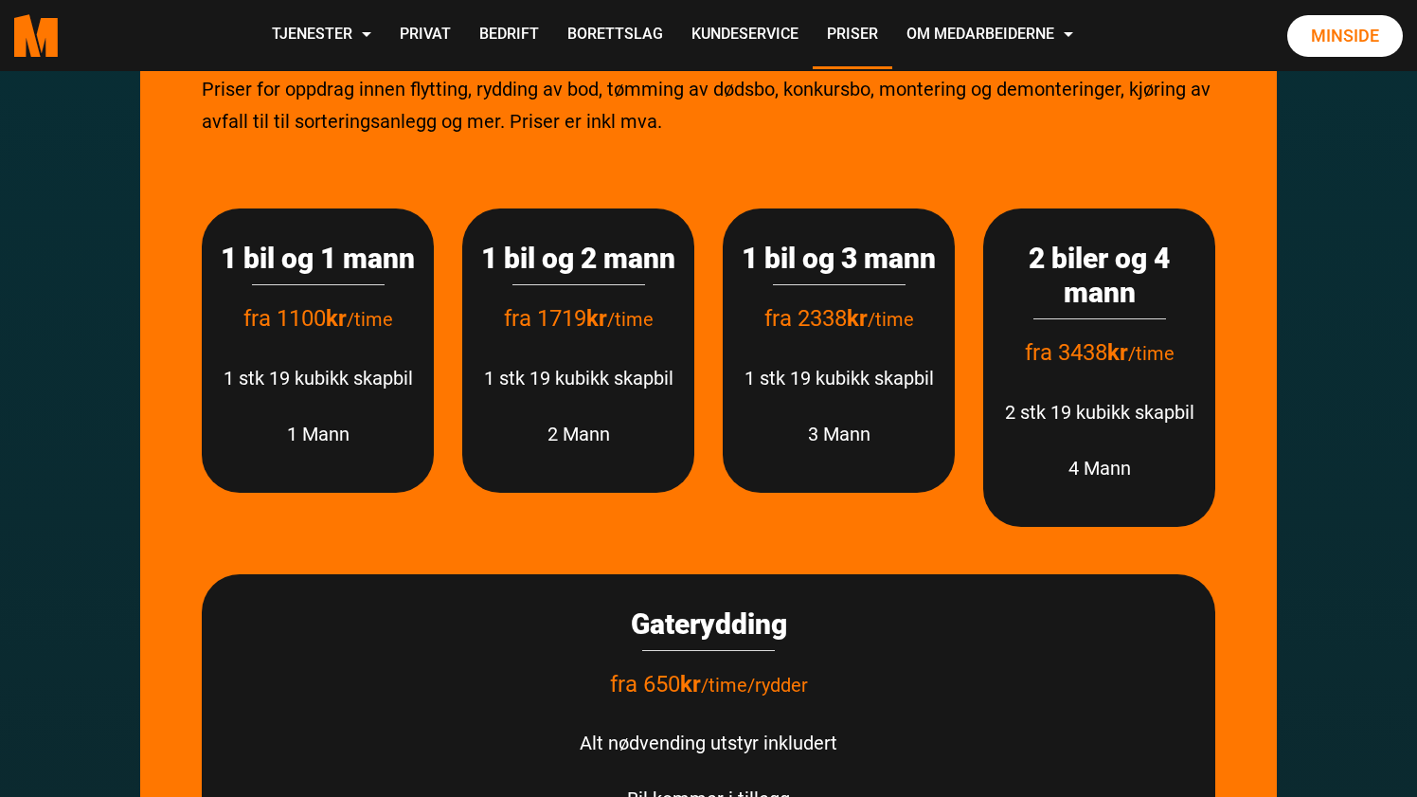
click at [695, 555] on div "Gaterydding fra 650 kr /time/rydder Alt nødvending utstyr inkludert Bil kommer …" at bounding box center [709, 692] width 1042 height 331
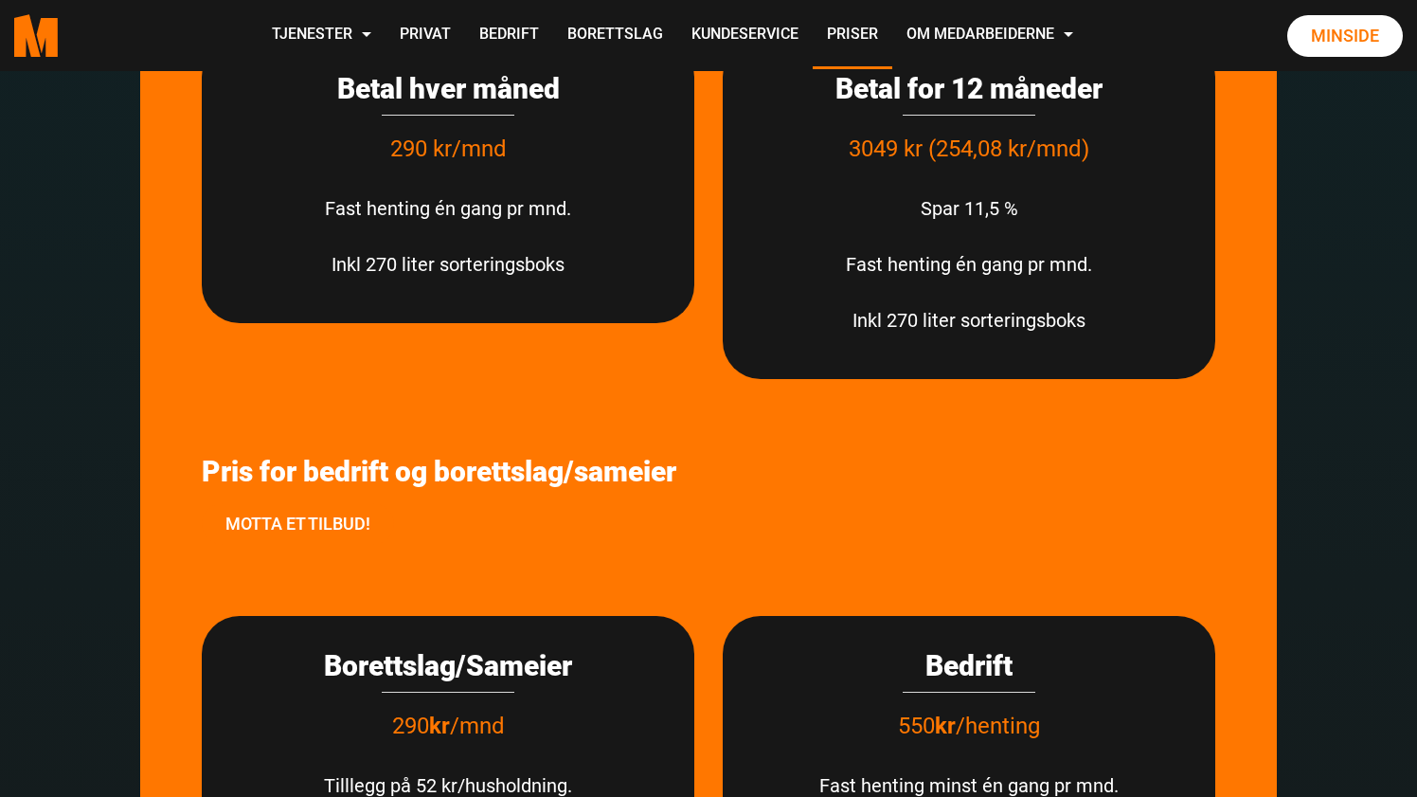
scroll to position [5246, 0]
